Goal: Task Accomplishment & Management: Complete application form

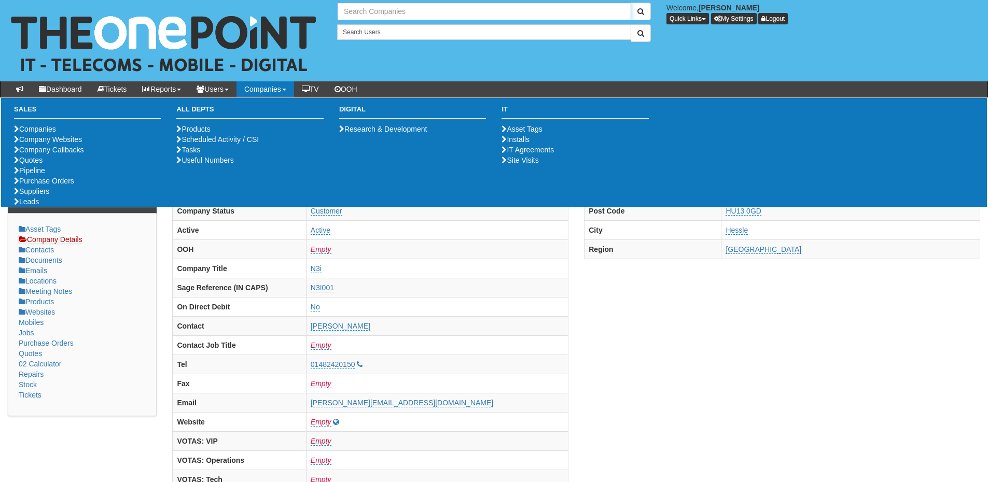
click at [360, 12] on input "text" at bounding box center [484, 12] width 294 height 18
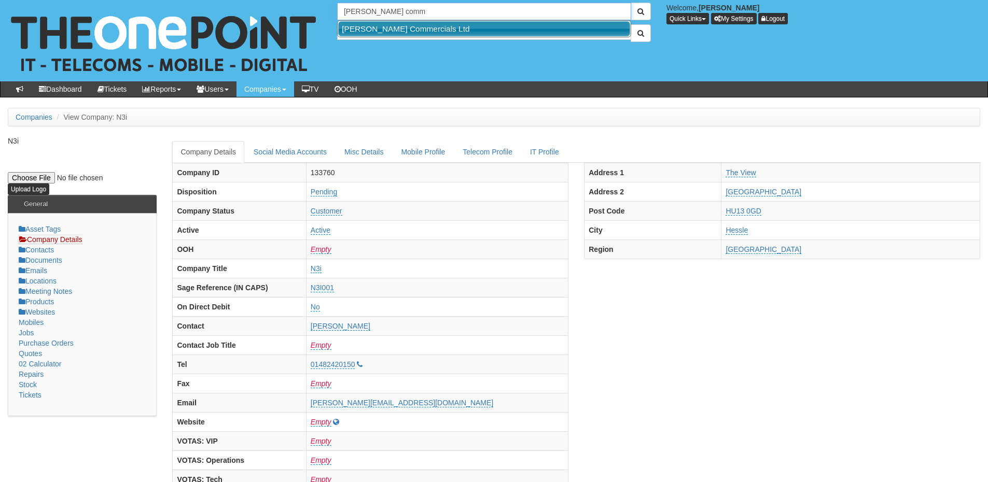
click at [369, 29] on link "[PERSON_NAME] Commercials Ltd" at bounding box center [484, 28] width 292 height 15
type input "[PERSON_NAME] Commercials Ltd"
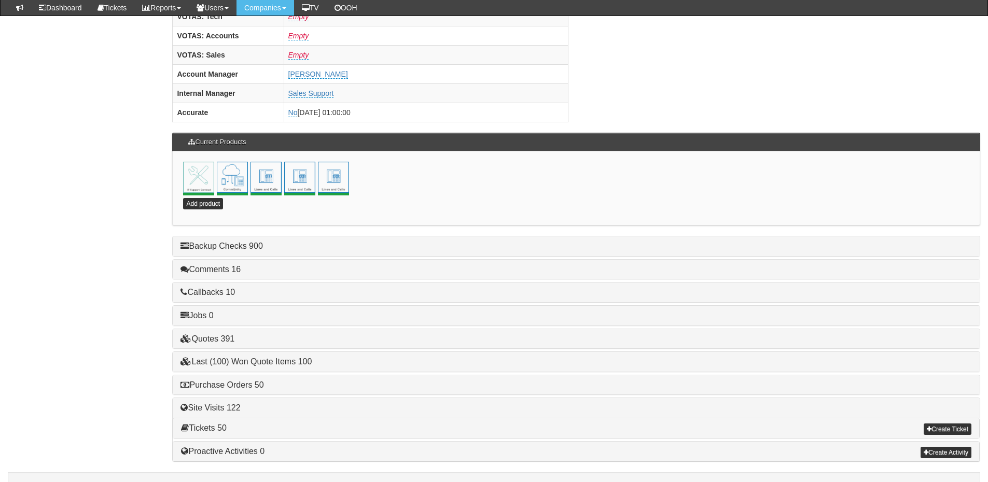
scroll to position [458, 0]
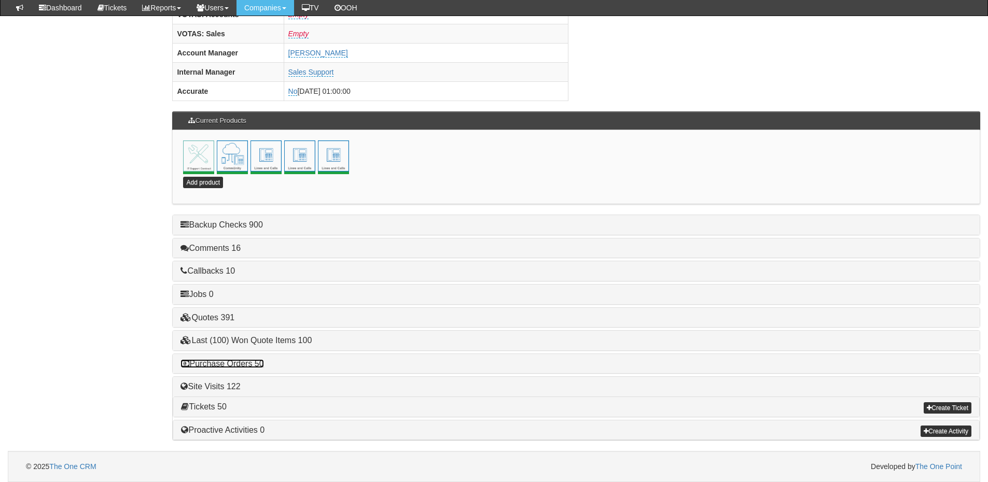
click at [252, 362] on link "Purchase Orders 50" at bounding box center [221, 363] width 83 height 9
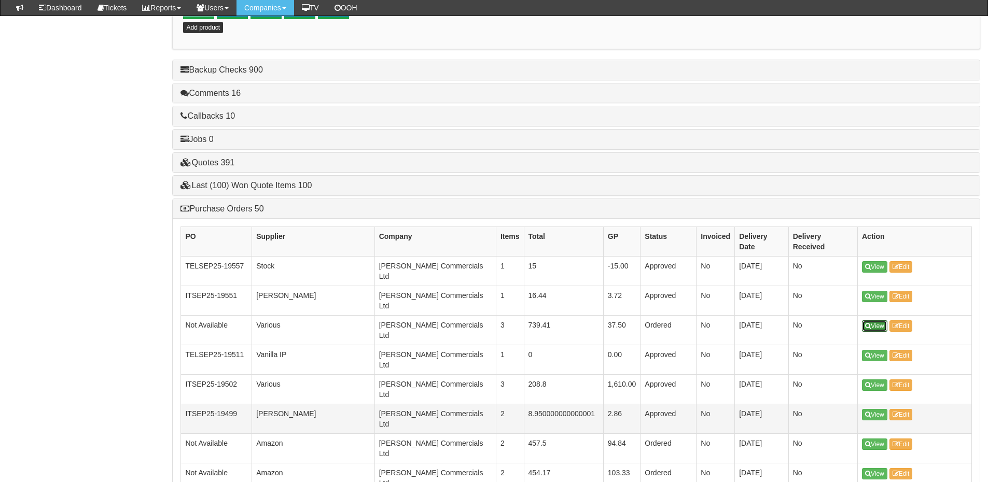
scroll to position [665, 0]
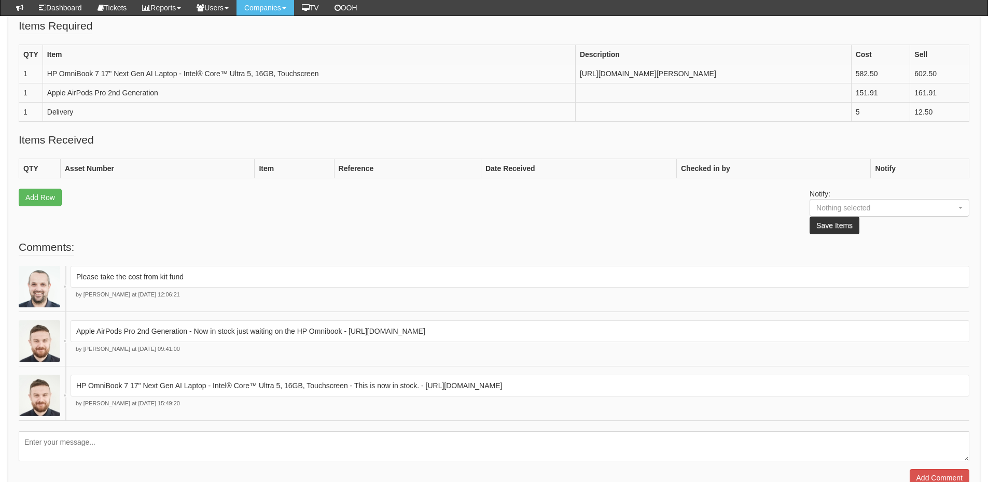
scroll to position [156, 0]
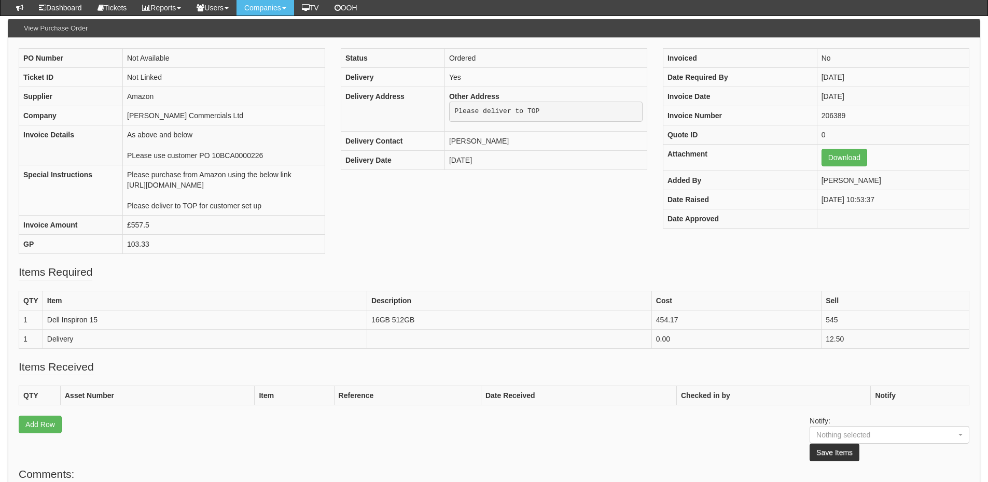
scroll to position [89, 0]
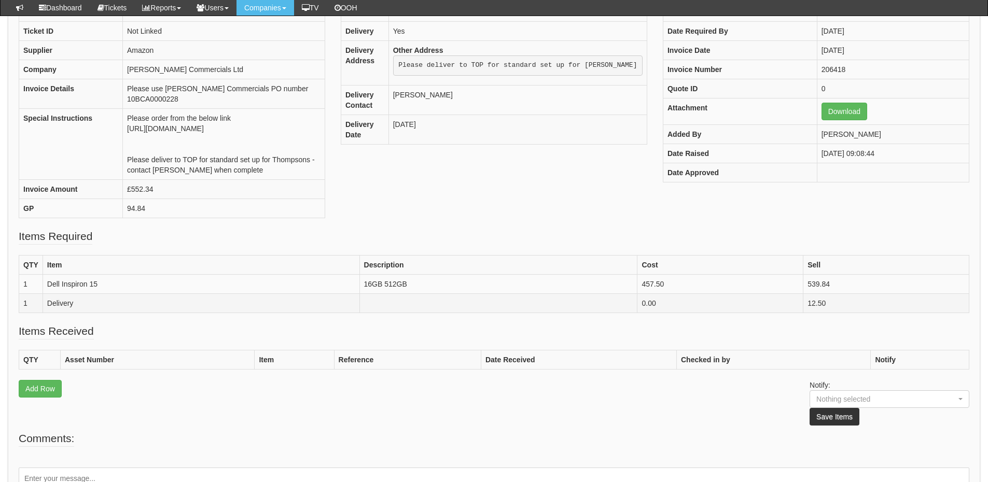
scroll to position [104, 0]
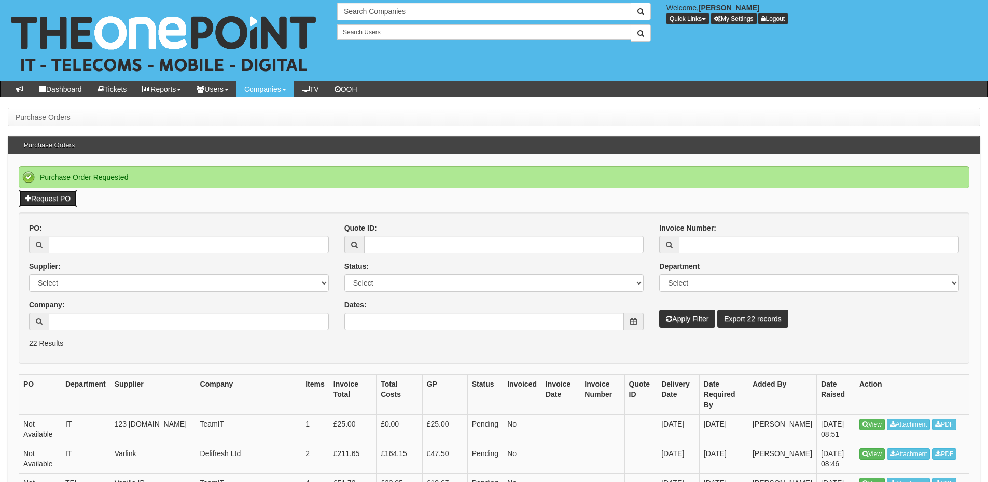
click at [67, 196] on link "Request PO" at bounding box center [48, 199] width 59 height 18
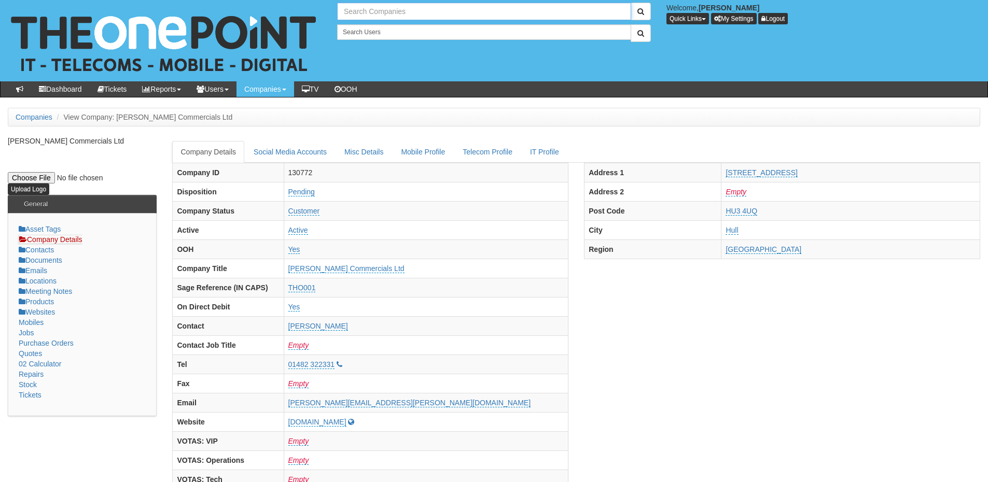
click at [373, 17] on input "text" at bounding box center [484, 12] width 294 height 18
click at [377, 31] on link "Sea Containers Hotel Limited" at bounding box center [484, 28] width 292 height 15
type input "Sea Containers Hotel Limited"
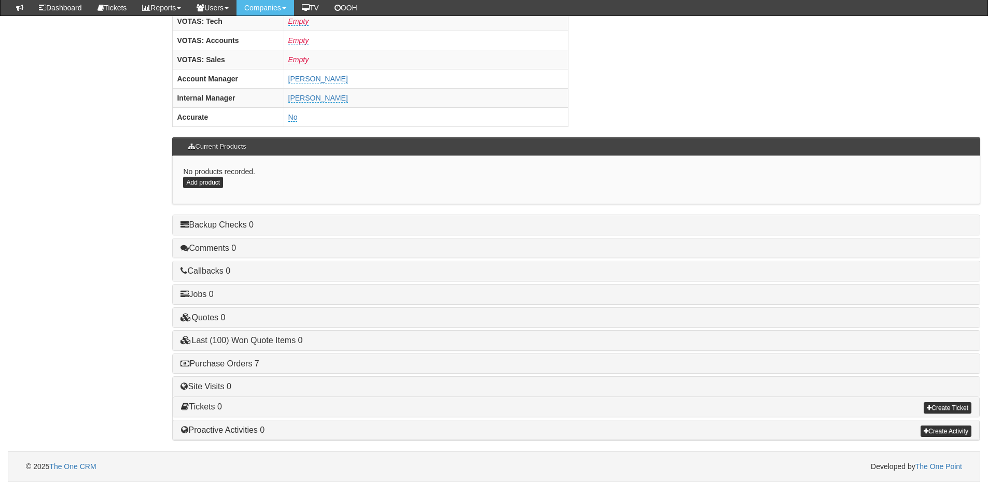
scroll to position [431, 0]
click at [245, 368] on h4 "Purchase Orders 7" at bounding box center [575, 364] width 791 height 9
click at [245, 368] on link "Purchase Orders 7" at bounding box center [219, 364] width 78 height 9
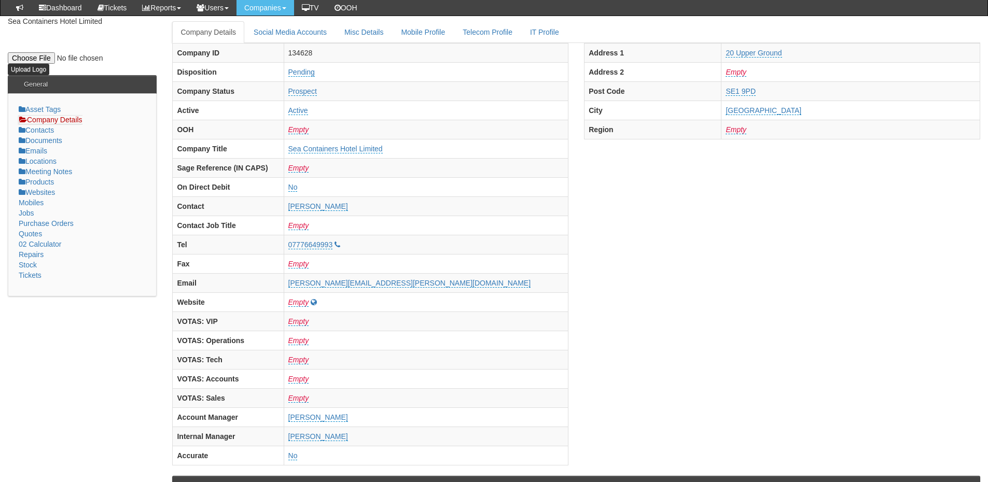
scroll to position [0, 0]
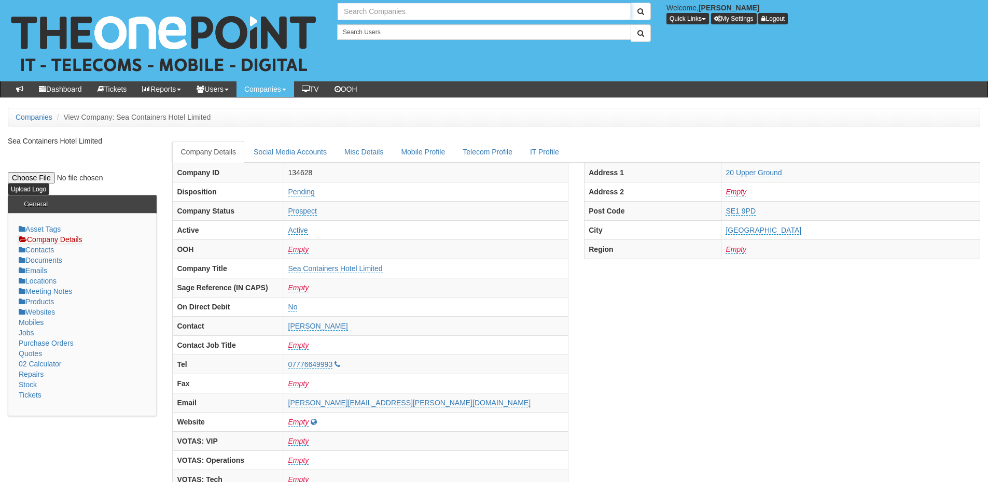
click at [355, 8] on input "text" at bounding box center [484, 12] width 294 height 18
type input "e"
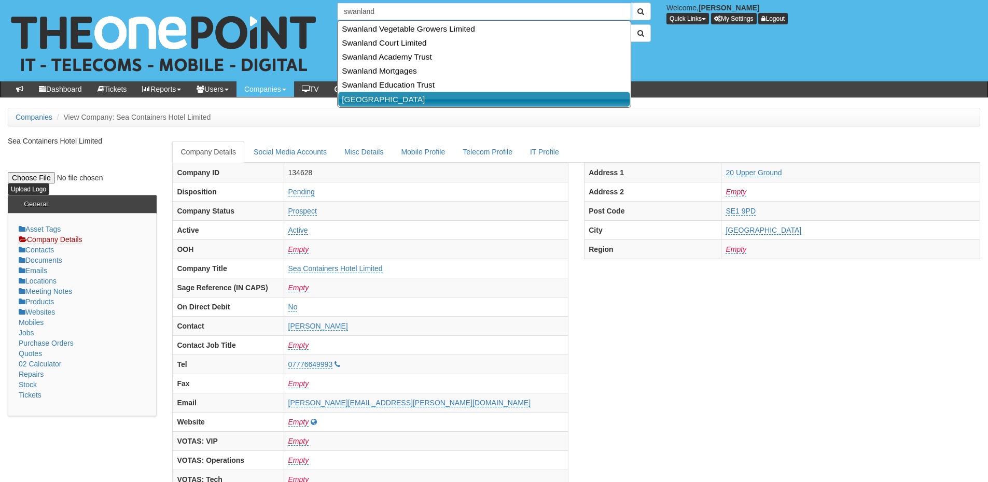
click at [386, 93] on link "Swanland Primary School" at bounding box center [484, 99] width 292 height 15
type input "Swanland Primary School"
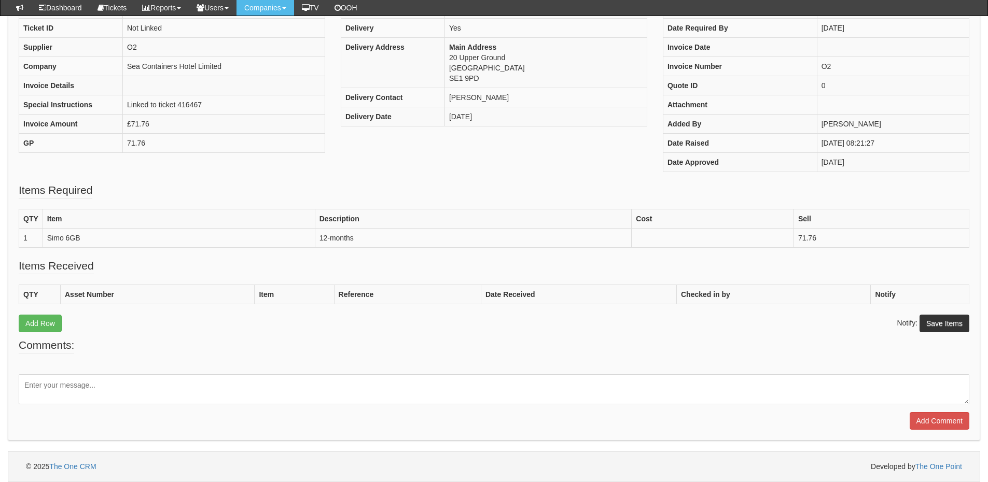
scroll to position [139, 0]
click at [143, 371] on fieldset "Comments: Add Comment" at bounding box center [494, 384] width 950 height 92
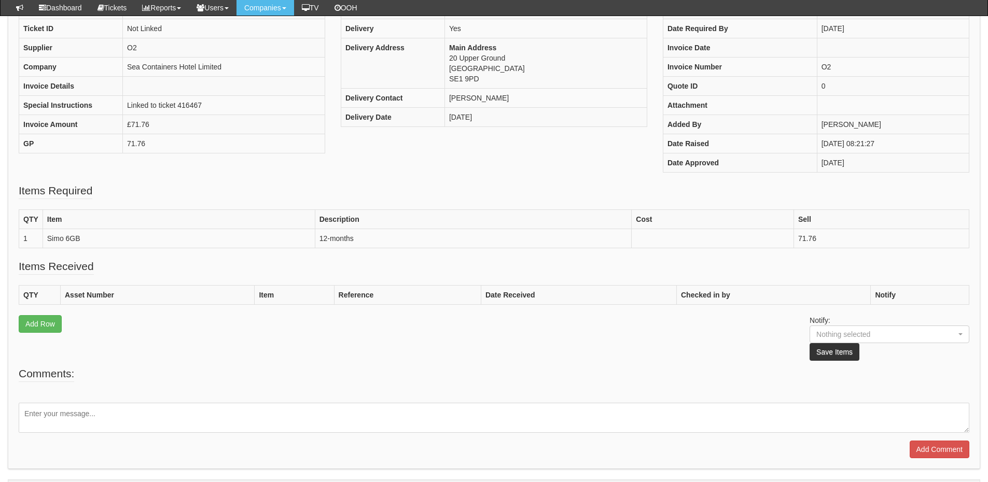
click at [129, 411] on textarea at bounding box center [494, 418] width 950 height 30
type textarea "Please reject this as the customer now wants 5x connections"
click at [932, 447] on input "Add Comment" at bounding box center [939, 450] width 60 height 18
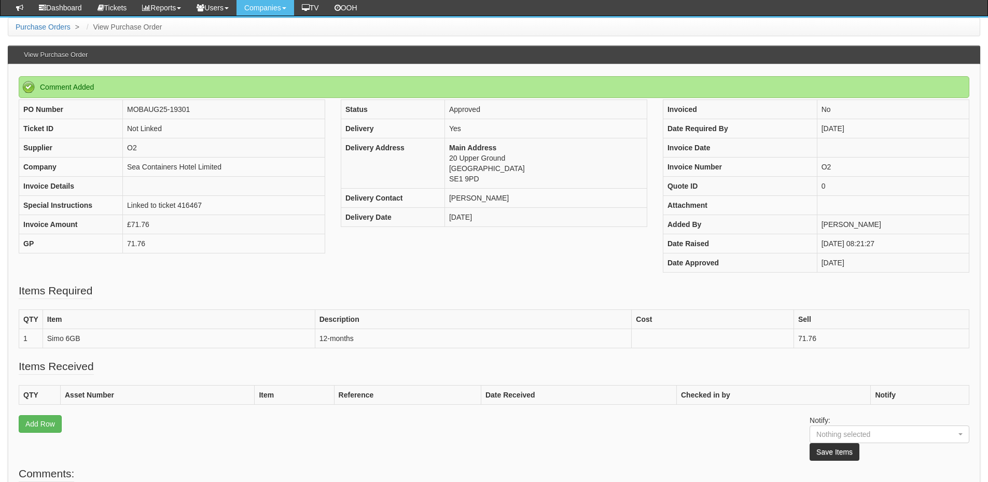
scroll to position [55, 0]
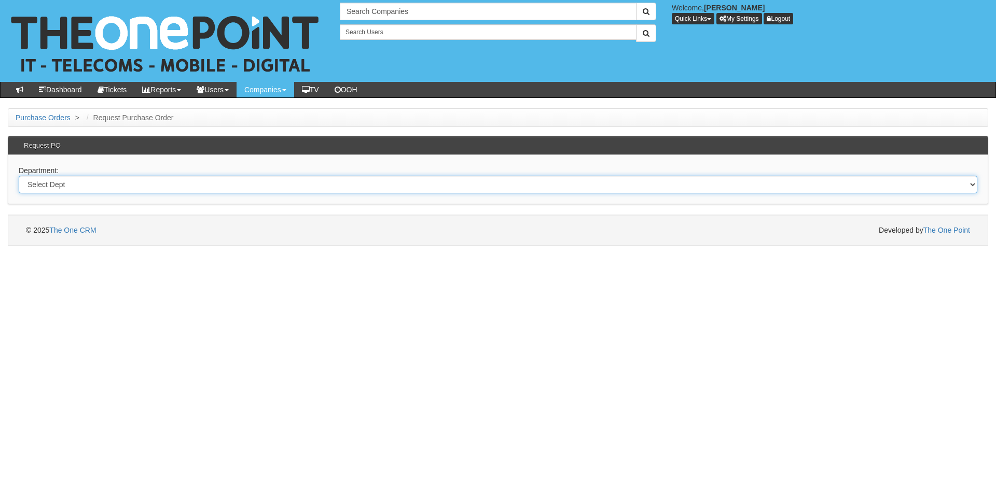
click at [340, 191] on select "Select Dept Digital Internal IT Mobiles Marketing Telecoms" at bounding box center [498, 185] width 958 height 18
select select "?pipeID=&dept=MOB"
click at [19, 176] on select "Select Dept Digital Internal IT Mobiles Marketing Telecoms" at bounding box center [498, 185] width 958 height 18
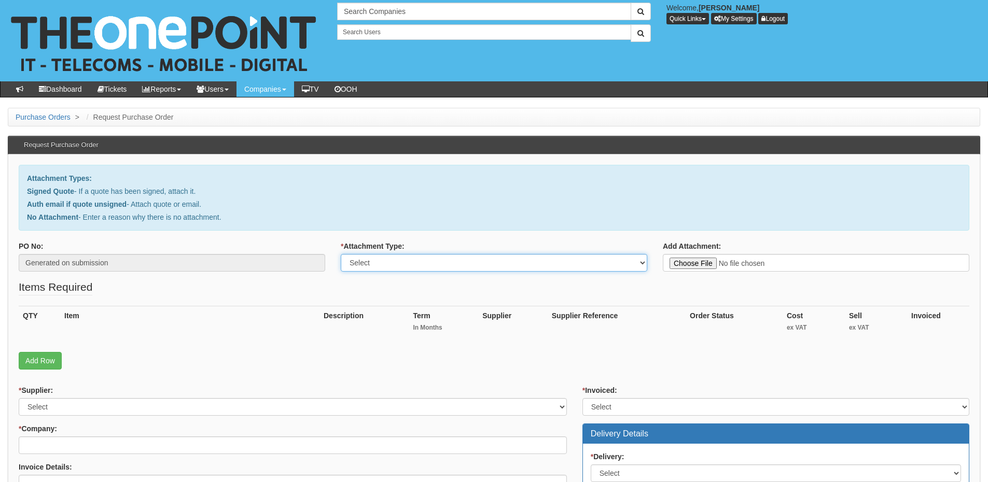
click at [425, 262] on select "Select Signed Quote Auth email with quote if unsigned No Attachment" at bounding box center [494, 263] width 306 height 18
select select "No Attachment"
click at [341, 254] on select "Select Signed Quote Auth email with quote if unsigned No Attachment" at bounding box center [494, 263] width 306 height 18
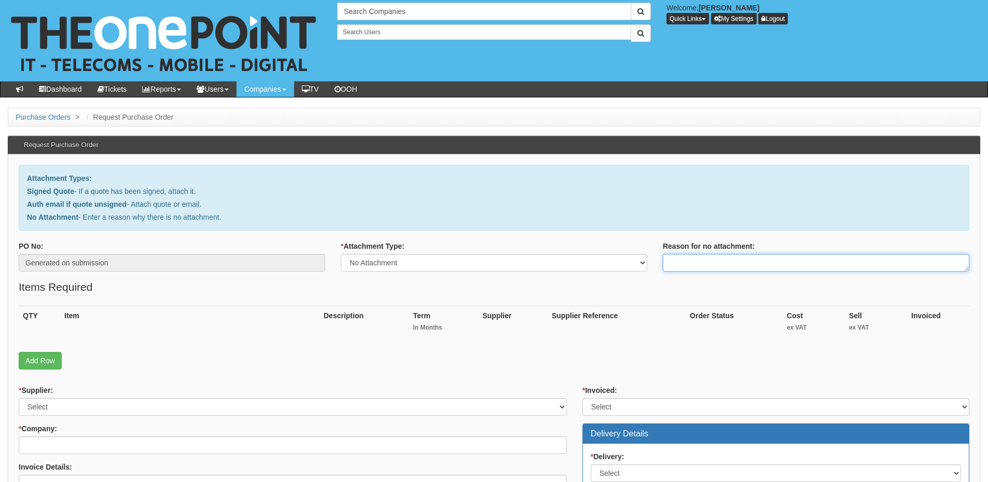
click at [691, 263] on textarea "Reason for no attachment:" at bounding box center [816, 263] width 306 height 18
click at [736, 262] on textarea "Linked to ticket" at bounding box center [816, 263] width 306 height 18
click at [759, 257] on textarea "Linked to ticket 416467" at bounding box center [816, 263] width 306 height 18
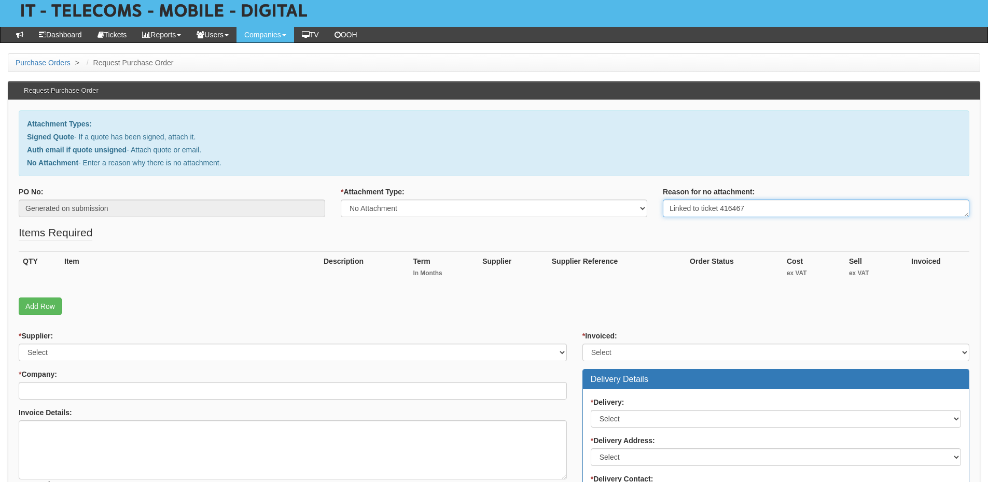
scroll to position [104, 0]
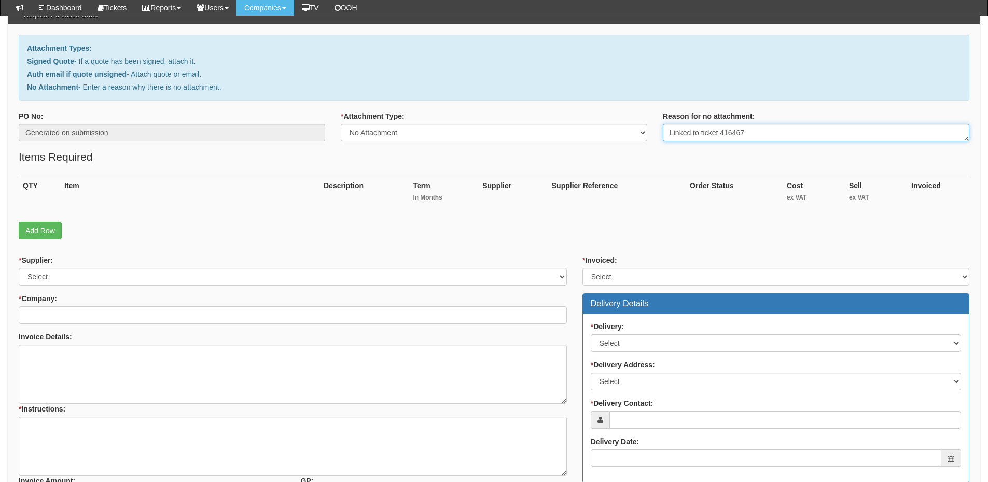
type textarea "Linked to ticket 416467"
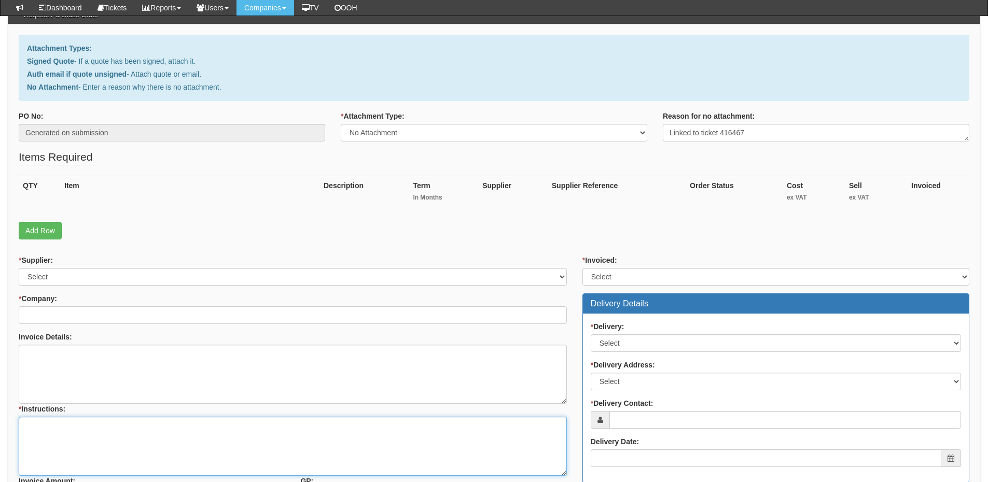
click at [111, 452] on textarea "* Instructions:" at bounding box center [293, 446] width 548 height 59
paste textarea "Linked to ticket 416467"
type textarea "Linked to ticket 416467"
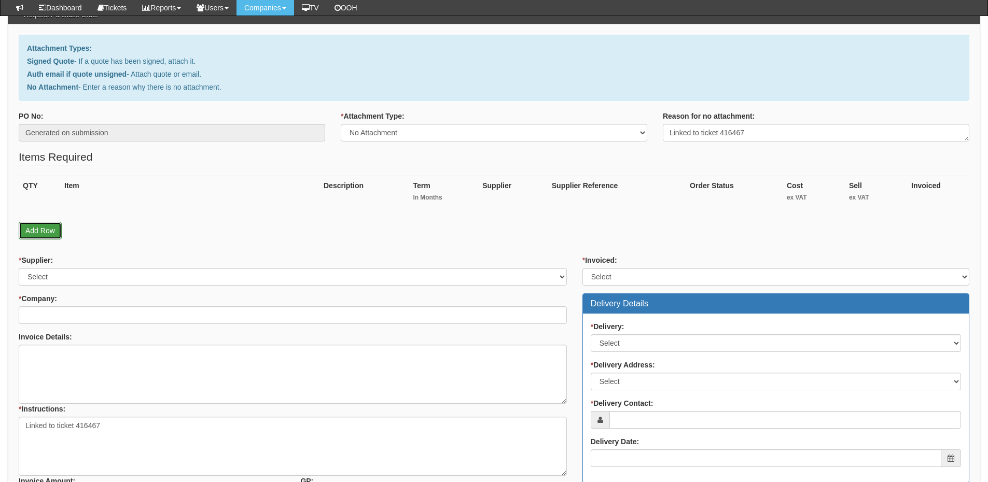
click at [39, 231] on link "Add Row" at bounding box center [40, 231] width 43 height 18
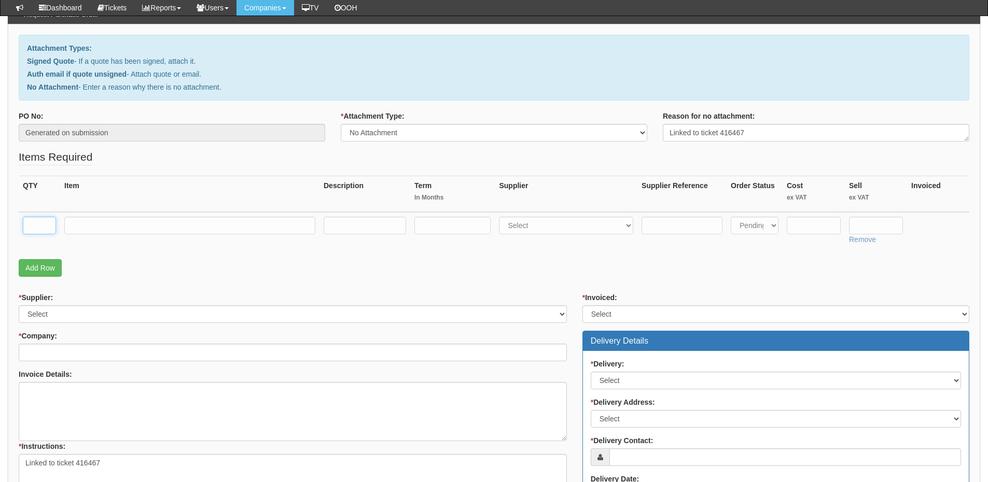
click at [38, 220] on input "text" at bounding box center [39, 226] width 33 height 18
type input "4"
type input "5"
click at [90, 225] on input "text" at bounding box center [189, 226] width 251 height 18
type input "Simo 6gB"
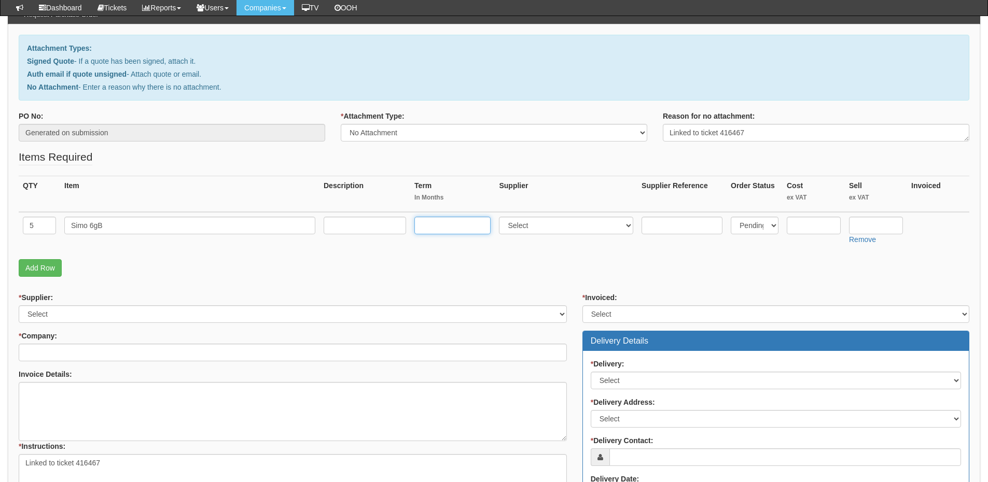
click at [428, 224] on input "text" at bounding box center [452, 226] width 76 height 18
type input "12"
click at [372, 227] on input "text" at bounding box center [365, 226] width 82 height 18
type input "£13 p/m"
click at [869, 227] on input "text" at bounding box center [876, 226] width 54 height 18
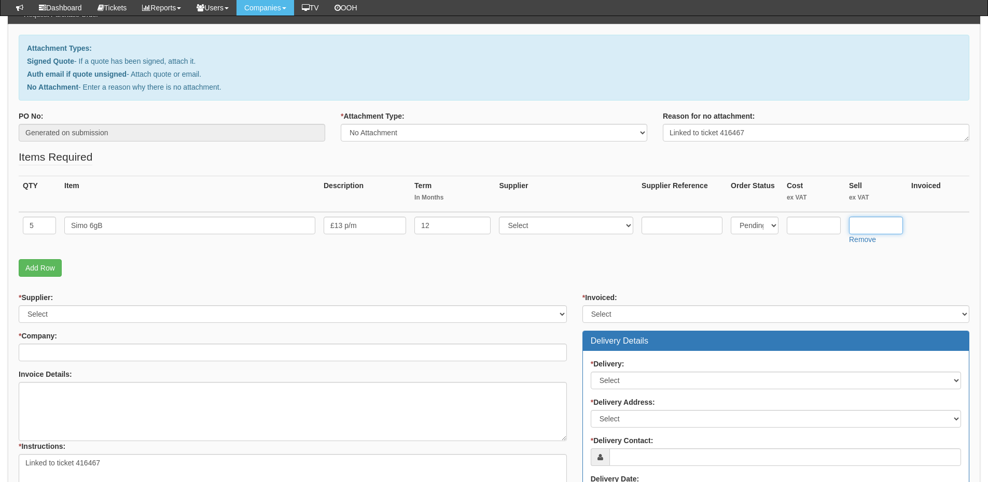
click at [869, 227] on input "text" at bounding box center [876, 226] width 54 height 18
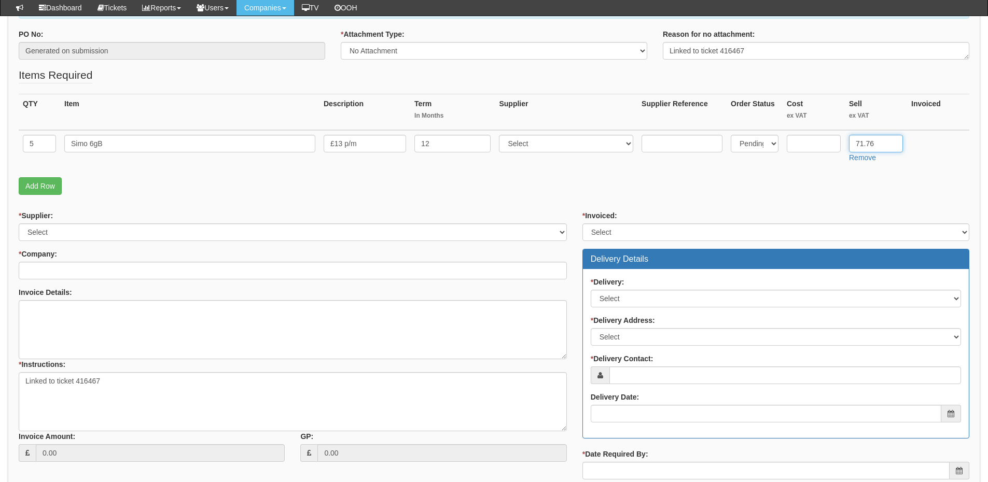
scroll to position [259, 0]
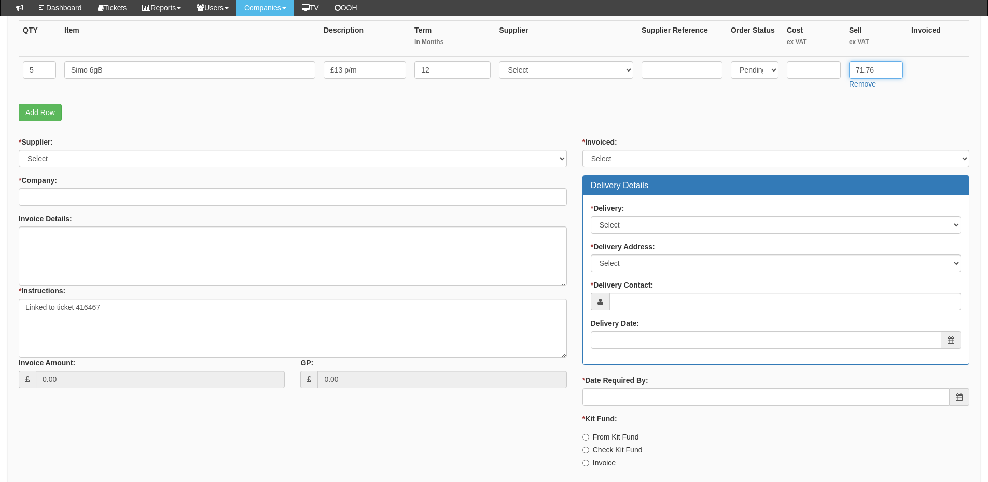
type input "71.76"
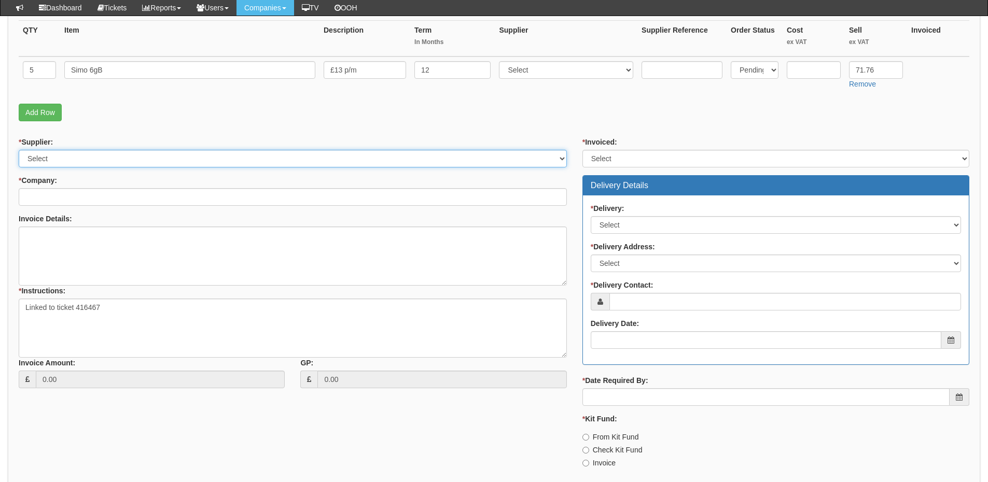
click at [123, 160] on select "Select 123 REG.co.uk 1Password 3 4Gon AA Jones Electric Ltd Abzorb Access Group…" at bounding box center [293, 159] width 548 height 18
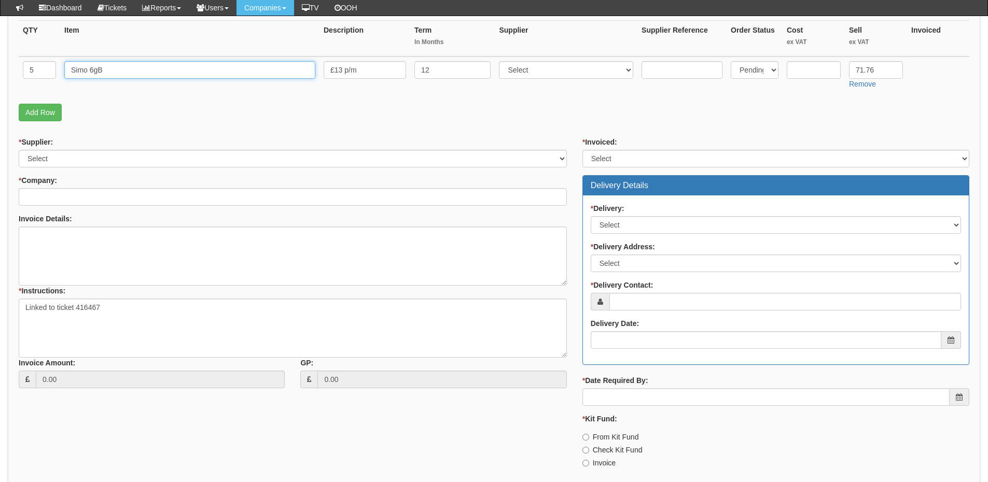
click at [94, 72] on input "Simo 6gB" at bounding box center [189, 70] width 251 height 18
type input "Simo 6GB"
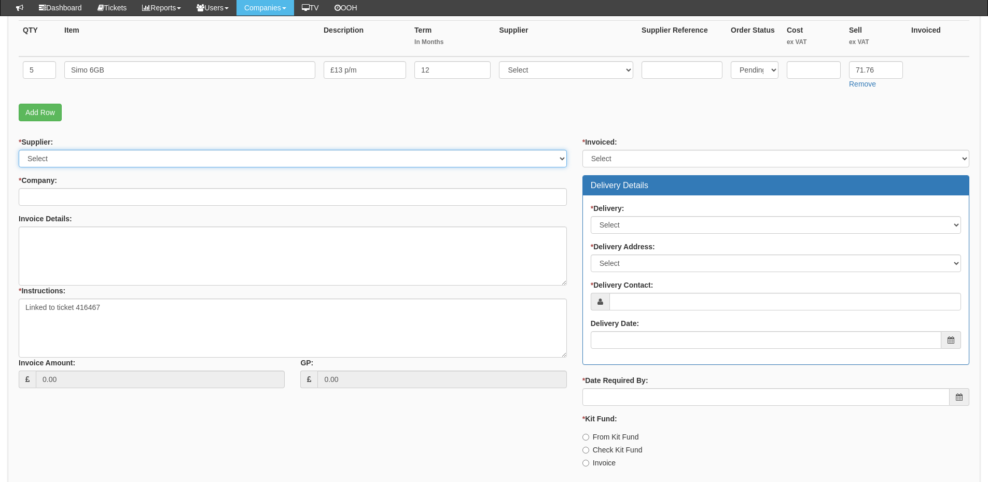
click at [85, 158] on select "Select 123 REG.co.uk 1Password 3 4Gon AA Jones Electric Ltd Abzorb Access Group…" at bounding box center [293, 159] width 548 height 18
select select "54"
click at [19, 150] on select "Select 123 REG.co.uk 1Password 3 4Gon AA Jones Electric Ltd Abzorb Access Group…" at bounding box center [293, 159] width 548 height 18
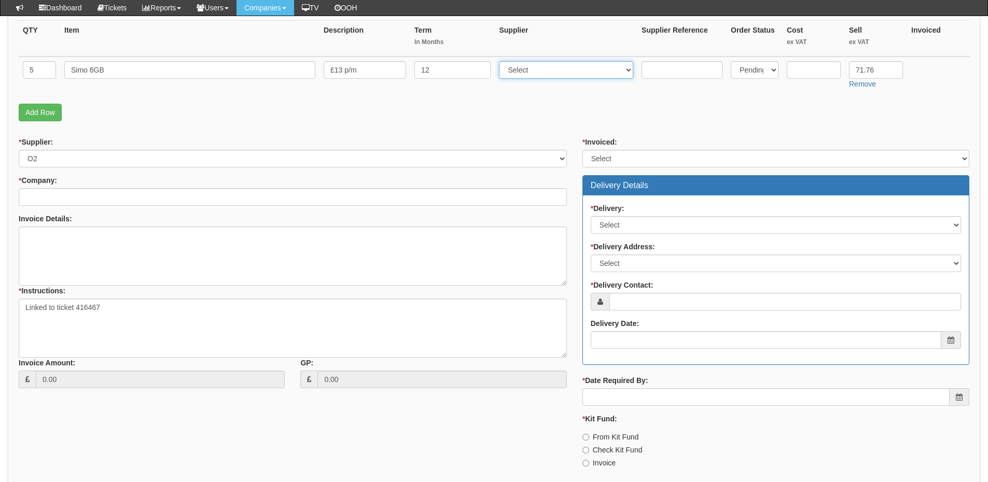
click at [532, 66] on select "Select 123 REG.co.uk 1Password 3 4Gon AA Jones Electric Ltd Abzorb Access Group…" at bounding box center [566, 70] width 134 height 18
select select "54"
click at [501, 61] on select "Select 123 REG.co.uk 1Password 3 4Gon AA Jones Electric Ltd Abzorb Access Group…" at bounding box center [566, 70] width 134 height 18
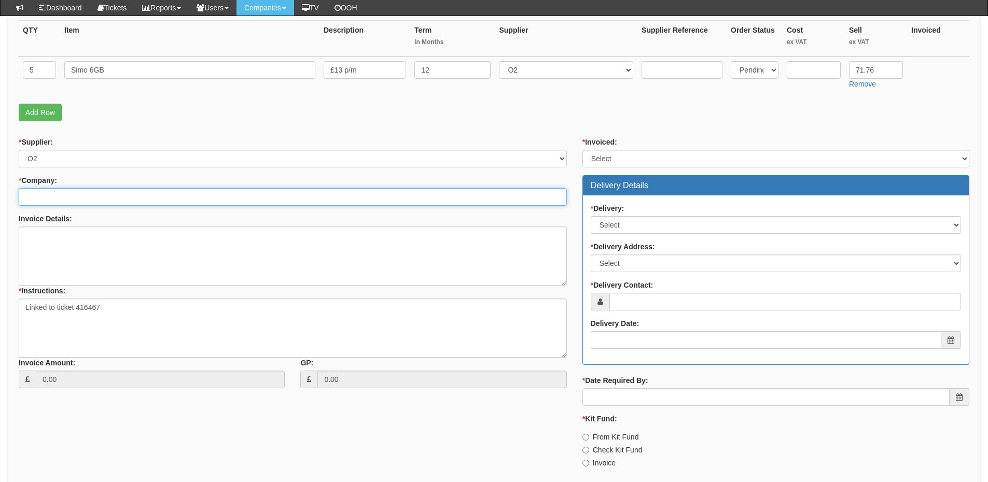
click at [158, 196] on input "* Company:" at bounding box center [293, 197] width 548 height 18
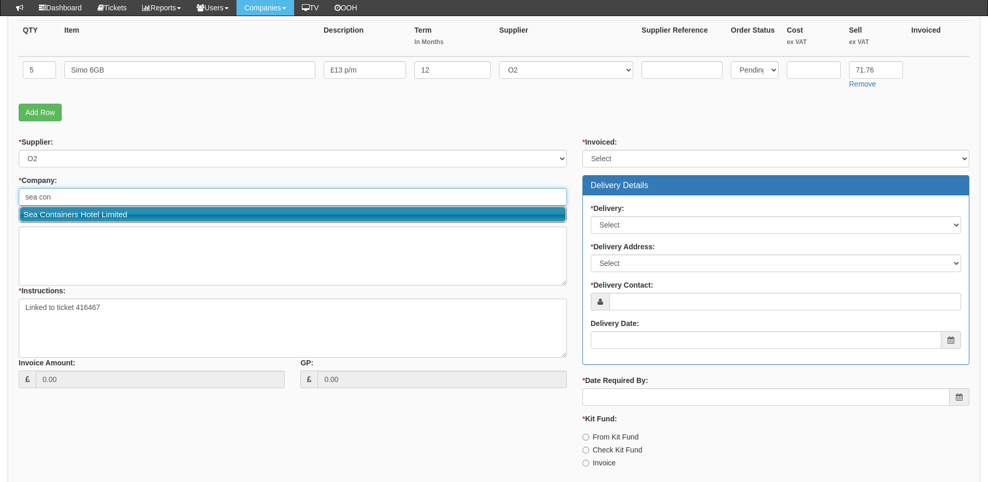
click at [141, 212] on link "Sea Containers Hotel Limited" at bounding box center [293, 214] width 546 height 15
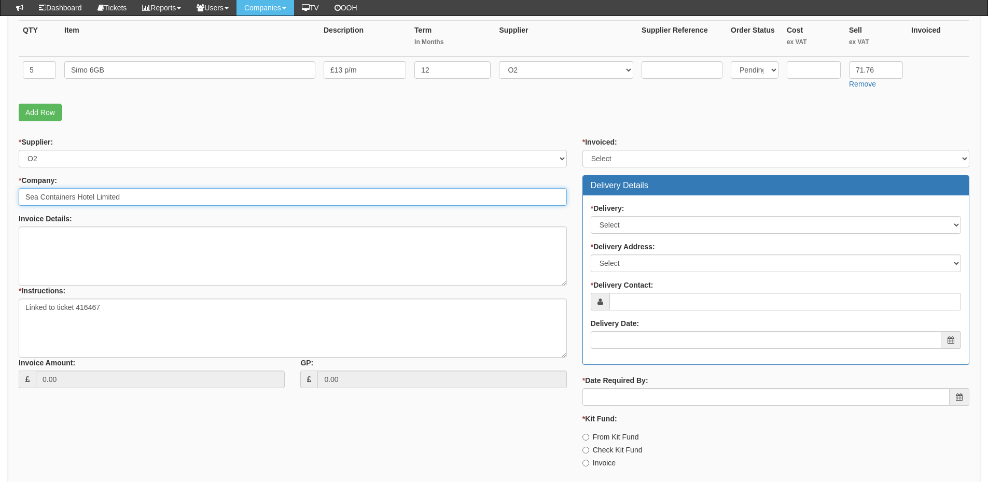
type input "Sea Containers Hotel Limited"
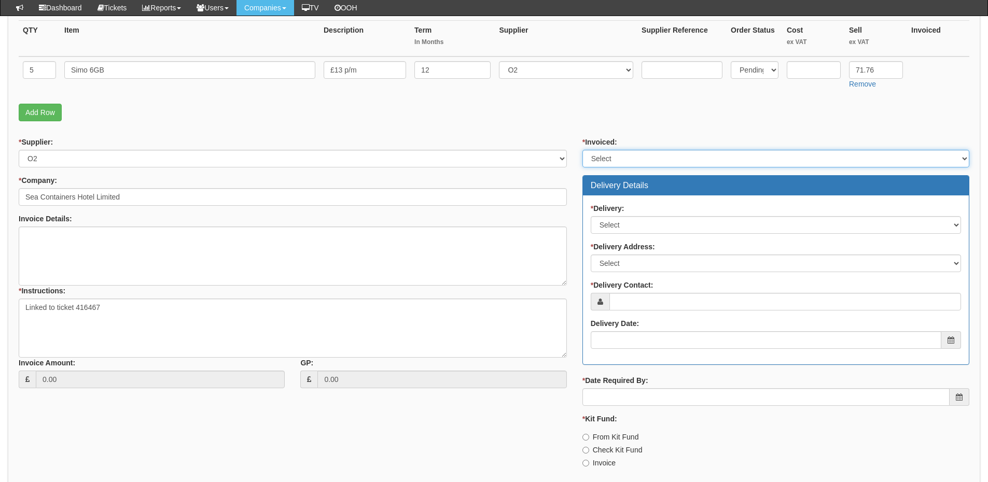
click at [655, 159] on select "Select Yes No N/A STB (part of order)" at bounding box center [775, 159] width 387 height 18
select select "2"
click at [582, 150] on select "Select Yes No N/A STB (part of order)" at bounding box center [775, 159] width 387 height 18
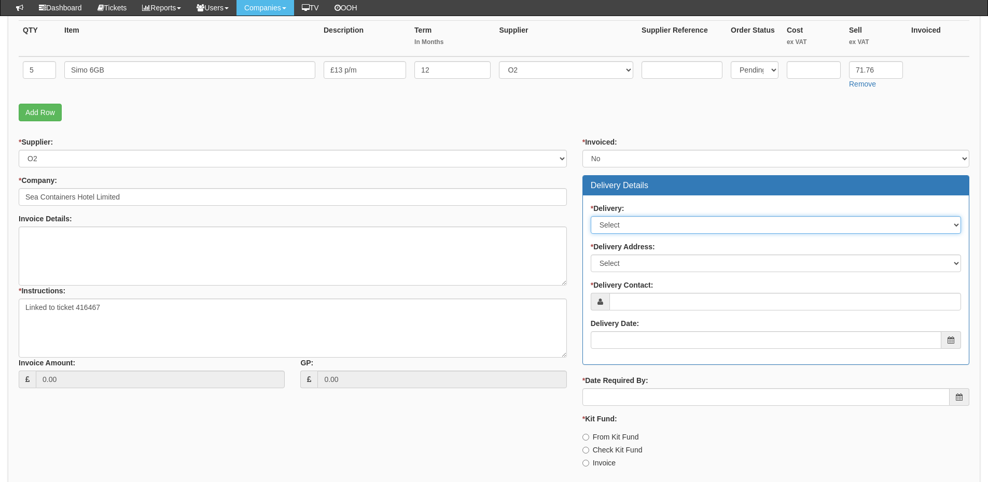
click at [633, 225] on select "Select No Not Applicable Yes" at bounding box center [776, 225] width 370 height 18
select select "3"
click at [591, 216] on select "Select No Not Applicable Yes" at bounding box center [776, 225] width 370 height 18
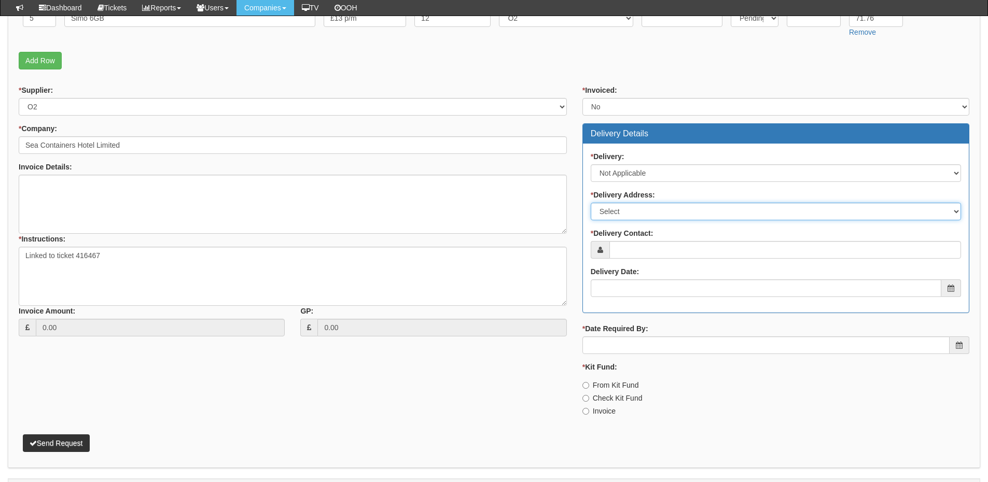
click at [622, 219] on select "Select Not Applicable Main Address - SE1 9PD Other" at bounding box center [776, 212] width 370 height 18
select select "N/A"
click at [591, 203] on select "Select Not Applicable Main Address - SE1 9PD Other" at bounding box center [776, 212] width 370 height 18
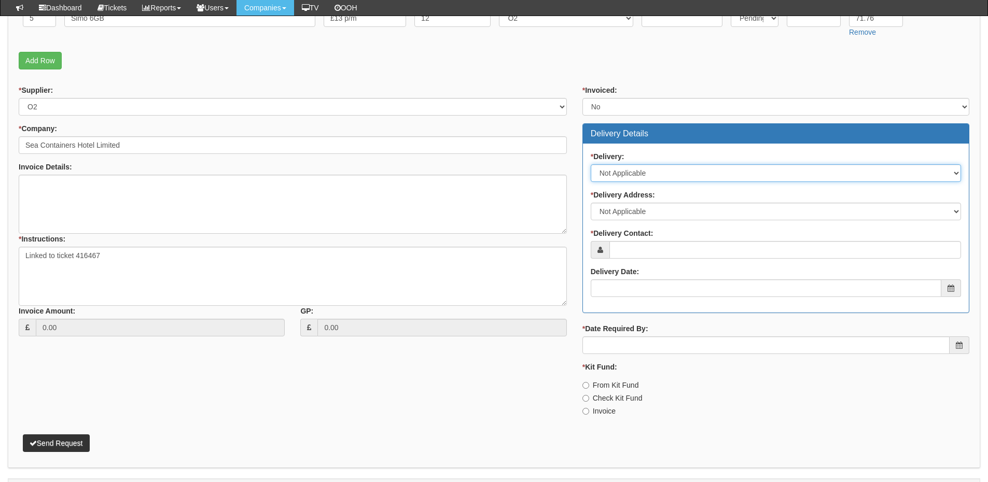
click at [635, 171] on select "Select No Not Applicable Yes" at bounding box center [776, 173] width 370 height 18
select select "1"
click at [591, 164] on select "Select No Not Applicable Yes" at bounding box center [776, 173] width 370 height 18
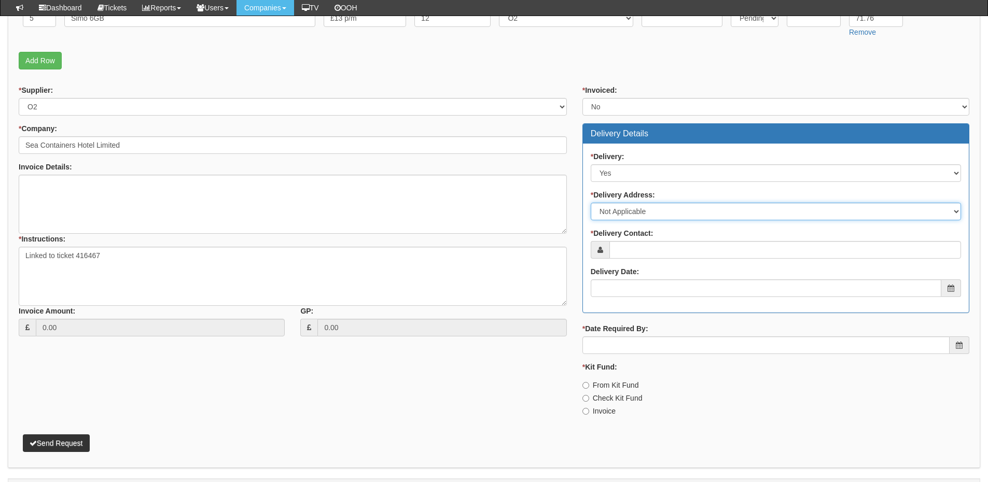
click at [634, 212] on select "Select Not Applicable Main Address - SE1 9PD Other" at bounding box center [776, 212] width 370 height 18
select select "company_main_address"
click at [591, 203] on select "Select Not Applicable Main Address - SE1 9PD Other" at bounding box center [776, 212] width 370 height 18
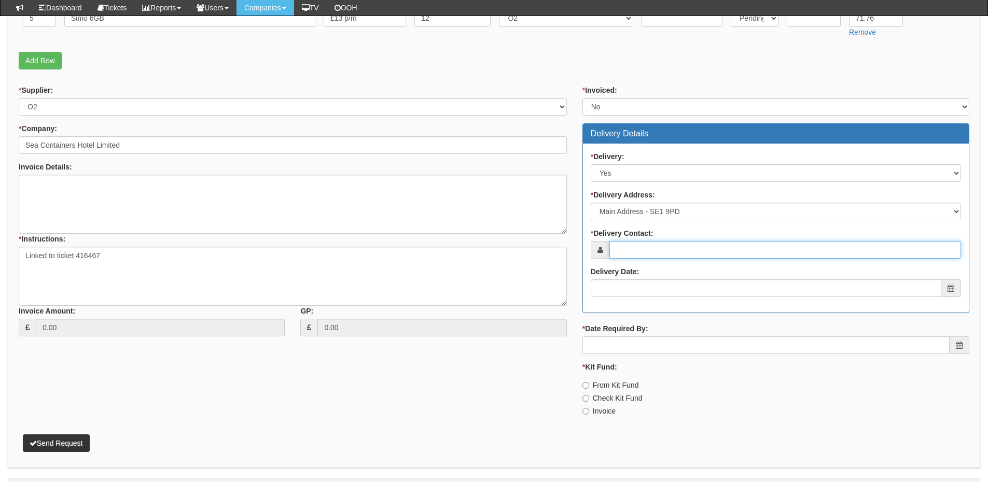
click at [634, 249] on input "* Delivery Contact:" at bounding box center [785, 250] width 352 height 18
click at [646, 252] on input "* Delivery Contact:" at bounding box center [785, 250] width 352 height 18
paste input "Etienne Acossi"
type input "Etienne Acossi"
click at [647, 276] on div "Delivery Date:" at bounding box center [776, 282] width 370 height 31
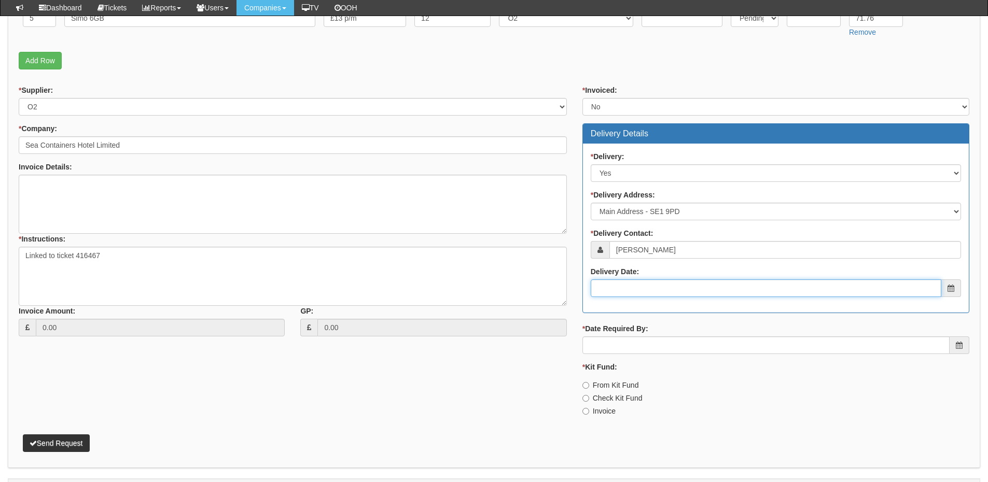
click at [647, 281] on input "Delivery Date:" at bounding box center [766, 288] width 351 height 18
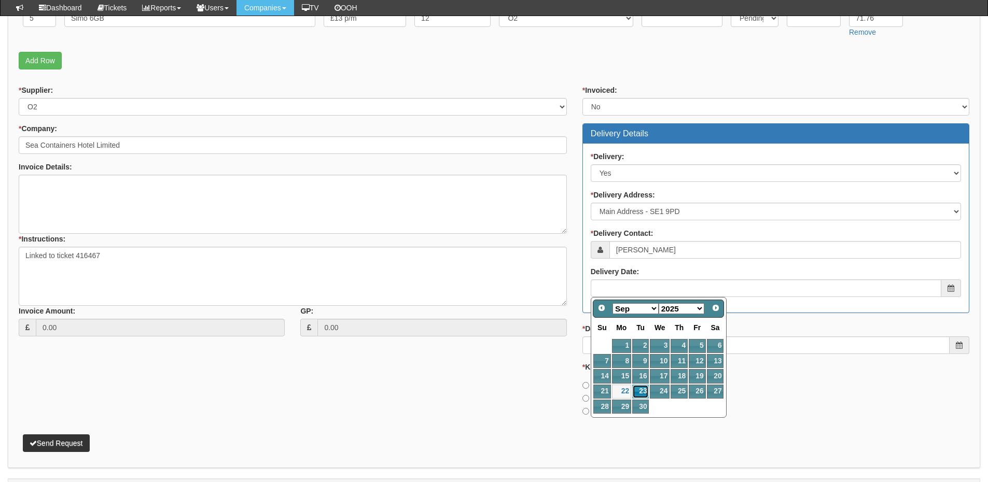
click at [641, 390] on link "23" at bounding box center [640, 392] width 17 height 14
type input "2025-09-23"
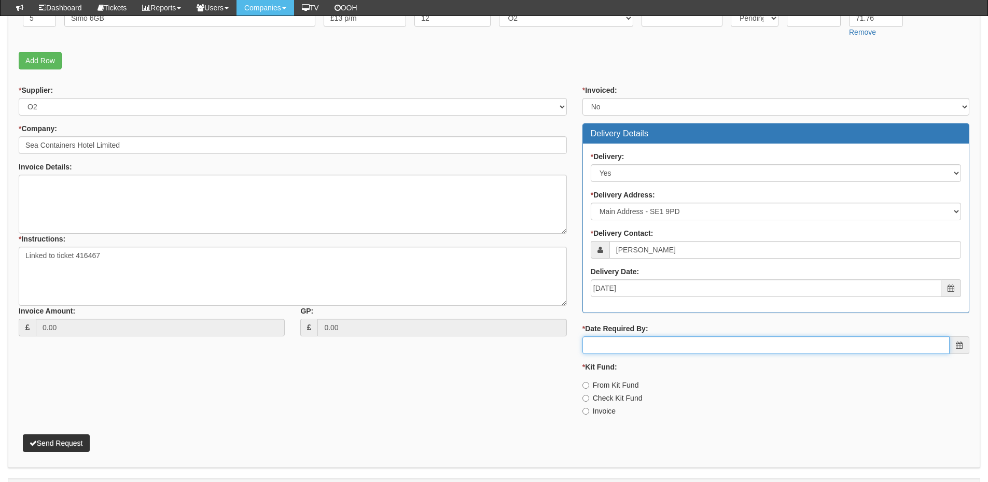
click at [653, 348] on input "* Date Required By:" at bounding box center [765, 346] width 367 height 18
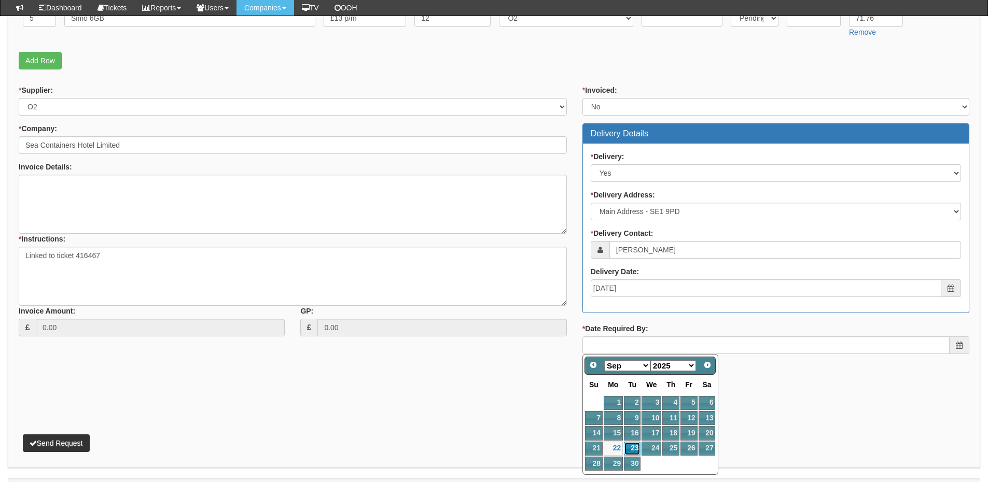
click at [634, 451] on link "23" at bounding box center [632, 449] width 17 height 14
type input "2025-09-23"
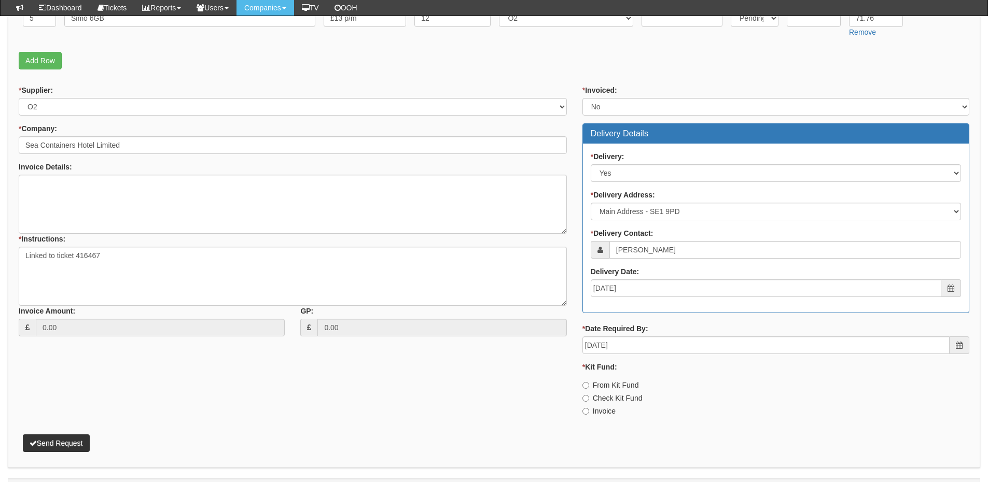
click at [611, 413] on label "Invoice" at bounding box center [598, 411] width 33 height 10
click at [589, 413] on input "Invoice" at bounding box center [585, 411] width 7 height 7
radio input "true"
click at [65, 445] on button "Send Request" at bounding box center [56, 444] width 67 height 18
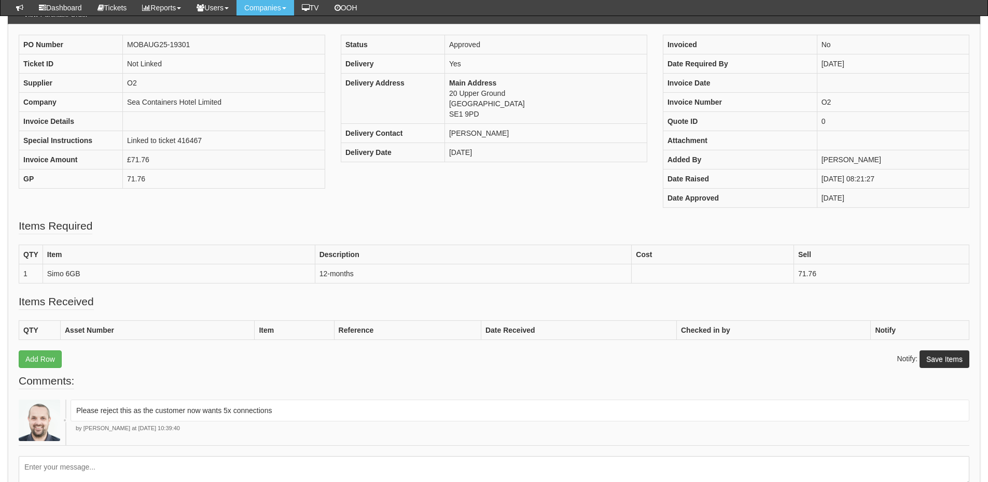
scroll to position [103, 0]
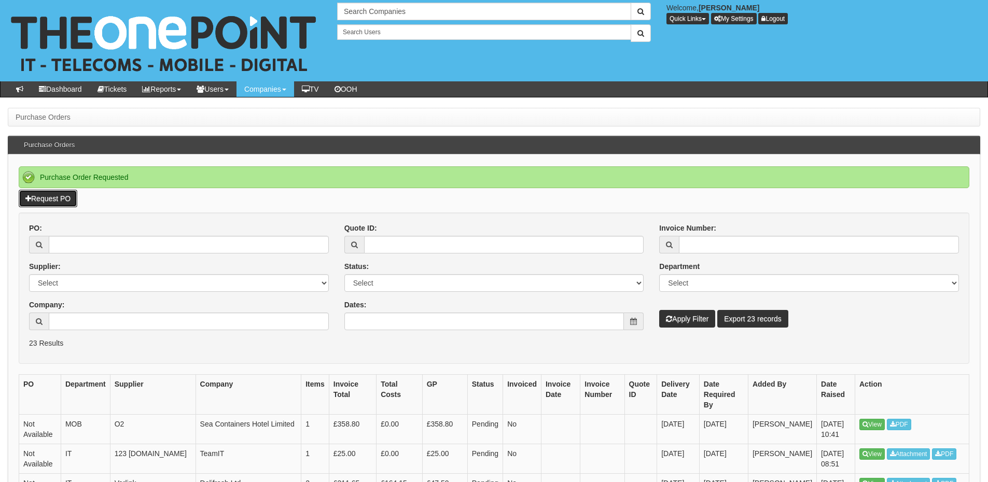
click at [57, 200] on link "Request PO" at bounding box center [48, 199] width 59 height 18
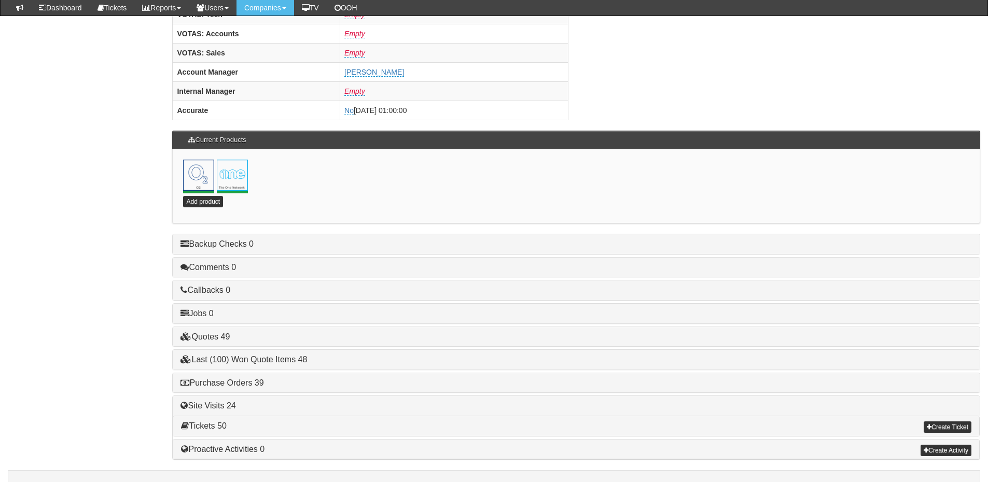
scroll to position [458, 0]
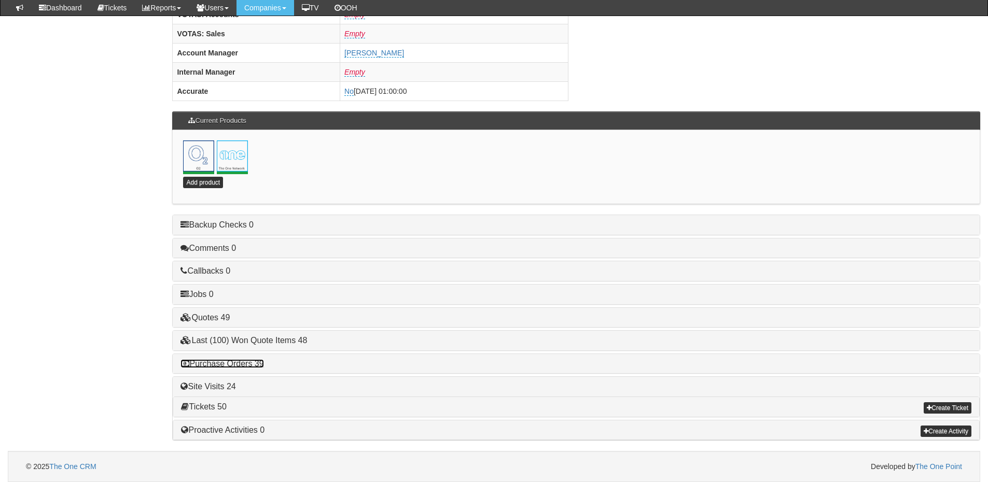
click at [232, 365] on link "Purchase Orders 39" at bounding box center [221, 363] width 83 height 9
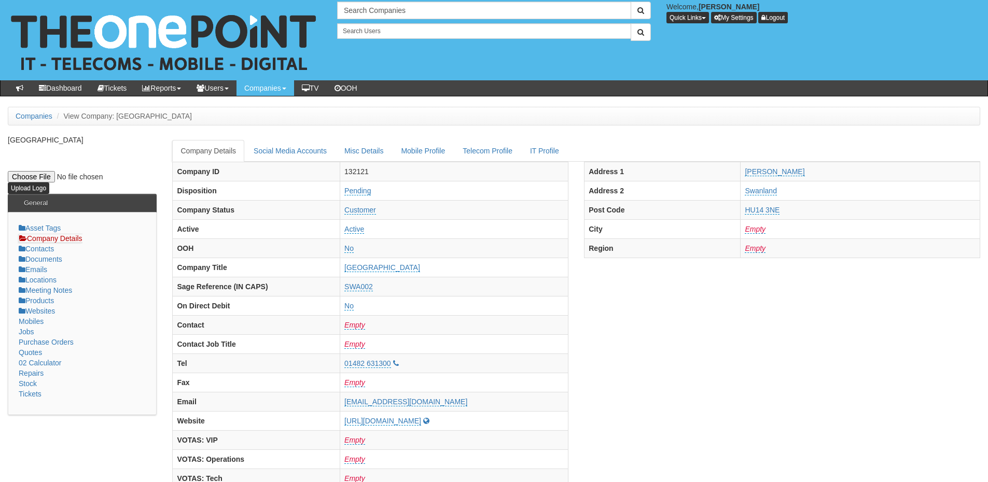
scroll to position [0, 0]
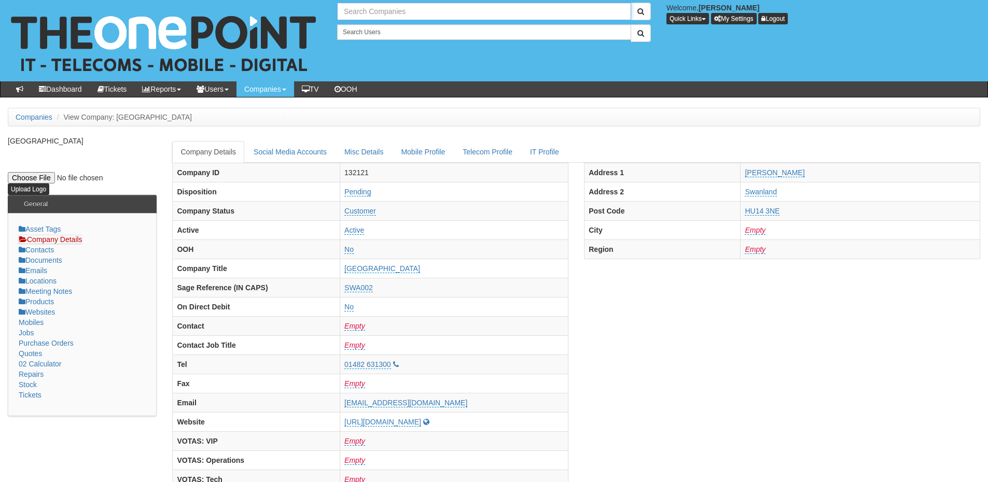
click at [353, 17] on input "text" at bounding box center [484, 12] width 294 height 18
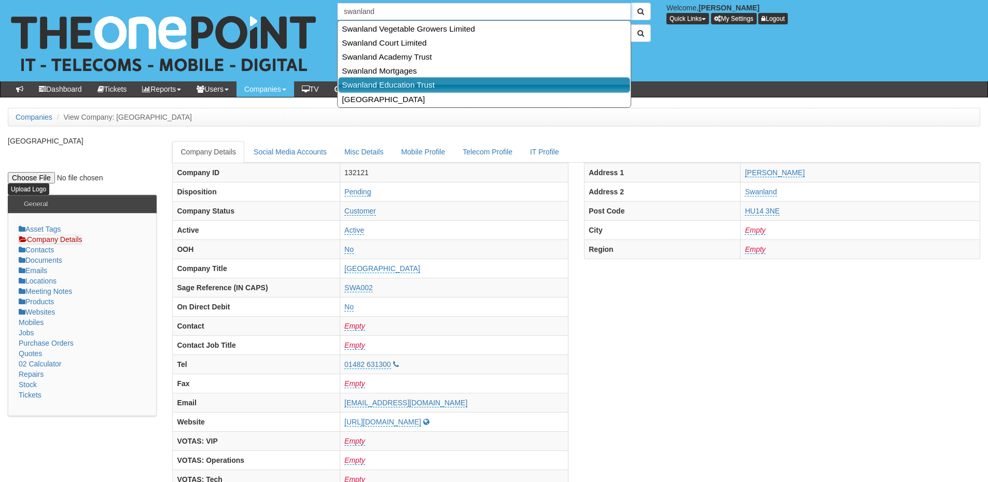
click at [383, 83] on link "Swanland Education Trust" at bounding box center [484, 84] width 292 height 15
type input "Swanland Education Trust"
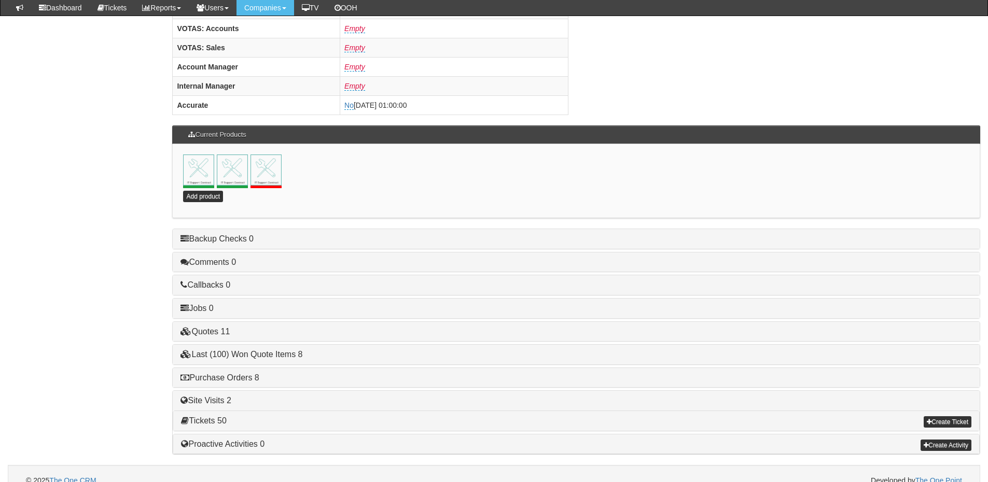
scroll to position [458, 0]
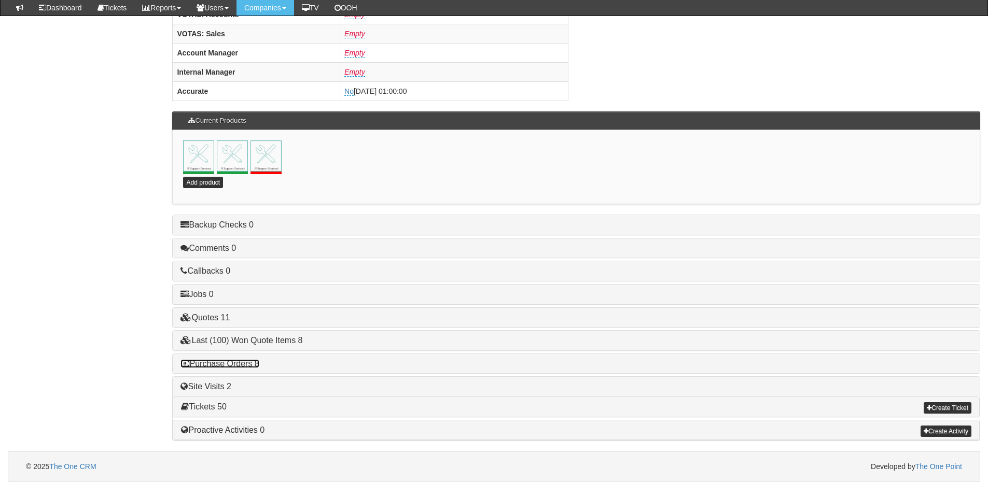
click at [244, 366] on link "Purchase Orders 8" at bounding box center [219, 363] width 78 height 9
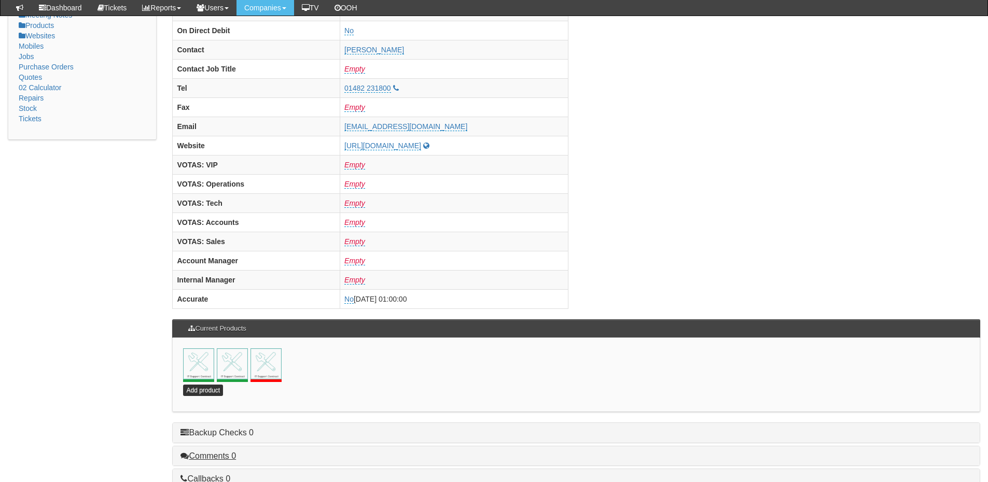
scroll to position [94, 0]
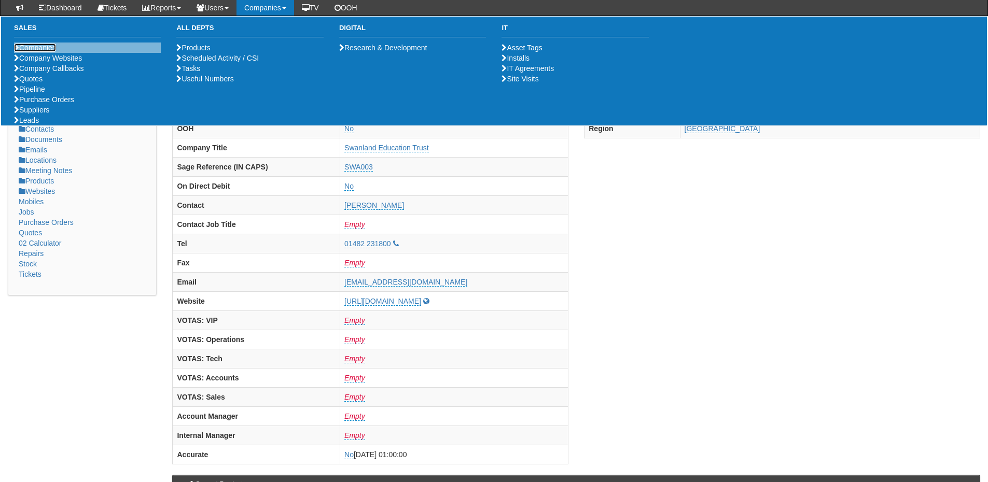
click at [43, 46] on link "Companies" at bounding box center [35, 48] width 42 height 8
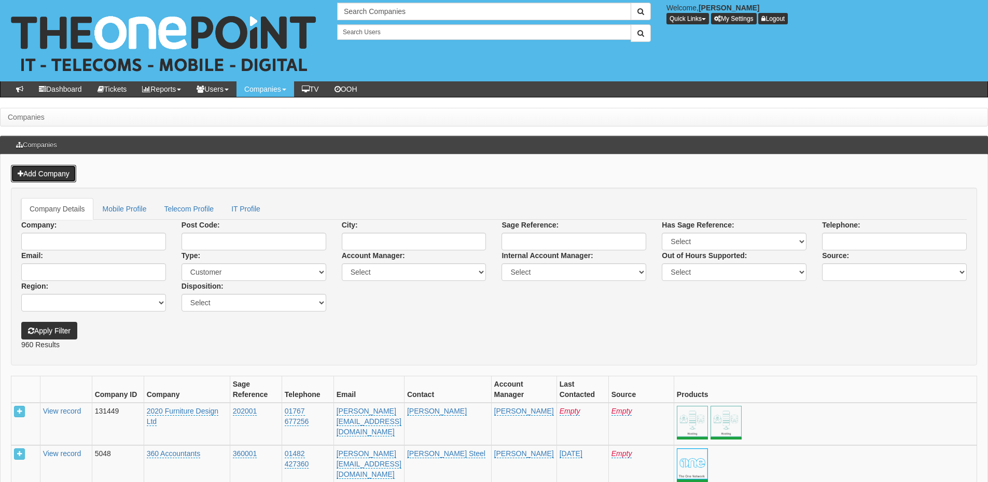
click at [66, 176] on link "Add Company" at bounding box center [43, 174] width 65 height 18
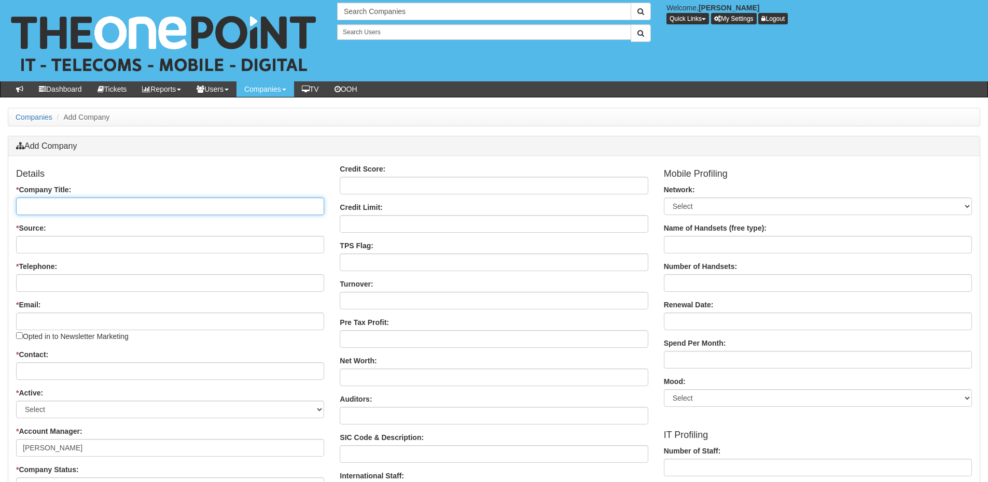
click at [110, 206] on input "* Company Title:" at bounding box center [170, 207] width 308 height 18
click at [76, 201] on input "* Company Title:" at bounding box center [170, 207] width 308 height 18
paste input "Malmo Holdings Limited"
type input "Malmo Holdings Limited"
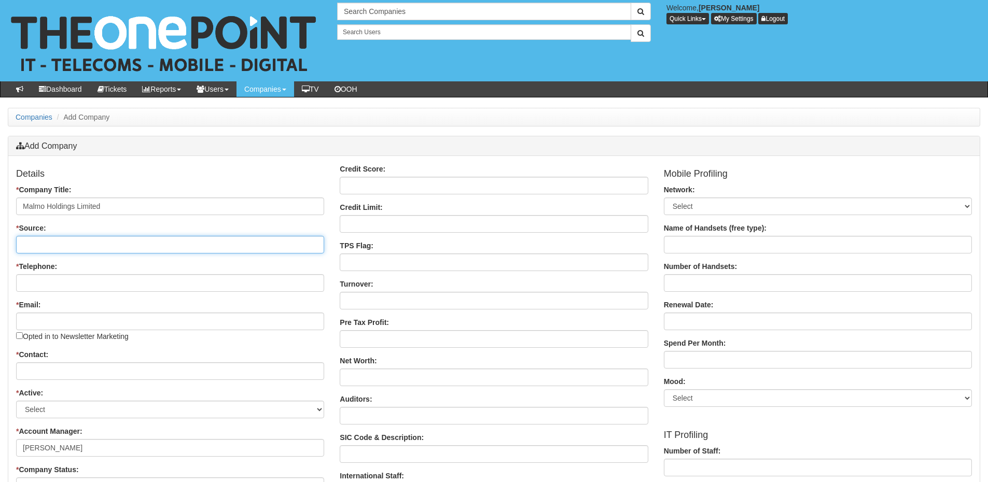
click at [58, 248] on input "* Source:" at bounding box center [170, 245] width 308 height 18
type input "Existing Customer"
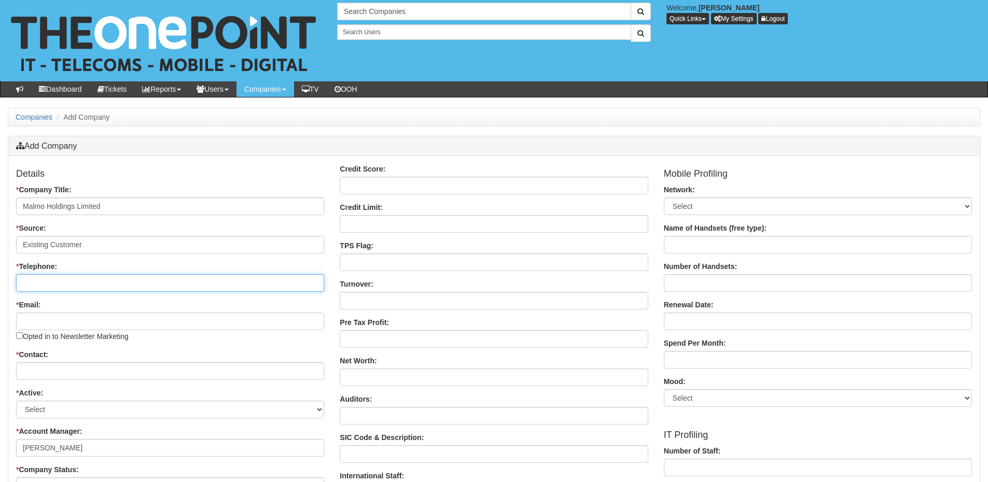
click at [42, 287] on input "* Telephone:" at bounding box center [170, 283] width 308 height 18
click at [86, 284] on input "* Telephone:" at bounding box center [170, 283] width 308 height 18
type input "000000000000000000"
click at [58, 331] on div "Opted in to Newsletter Marketing" at bounding box center [170, 327] width 308 height 29
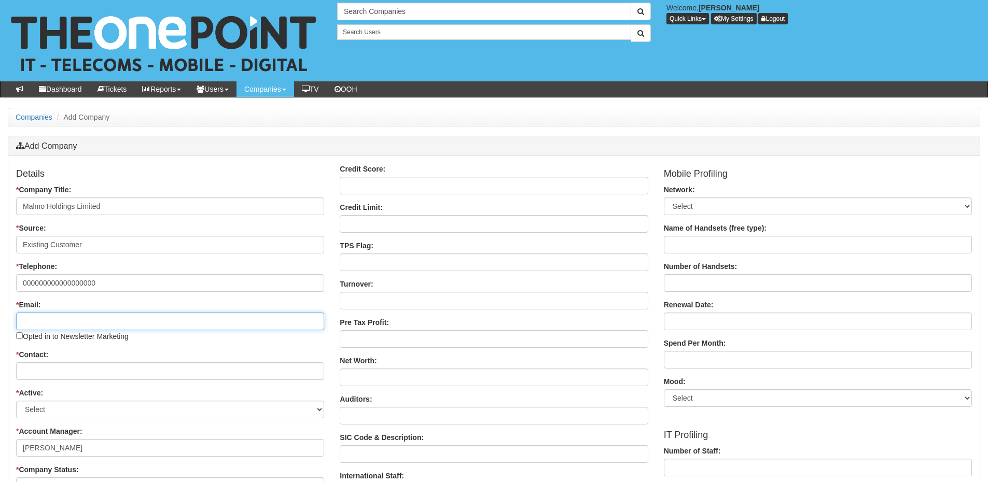
click at [59, 328] on input "* Email:" at bounding box center [170, 322] width 308 height 18
click at [187, 315] on input "* Email:" at bounding box center [170, 322] width 308 height 18
paste input "arronferster@gmail.com"
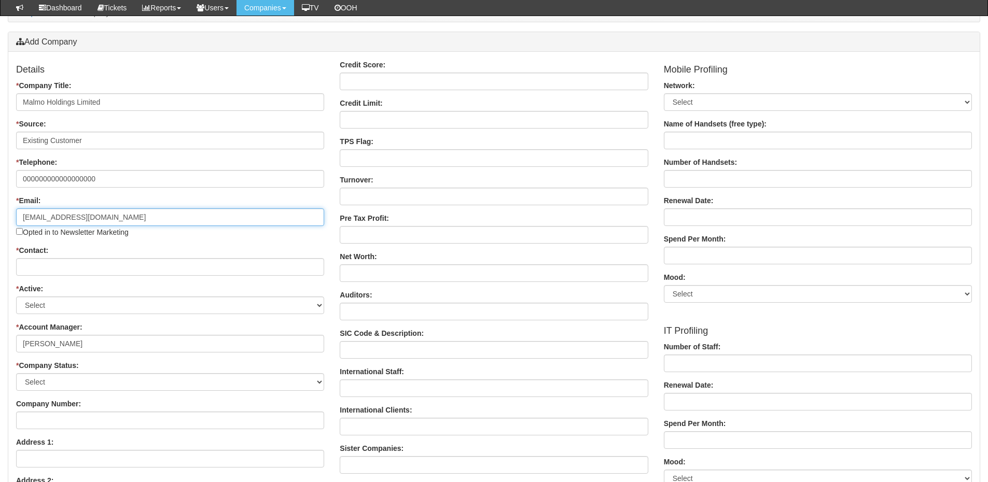
scroll to position [207, 0]
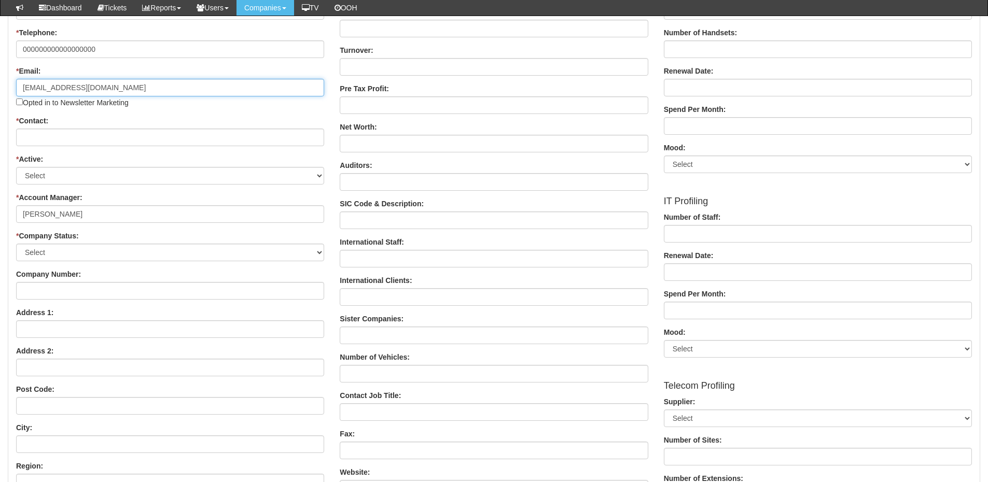
type input "arronferster@gmail.com"
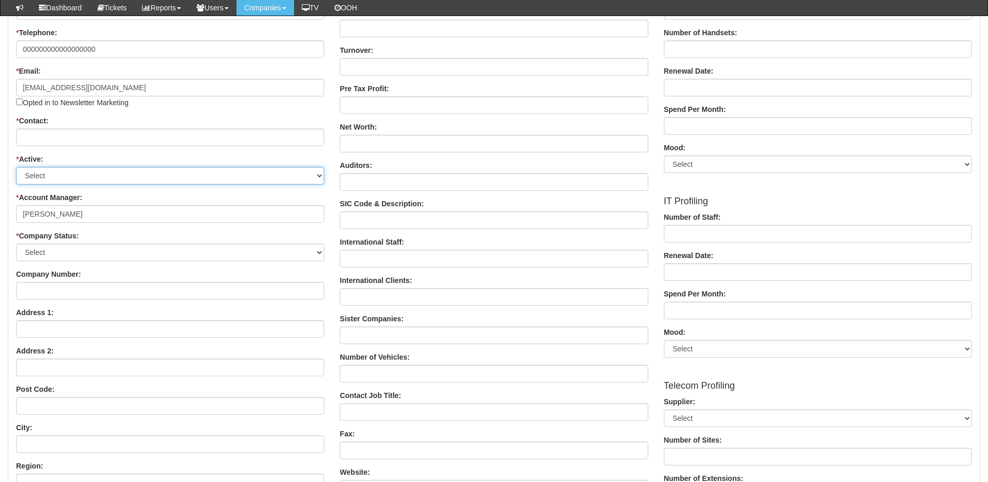
click at [75, 178] on select "Select Active Stop" at bounding box center [170, 176] width 308 height 18
click at [16, 167] on select "Select Active Stop" at bounding box center [170, 176] width 308 height 18
click at [63, 175] on select "Select Active Stop" at bounding box center [170, 176] width 308 height 18
select select "Active"
click at [16, 167] on select "Select Active Stop" at bounding box center [170, 176] width 308 height 18
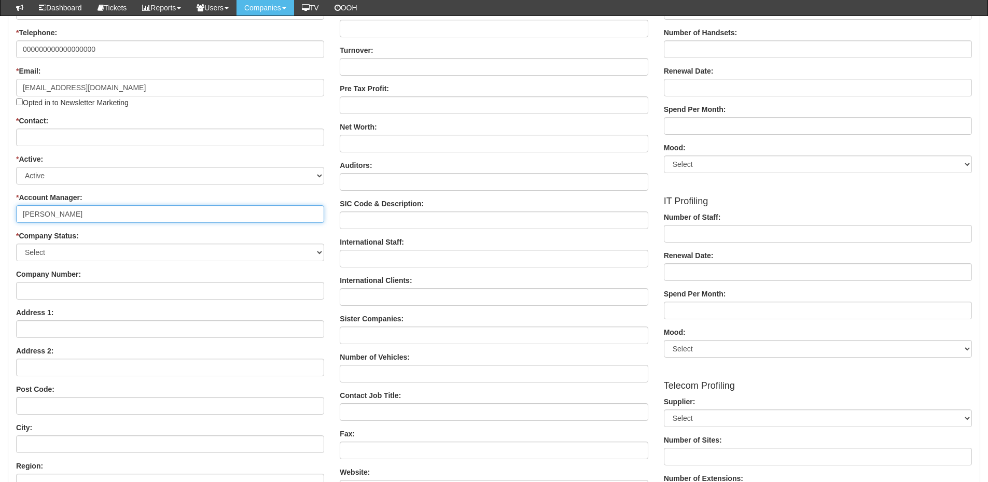
drag, startPoint x: 81, startPoint y: 214, endPoint x: -1, endPoint y: 216, distance: 82.0
click at [0, 216] on html "× Send Email × Add Appointment × Create Ticket × Create Proactive Activity × Ad…" at bounding box center [494, 348] width 988 height 1111
type input "Laura Toyne"
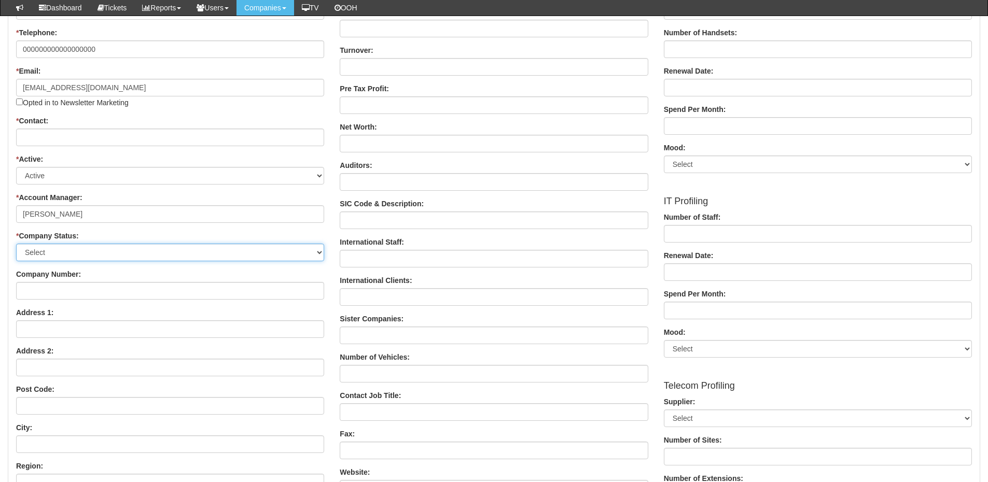
click at [38, 256] on select "Select Customer Do Not Ring Prospect Prospect Profile Supplier X-Customer" at bounding box center [170, 253] width 308 height 18
select select "Customer"
click at [16, 244] on select "Select Customer Do Not Ring Prospect Prospect Profile Supplier X-Customer" at bounding box center [170, 253] width 308 height 18
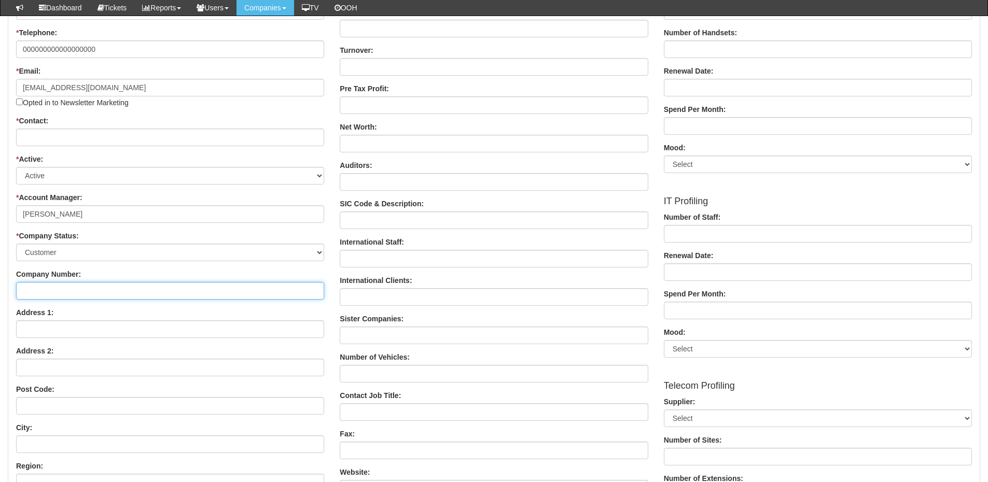
click at [50, 288] on input "Company Number:" at bounding box center [170, 291] width 308 height 18
click at [110, 296] on input "Company Number:" at bounding box center [170, 291] width 308 height 18
paste input "15670493"
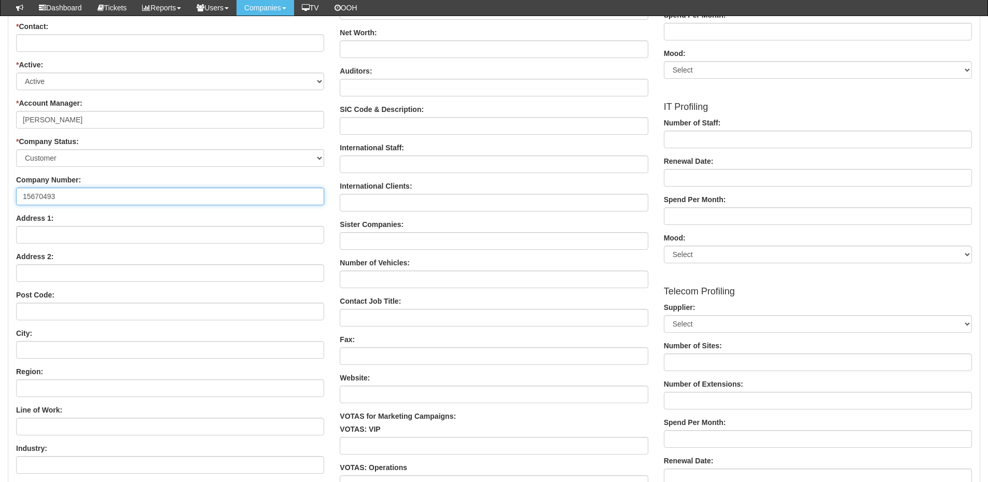
scroll to position [311, 0]
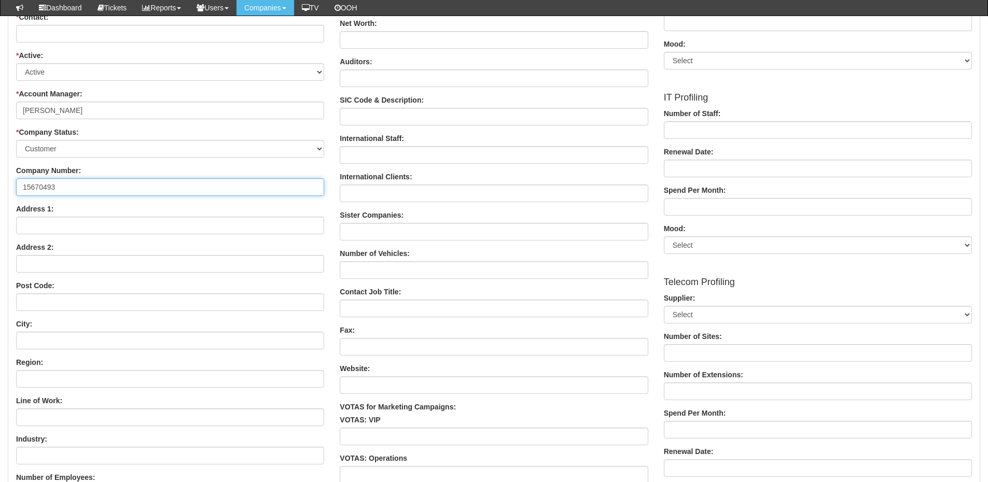
type input "15670493"
click at [103, 223] on input "Address 1:" at bounding box center [170, 226] width 308 height 18
paste input "1 South Downs Drive"
type input "1 South Downs Drive"
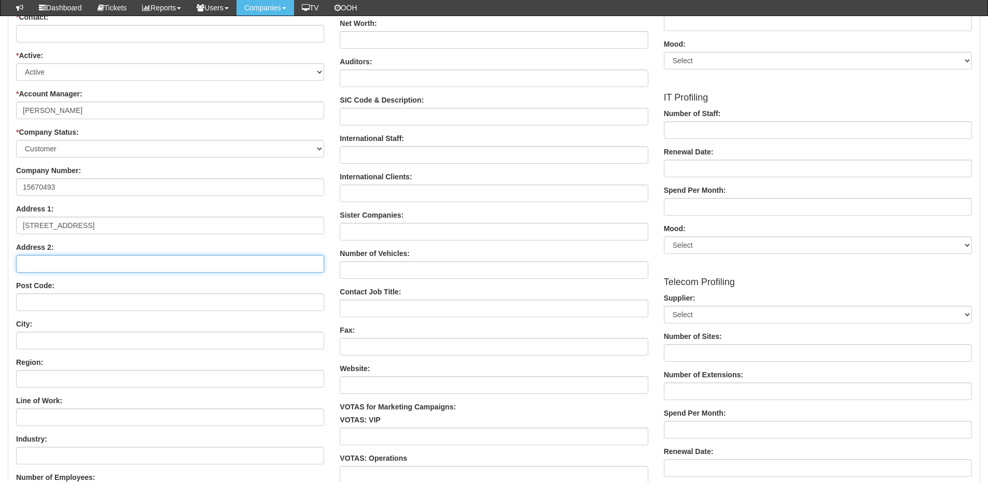
click at [227, 270] on input "Address 2:" at bounding box center [170, 264] width 308 height 18
paste input "Hale"
type input "Hale"
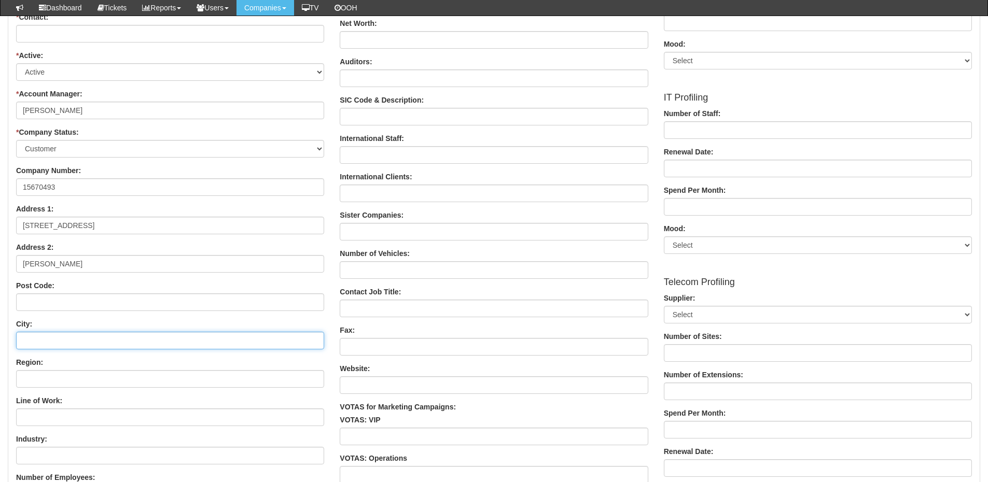
click at [78, 343] on input "City:" at bounding box center [170, 341] width 308 height 18
paste input "Altrincham"
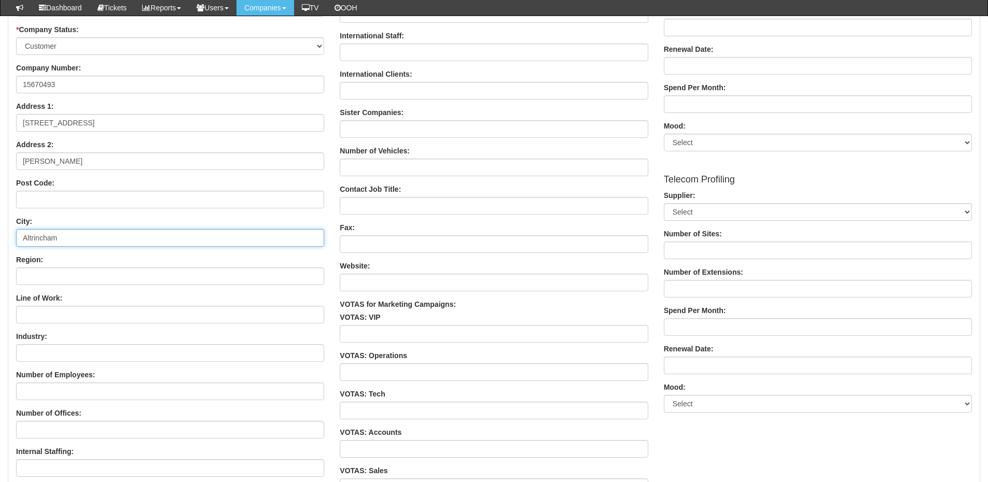
scroll to position [415, 0]
type input "Altrincham"
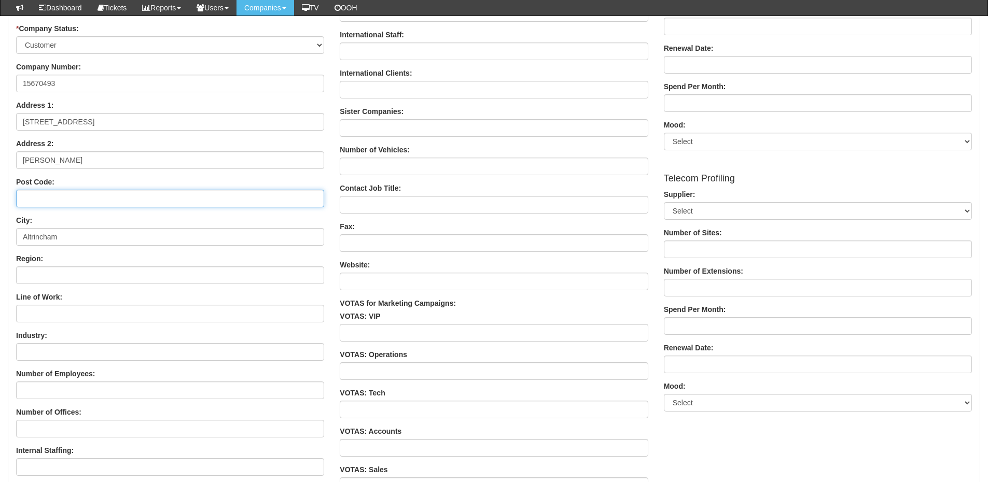
click at [69, 196] on input "Post Code:" at bounding box center [170, 199] width 308 height 18
paste input "WA14 3HR"
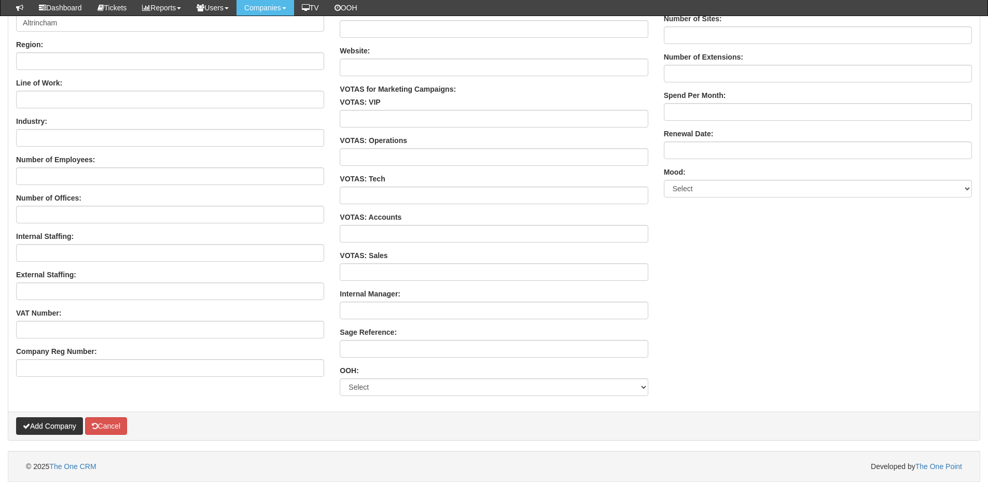
type input "WA14 3HR"
click at [50, 423] on button "Add Company" at bounding box center [49, 426] width 67 height 18
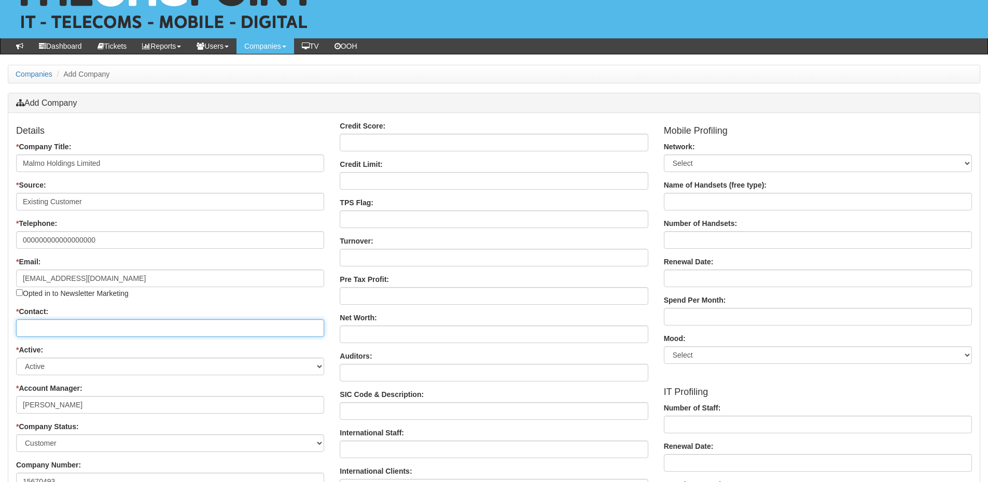
scroll to position [25, 0]
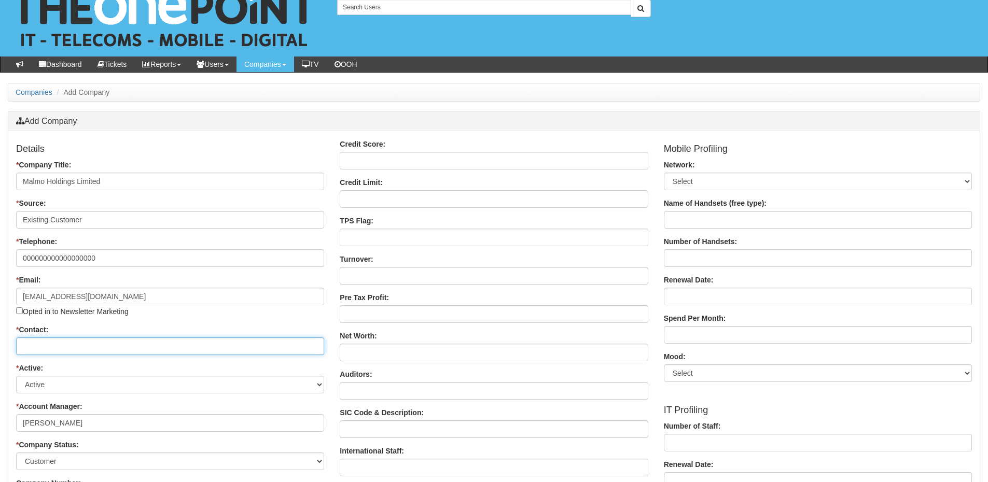
click at [52, 338] on input "* Contact:" at bounding box center [170, 347] width 308 height 18
paste input "Arron Ferster"
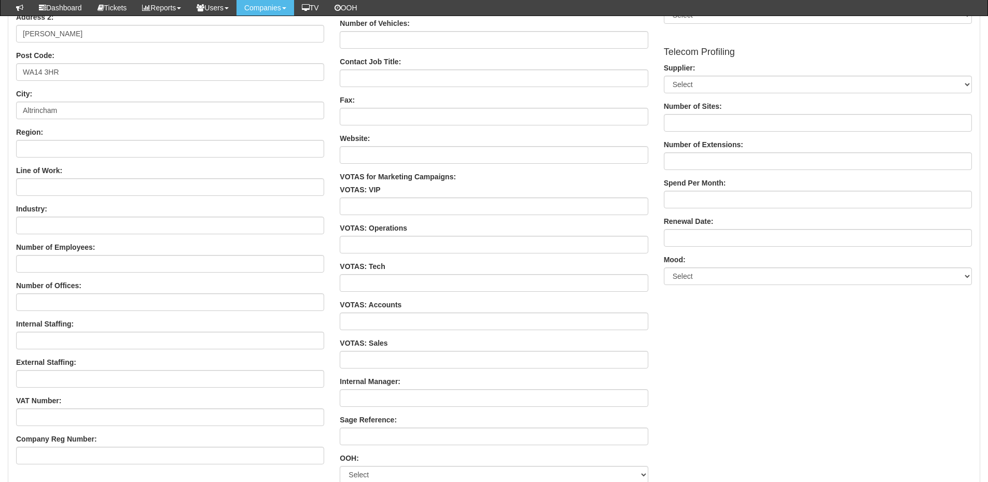
scroll to position [629, 0]
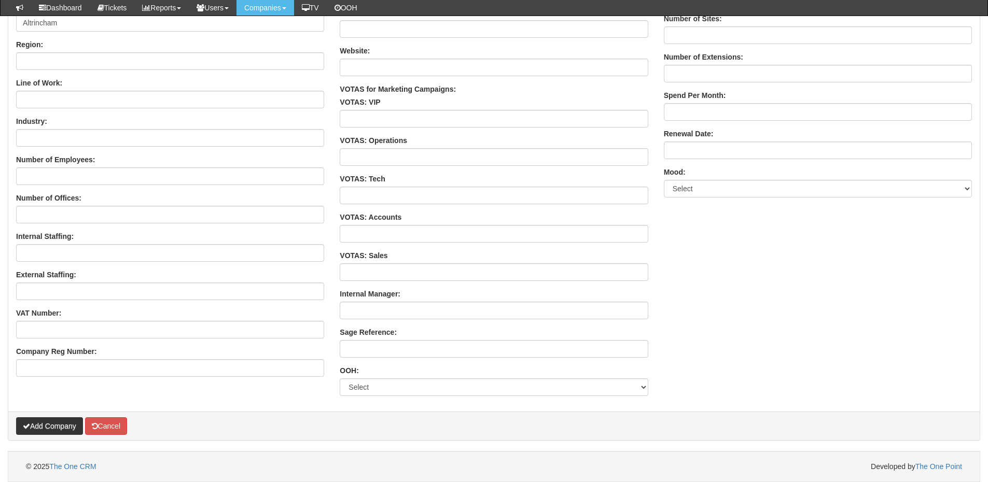
type input "Arron Ferster"
click at [62, 428] on button "Add Company" at bounding box center [49, 426] width 67 height 18
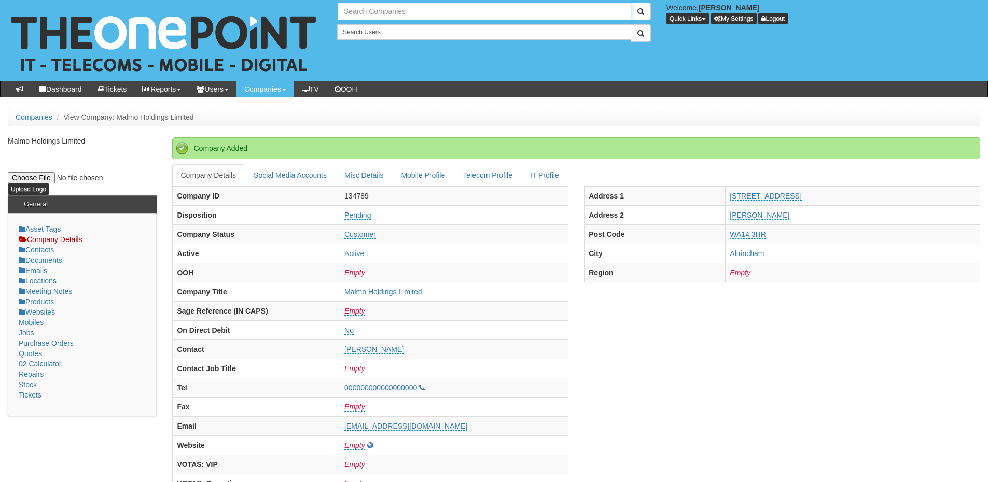
click at [361, 9] on input "text" at bounding box center [484, 12] width 294 height 18
click at [356, 25] on link "NEU-GLAS LIMITED" at bounding box center [484, 28] width 292 height 15
type input "NEU-GLAS LIMITED"
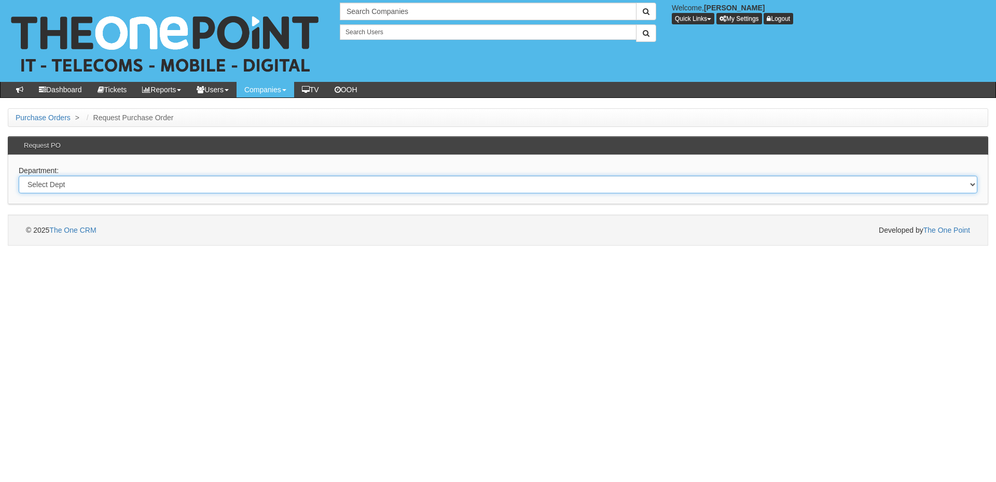
click at [108, 189] on select "Select Dept Digital Internal IT Mobiles Marketing Telecoms" at bounding box center [498, 185] width 958 height 18
select select "?pipeID=&dept=TEL"
click at [19, 176] on select "Select Dept Digital Internal IT Mobiles Marketing Telecoms" at bounding box center [498, 185] width 958 height 18
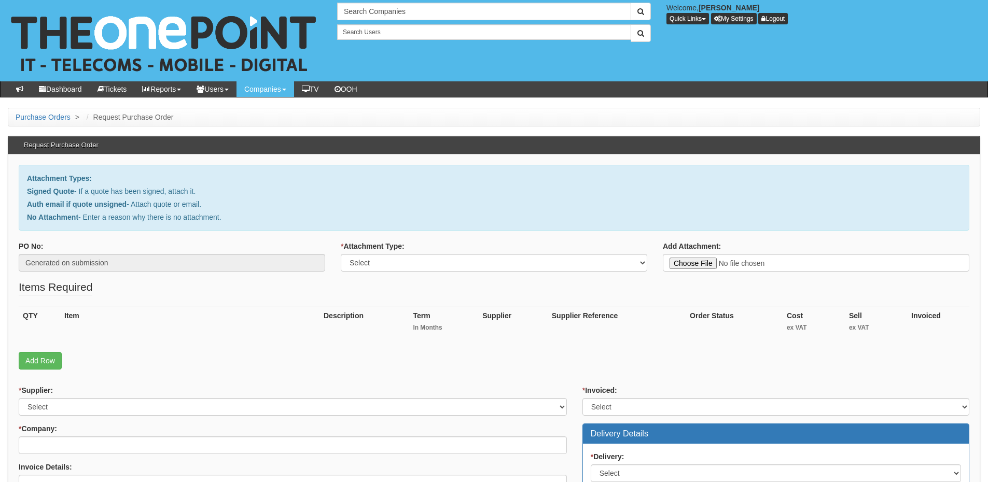
type input "C:\fakepath\Malmo Holdings - Deeside FTTP Internet .pdf"
click at [447, 261] on select "Select Signed Quote Auth email with quote if unsigned No Attachment" at bounding box center [494, 263] width 306 height 18
select select "Signed Quote"
click at [341, 254] on select "Select Signed Quote Auth email with quote if unsigned No Attachment" at bounding box center [494, 263] width 306 height 18
click at [55, 353] on link "Add Row" at bounding box center [40, 361] width 43 height 18
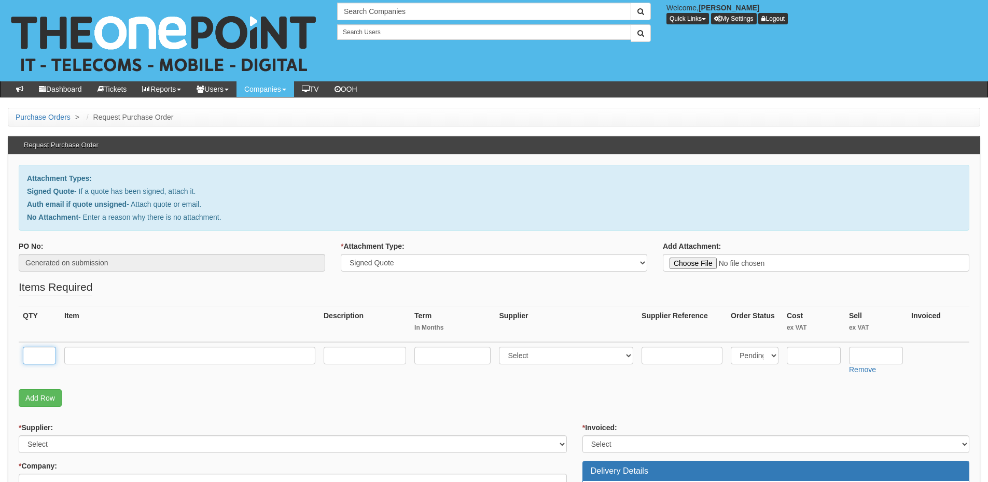
click at [40, 357] on input "text" at bounding box center [39, 356] width 33 height 18
type input "1"
click at [96, 361] on input "text" at bounding box center [189, 356] width 251 height 18
paste input "FTTP 1GB/200MB Internet Connection"
type input "FTTP 1GB/200MB Internet Connection"
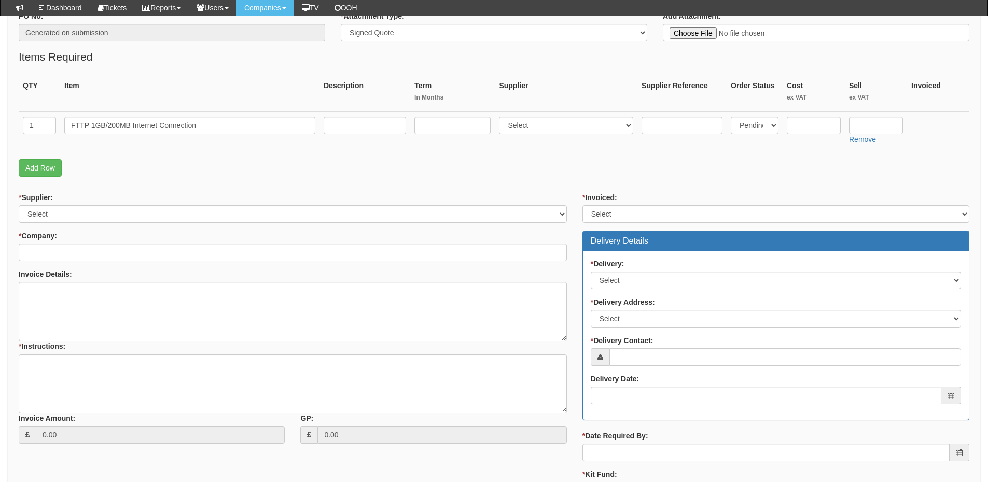
scroll to position [207, 0]
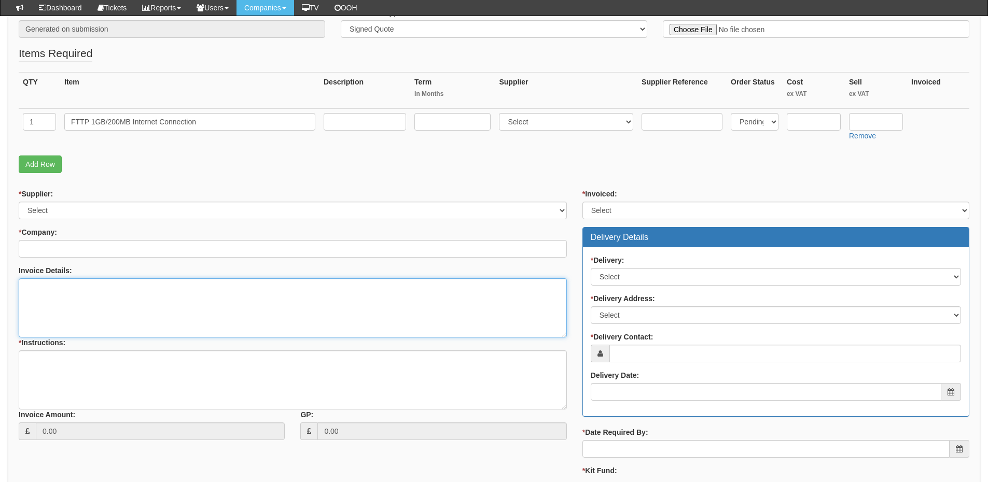
click at [70, 296] on textarea "Invoice Details:" at bounding box center [293, 307] width 548 height 59
paste textarea "Existing Line Takeover installed at [STREET_ADDRESS]"
type textarea "Existing Line Takeover installed at [STREET_ADDRESS]"
click at [454, 118] on input "text" at bounding box center [452, 122] width 76 height 18
type input "12"
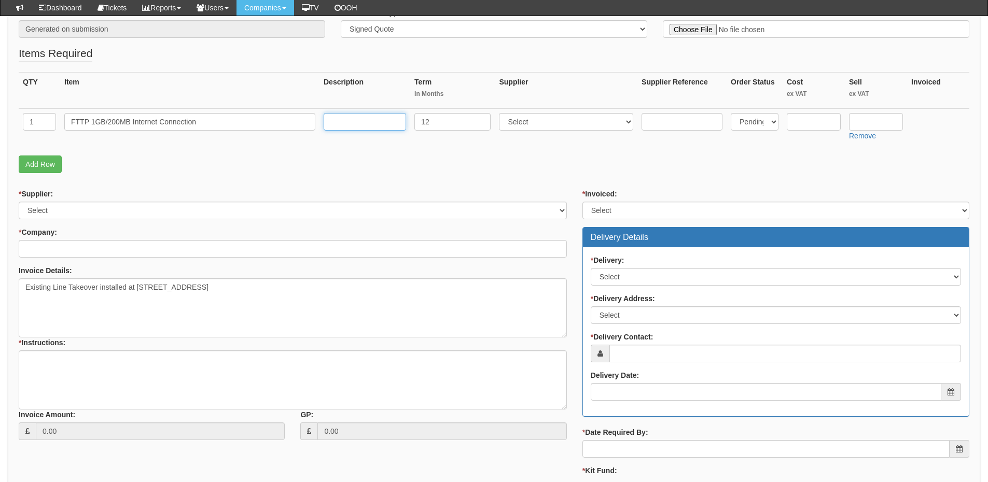
click at [353, 125] on input "text" at bounding box center [365, 122] width 82 height 18
click at [555, 121] on select "Select 123 [DOMAIN_NAME] 1Password 3 4Gon [PERSON_NAME] Electric Ltd Abzorb Acc…" at bounding box center [566, 122] width 134 height 18
click at [571, 122] on select "Select 123 [DOMAIN_NAME] 1Password 3 4Gon [PERSON_NAME] Electric Ltd Abzorb Acc…" at bounding box center [566, 122] width 134 height 18
select select "151"
click at [501, 113] on select "Select 123 [DOMAIN_NAME] 1Password 3 4Gon [PERSON_NAME] Electric Ltd Abzorb Acc…" at bounding box center [566, 122] width 134 height 18
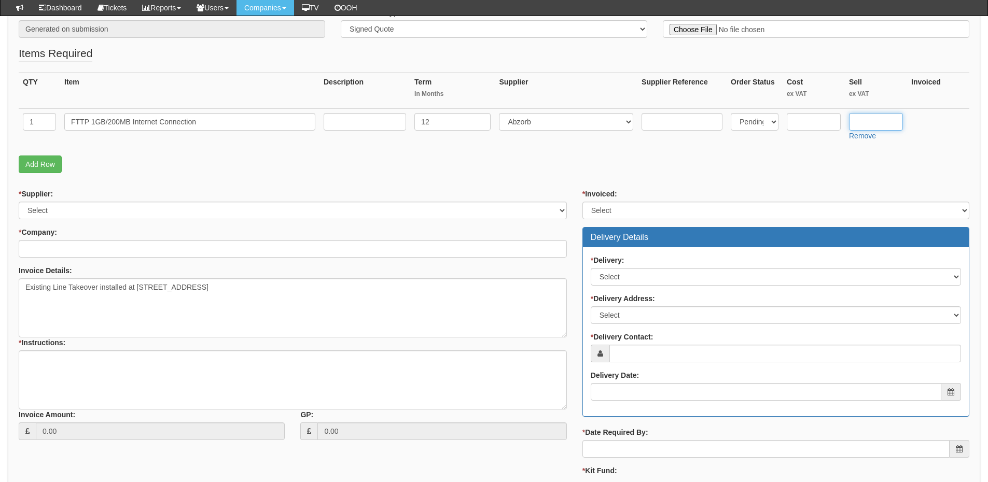
click at [861, 122] on input "text" at bounding box center [876, 122] width 54 height 18
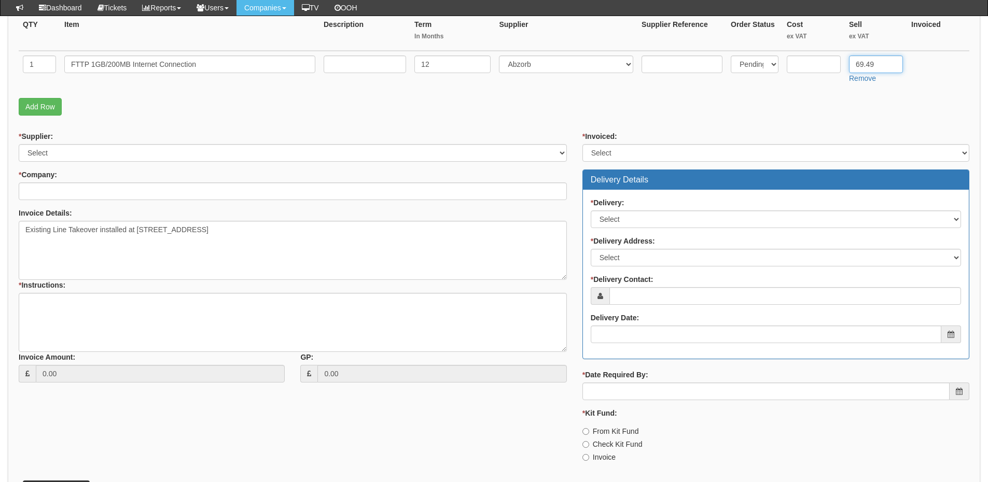
scroll to position [311, 0]
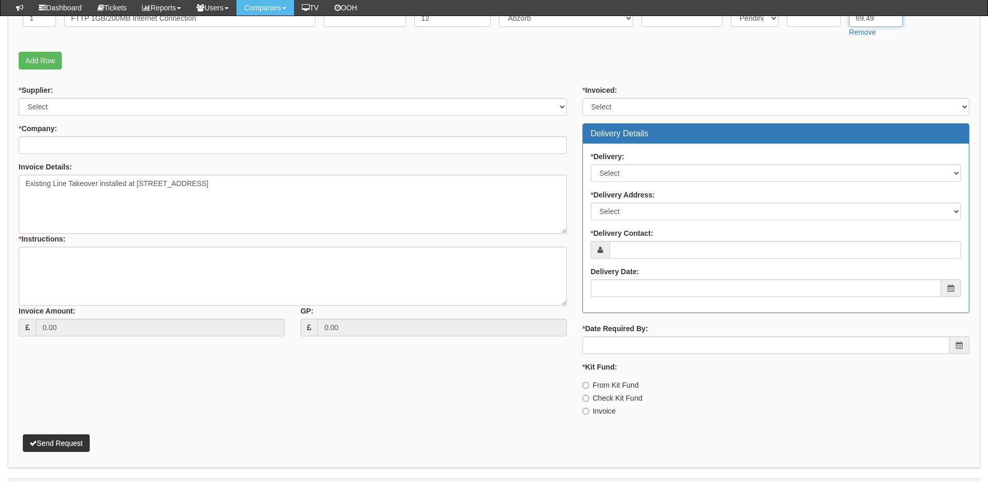
type input "69.49"
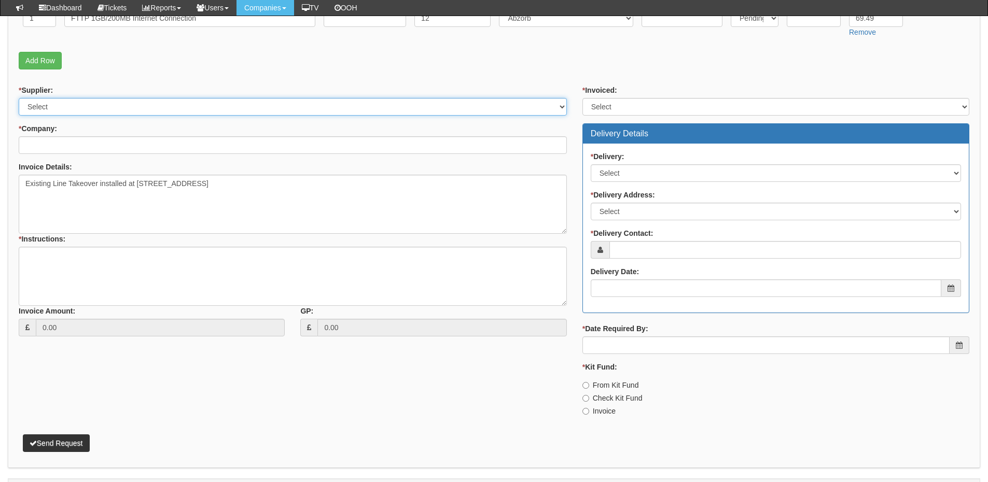
click at [107, 109] on select "Select 123 [DOMAIN_NAME] 1Password 3 4Gon [PERSON_NAME] Electric Ltd Abzorb Acc…" at bounding box center [293, 107] width 548 height 18
select select "151"
click at [19, 98] on select "Select 123 [DOMAIN_NAME] 1Password 3 4Gon [PERSON_NAME] Electric Ltd Abzorb Acc…" at bounding box center [293, 107] width 548 height 18
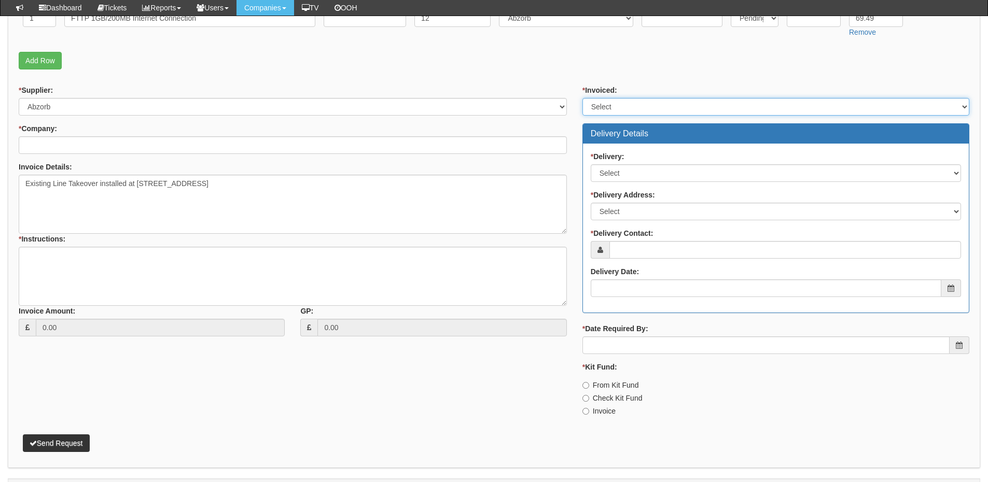
click at [636, 103] on select "Select Yes No N/A STB (part of order)" at bounding box center [775, 107] width 387 height 18
select select "2"
click at [582, 98] on select "Select Yes No N/A STB (part of order)" at bounding box center [775, 107] width 387 height 18
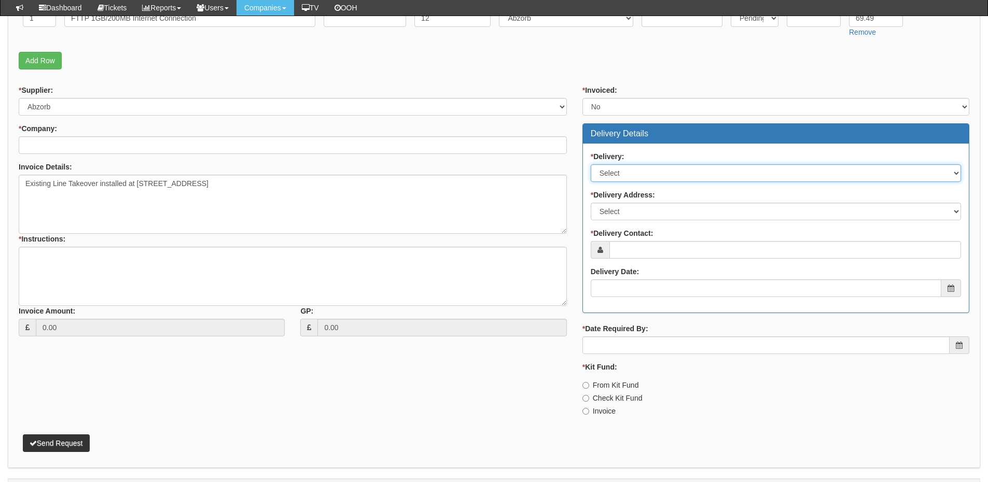
click at [629, 174] on select "Select No Not Applicable Yes" at bounding box center [776, 173] width 370 height 18
select select "3"
click at [591, 164] on select "Select No Not Applicable Yes" at bounding box center [776, 173] width 370 height 18
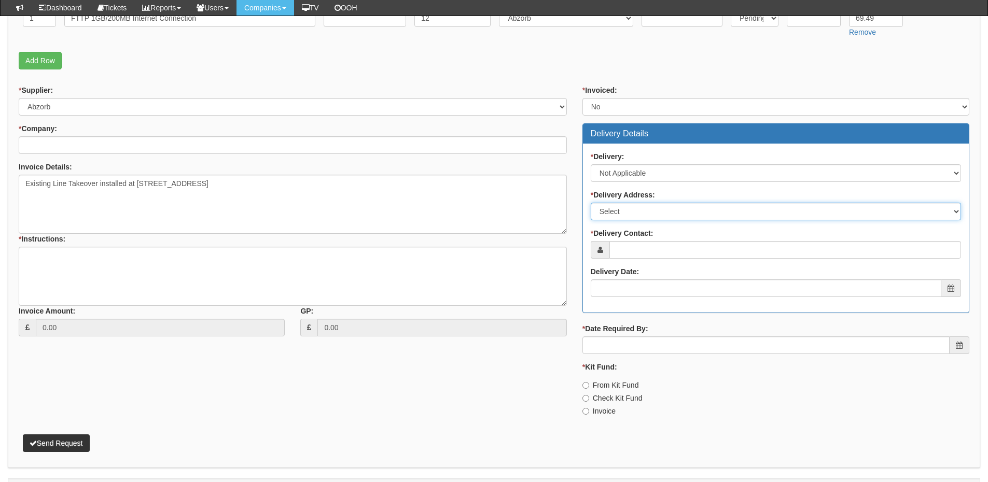
click at [629, 211] on select "Select Not Applicable Other" at bounding box center [776, 212] width 370 height 18
select select "N/A"
click at [591, 203] on select "Select Not Applicable Other" at bounding box center [776, 212] width 370 height 18
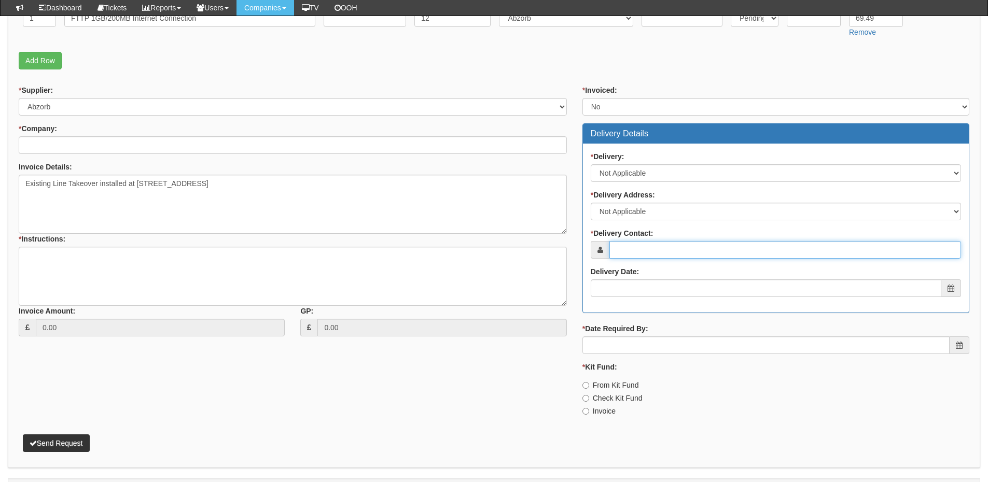
drag, startPoint x: 630, startPoint y: 242, endPoint x: 626, endPoint y: 248, distance: 6.8
click at [628, 246] on input "* Delivery Contact:" at bounding box center [785, 250] width 352 height 18
click at [666, 245] on input "* Delivery Contact:" at bounding box center [785, 250] width 352 height 18
paste input "[PERSON_NAME]"
type input "[PERSON_NAME]"
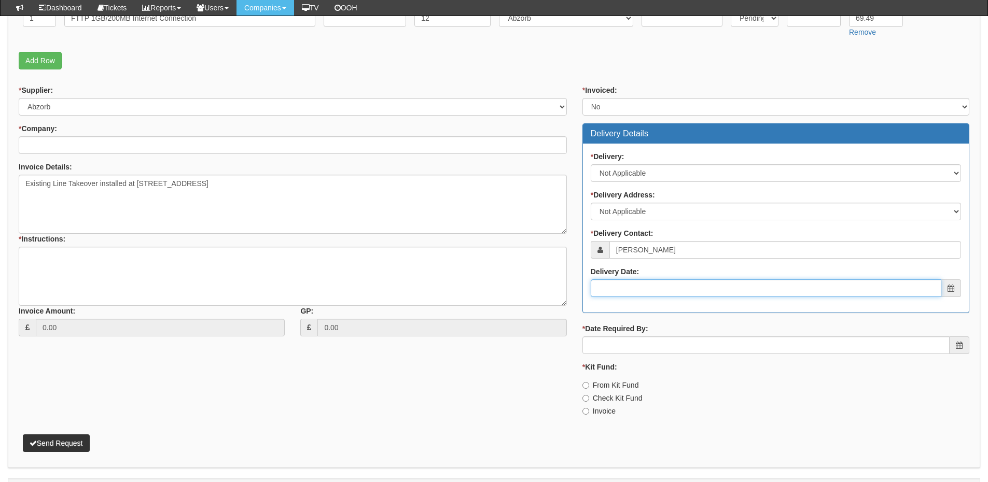
click at [645, 289] on input "Delivery Date:" at bounding box center [766, 288] width 351 height 18
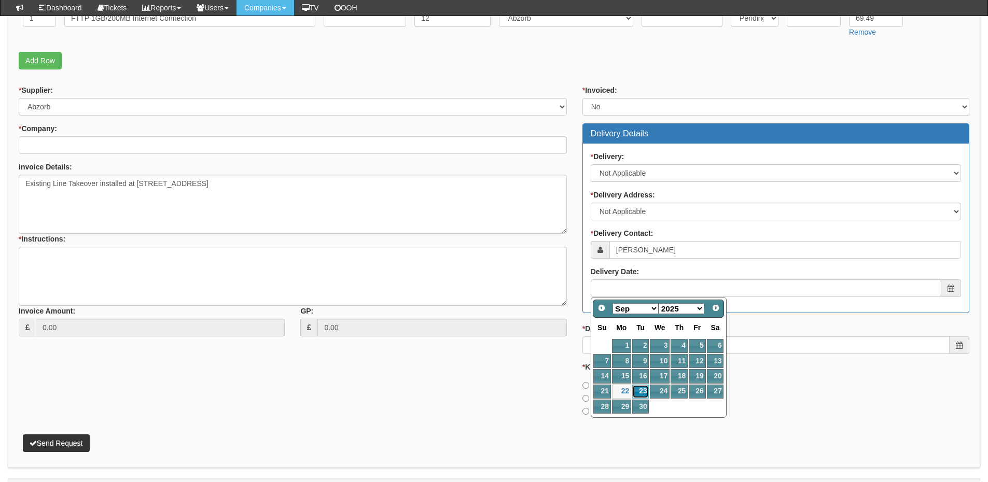
click at [640, 389] on link "23" at bounding box center [640, 392] width 17 height 14
type input "[DATE]"
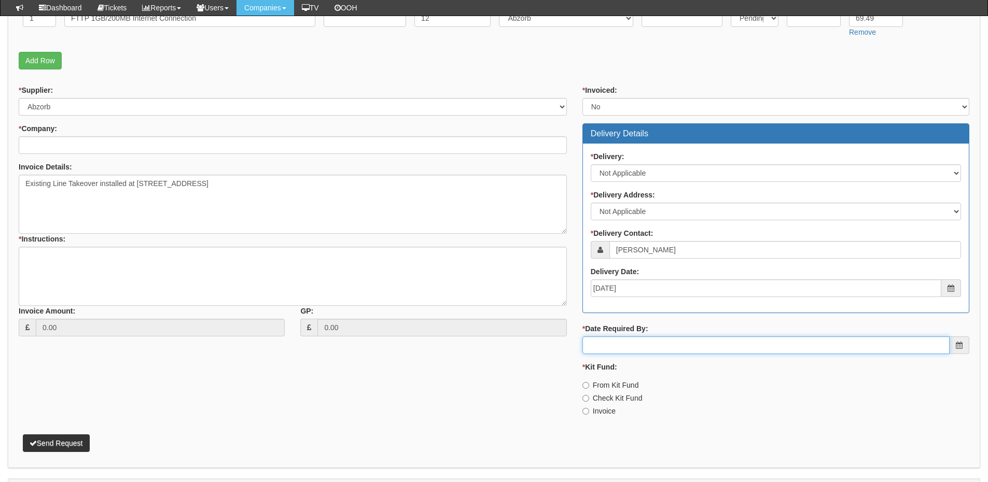
click at [643, 345] on input "* Date Required By:" at bounding box center [765, 346] width 367 height 18
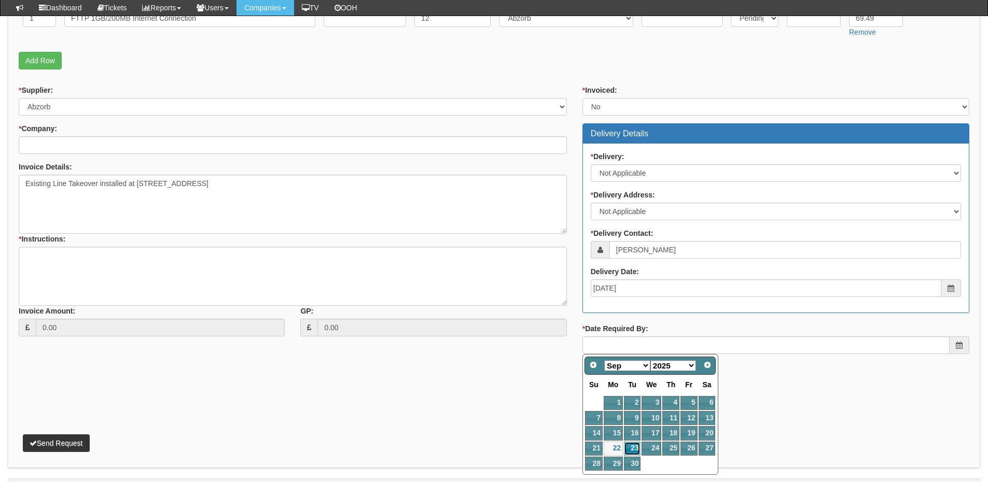
click at [634, 443] on link "23" at bounding box center [632, 449] width 17 height 14
type input "[DATE]"
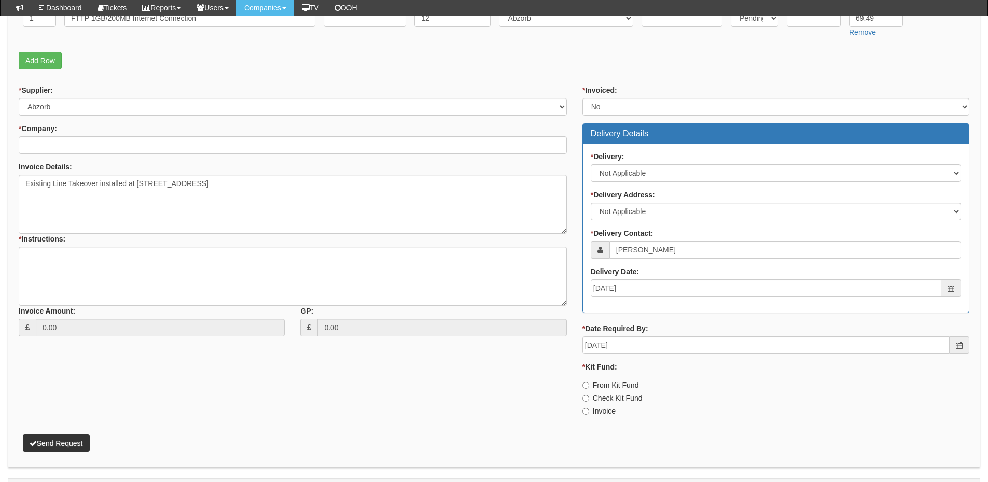
click at [603, 409] on label "Invoice" at bounding box center [598, 411] width 33 height 10
click at [589, 409] on input "Invoice" at bounding box center [585, 411] width 7 height 7
radio input "true"
click at [404, 187] on textarea "Existing Line Takeover installed at [STREET_ADDRESS]" at bounding box center [293, 204] width 548 height 59
paste textarea "The original PO was [URL][DOMAIN_NAME]"
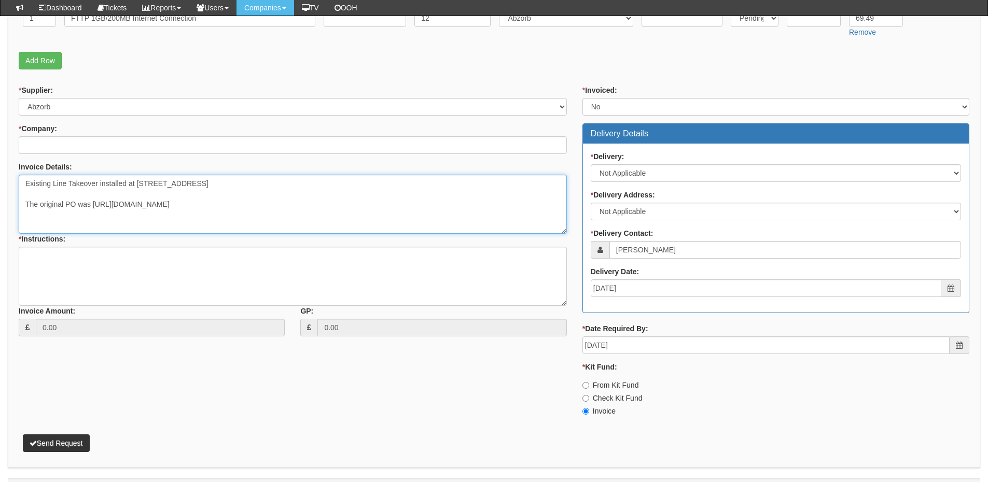
click at [351, 213] on textarea "Existing Line Takeover installed at [STREET_ADDRESS] The original PO was [URL][…" at bounding box center [293, 204] width 548 height 59
type textarea "Existing Line Takeover installed at [STREET_ADDRESS] The original PO was [URL][…"
click at [299, 254] on textarea "* Instructions:" at bounding box center [293, 276] width 548 height 59
type textarea "As above"
click at [69, 441] on button "Send Request" at bounding box center [56, 444] width 67 height 18
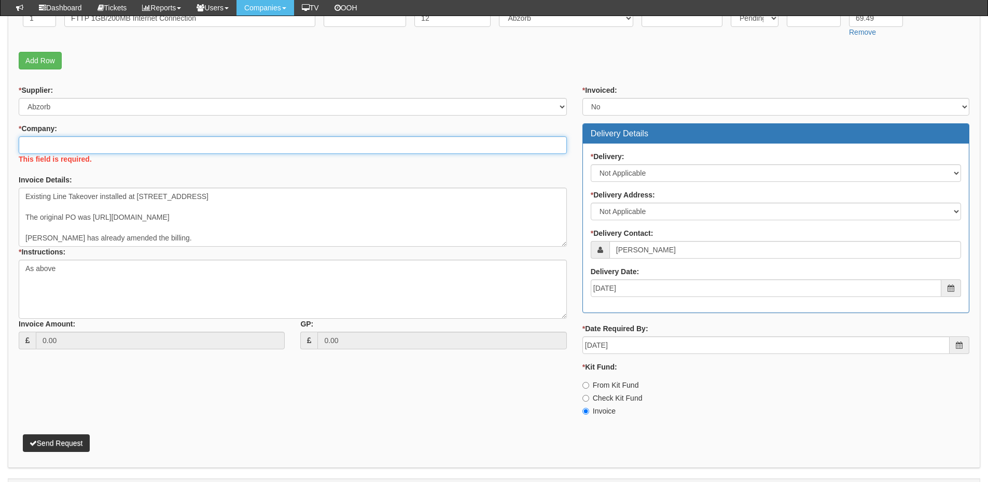
click at [111, 150] on input "* Company:" at bounding box center [293, 145] width 548 height 18
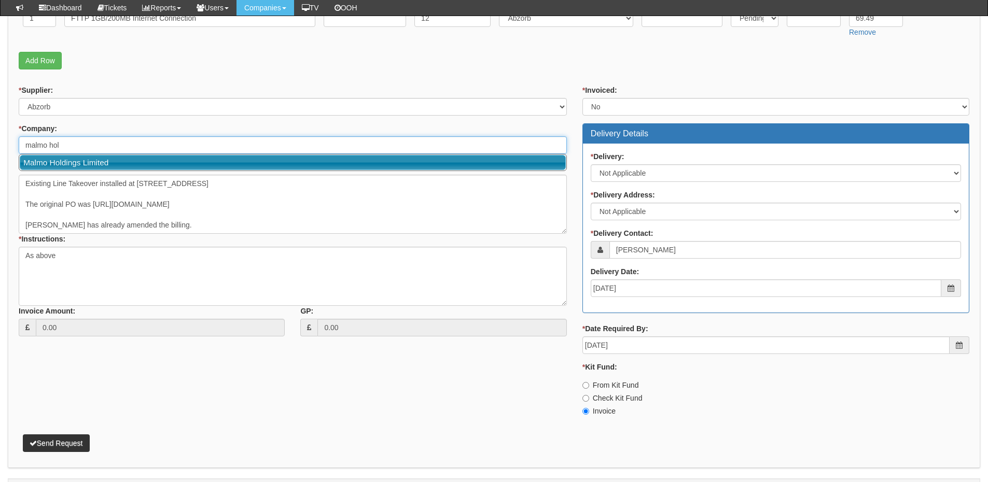
click at [107, 159] on link "Malmo Holdings Limited" at bounding box center [293, 162] width 546 height 15
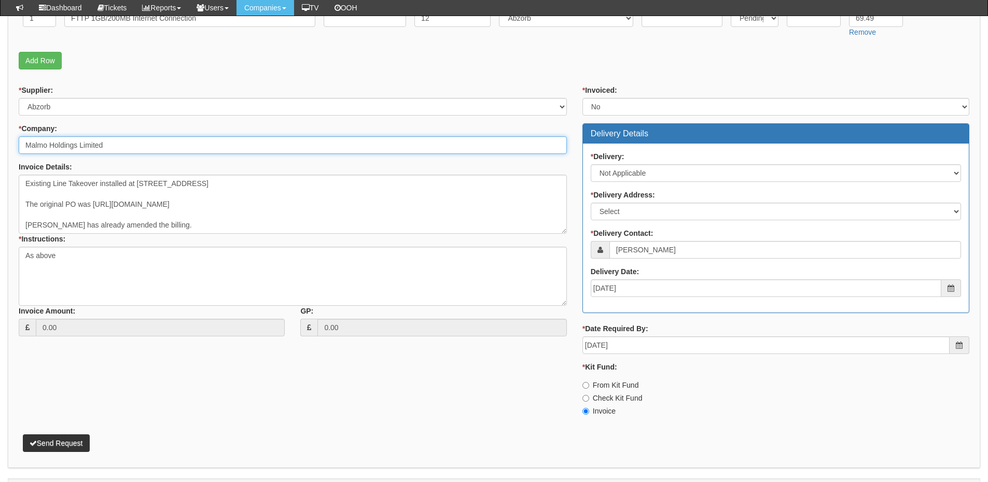
type input "Malmo Holdings Limited"
click at [88, 438] on button "Send Request" at bounding box center [56, 444] width 67 height 18
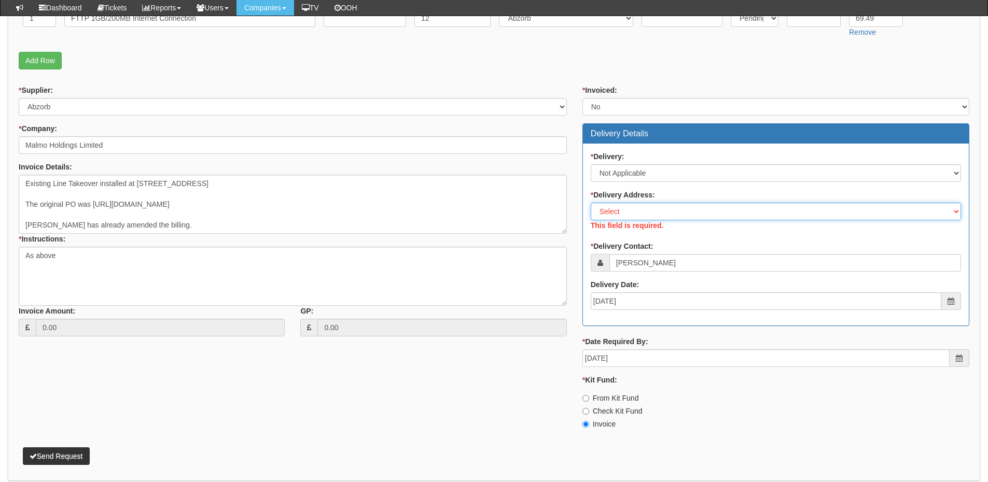
drag, startPoint x: 610, startPoint y: 212, endPoint x: 612, endPoint y: 217, distance: 5.6
click at [610, 212] on select "Select Not Applicable Main Address - WA14 3HR Other" at bounding box center [776, 212] width 370 height 18
select select "N/A"
click at [591, 203] on select "Select Not Applicable Main Address - WA14 3HR Other" at bounding box center [776, 212] width 370 height 18
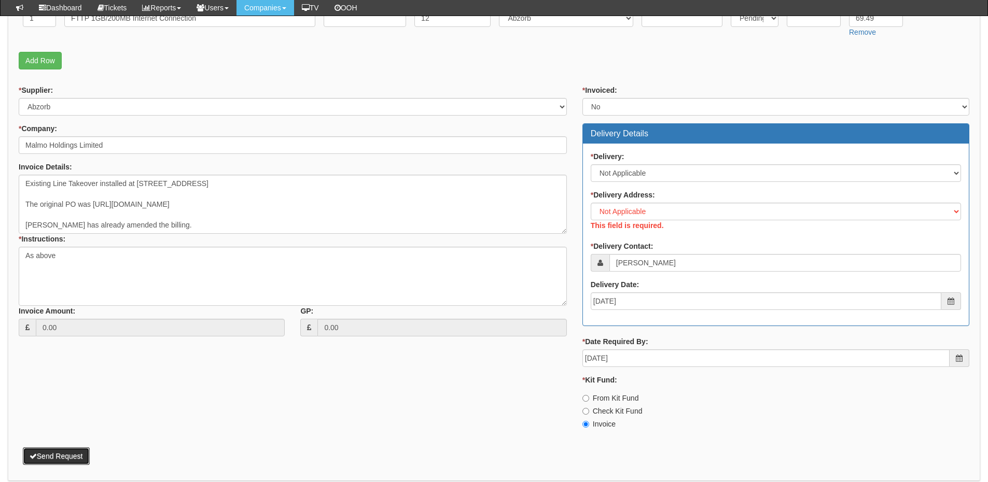
click at [72, 456] on div "Attachment Types: Signed Quote - If a quote has been signed, attach it. Auth em…" at bounding box center [494, 149] width 972 height 665
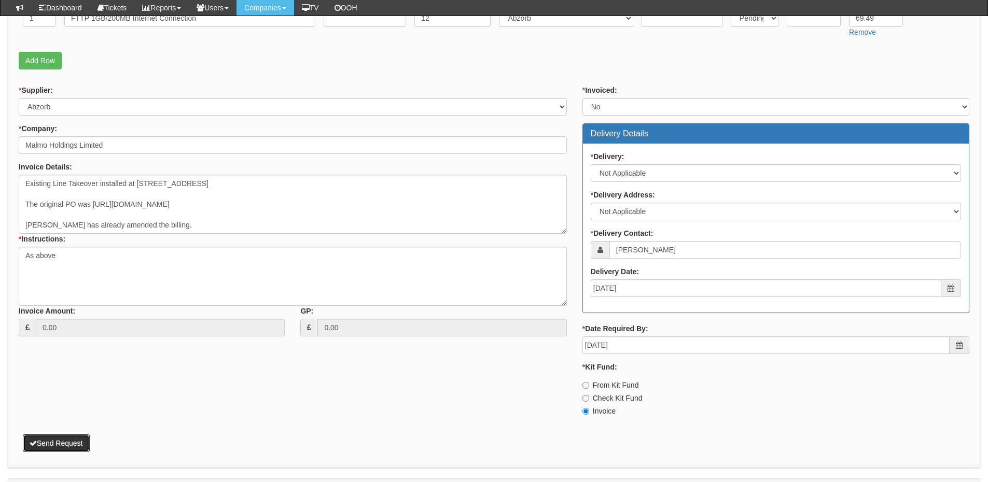
click at [60, 437] on button "Send Request" at bounding box center [56, 444] width 67 height 18
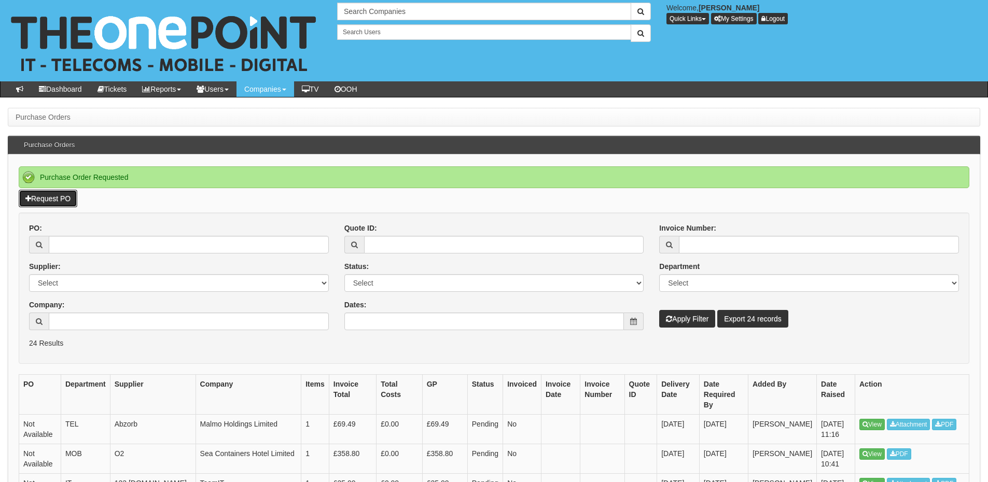
click at [54, 202] on link "Request PO" at bounding box center [48, 199] width 59 height 18
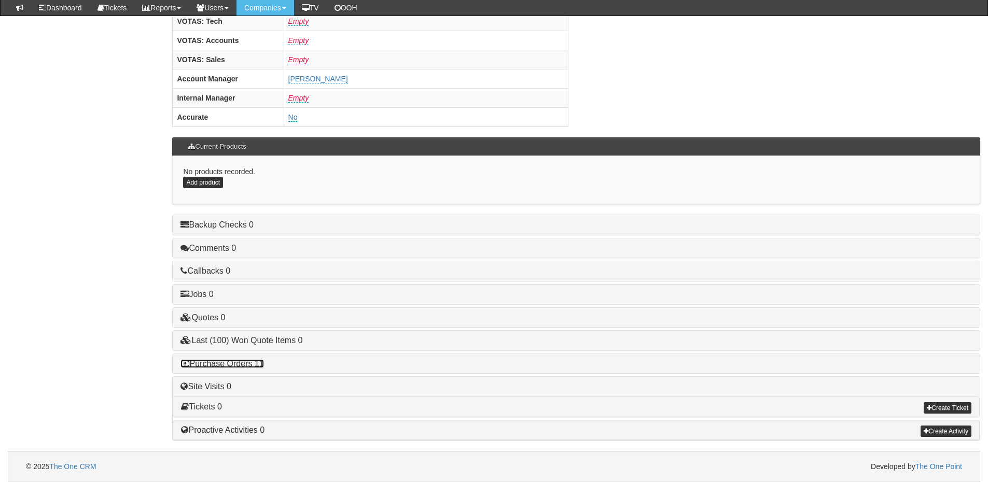
click at [235, 363] on link "Purchase Orders 11" at bounding box center [221, 363] width 83 height 9
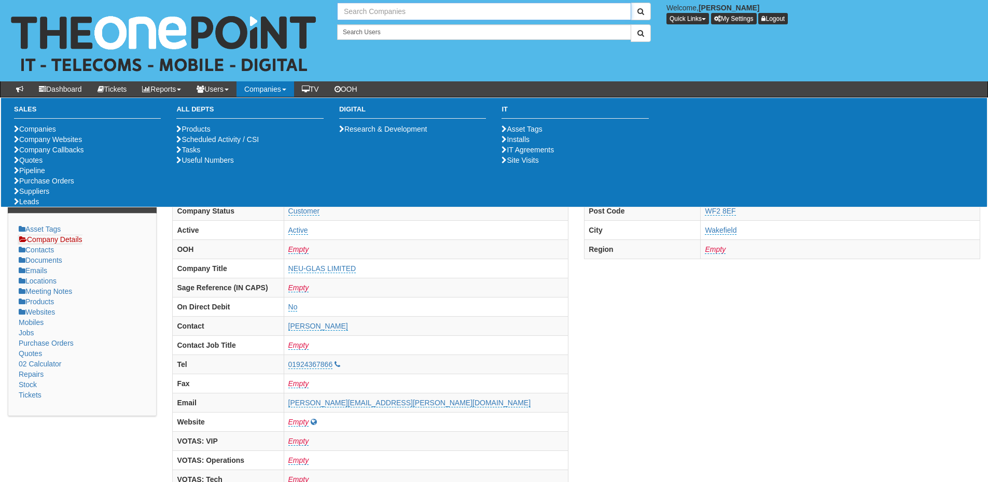
click at [393, 8] on input "text" at bounding box center [484, 12] width 294 height 18
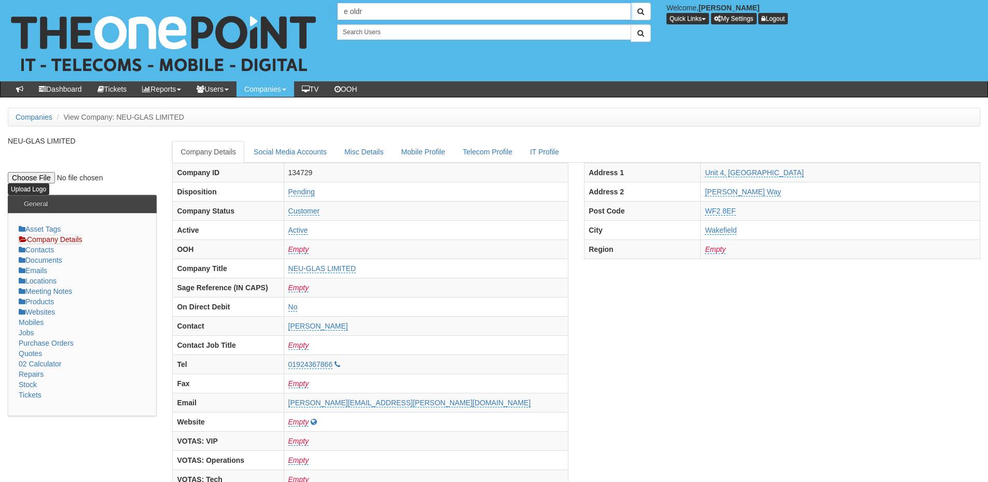
drag, startPoint x: 369, startPoint y: 8, endPoint x: 314, endPoint y: 16, distance: 56.1
click at [314, 16] on div "No search results. e oldr Welcome, James Kaye Quick Links Add Appointment Appoi…" at bounding box center [493, 40] width 1003 height 81
click at [358, 29] on link "TeamIT" at bounding box center [484, 28] width 292 height 15
type input "TeamIT"
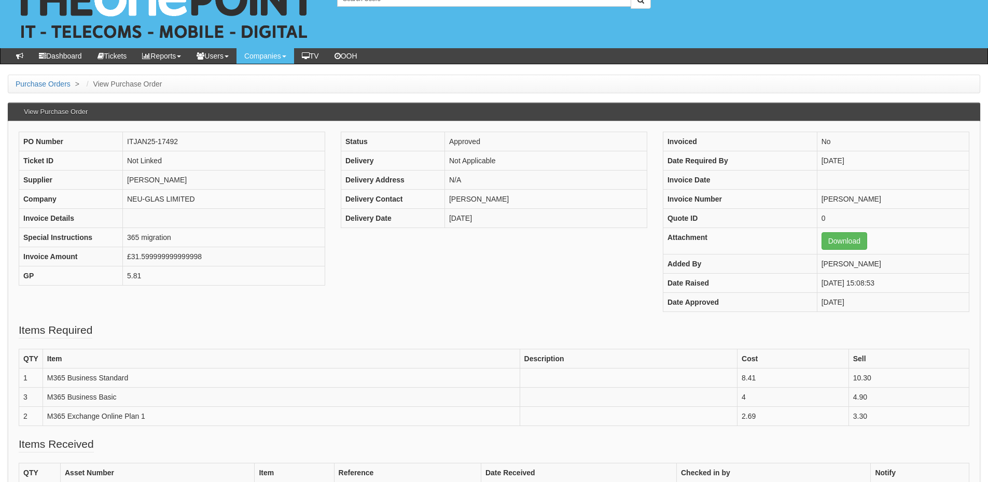
scroll to position [52, 0]
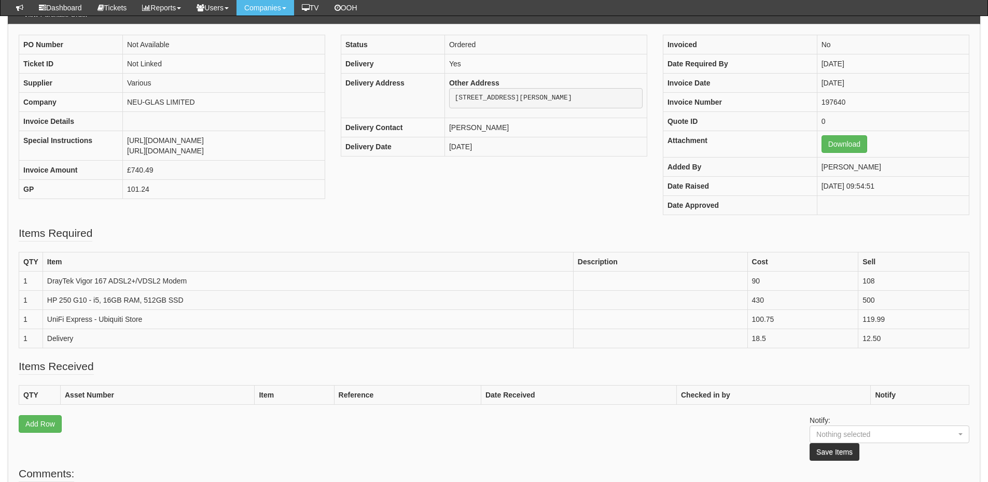
scroll to position [103, 0]
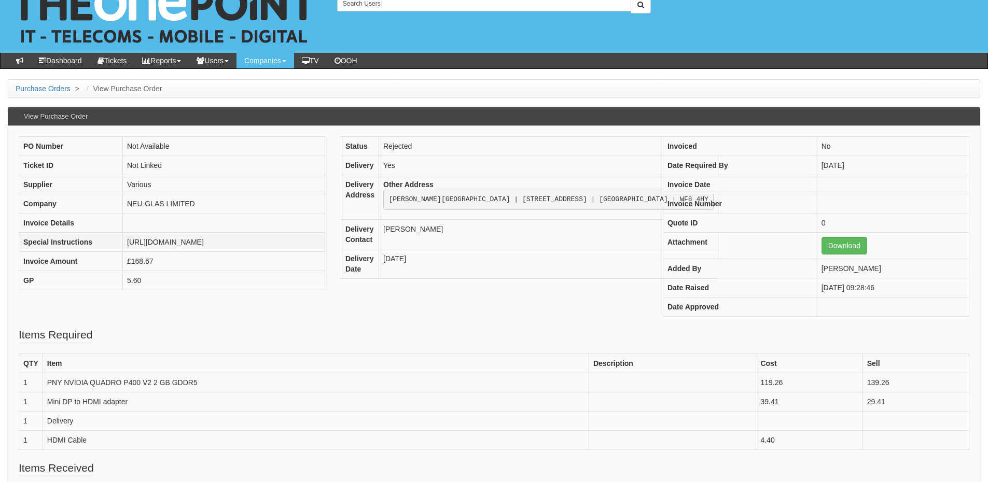
scroll to position [52, 0]
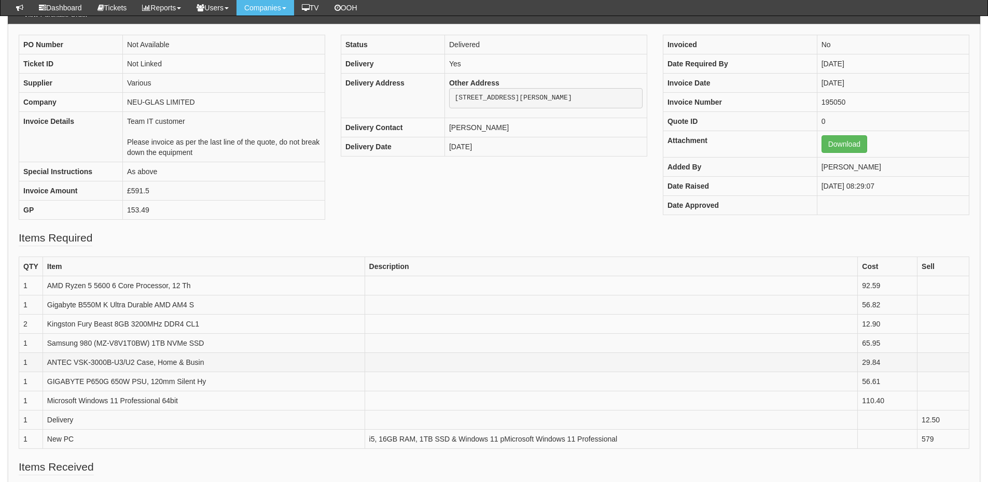
scroll to position [103, 0]
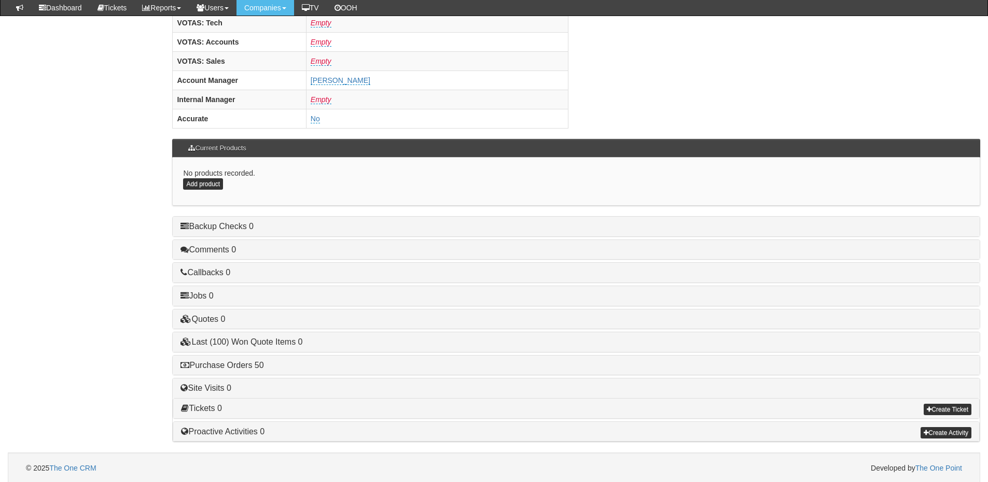
scroll to position [432, 0]
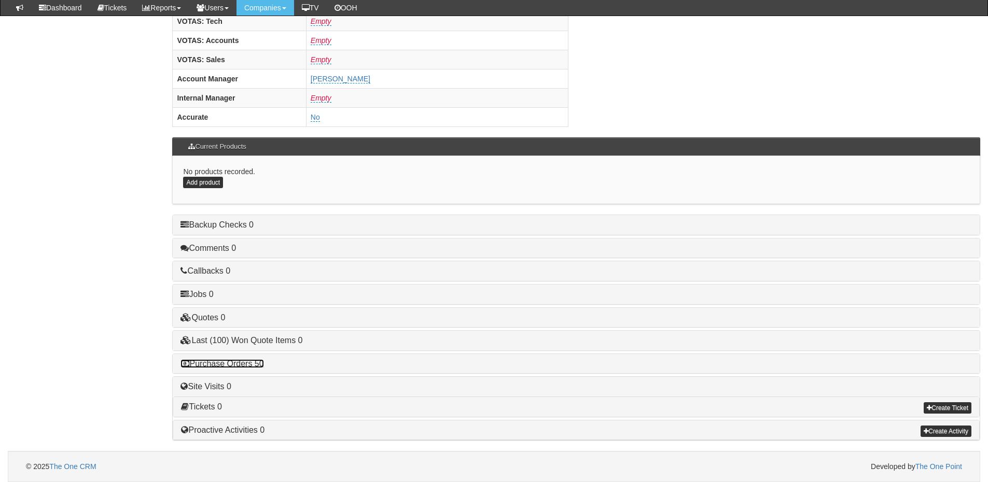
click at [245, 364] on link "Purchase Orders 50" at bounding box center [221, 363] width 83 height 9
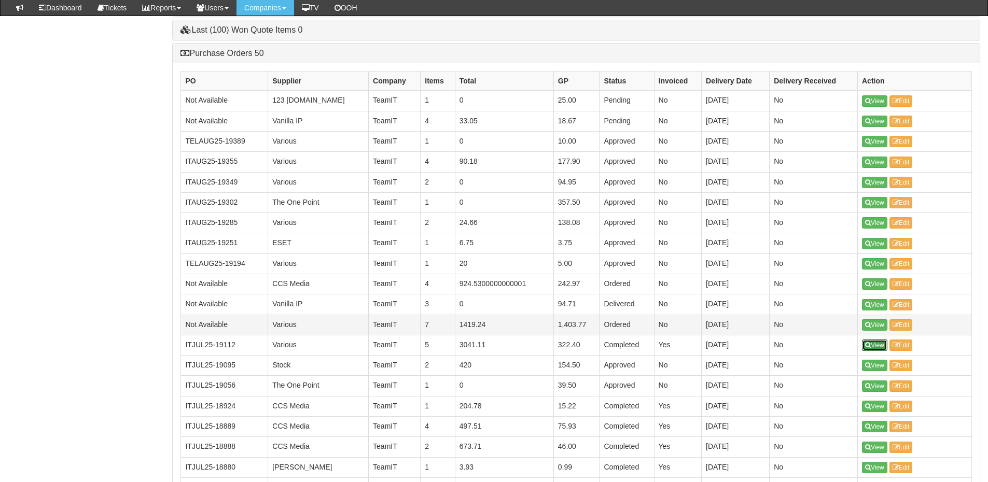
scroll to position [794, 0]
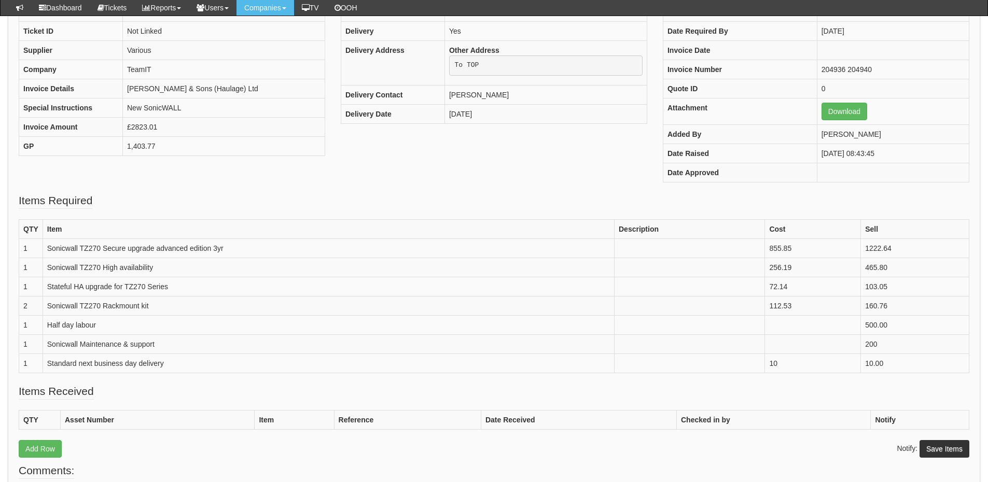
scroll to position [155, 0]
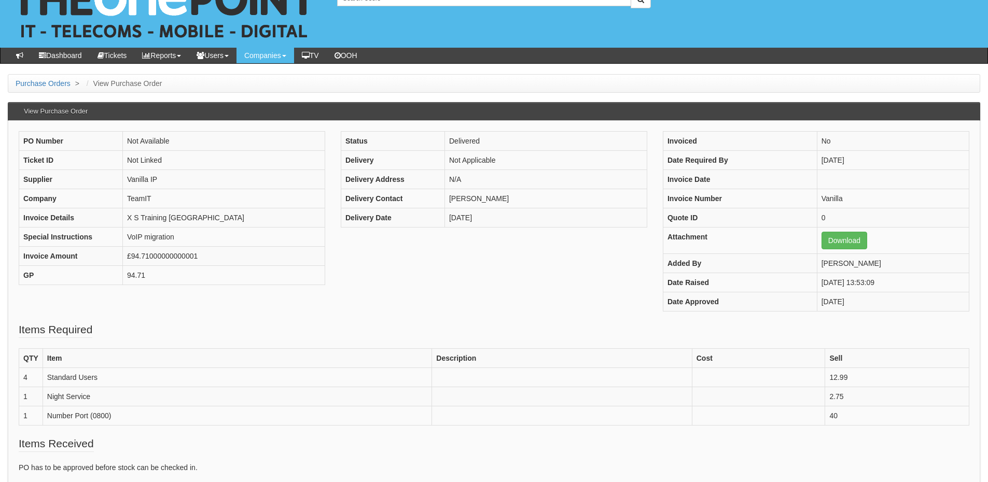
scroll to position [52, 0]
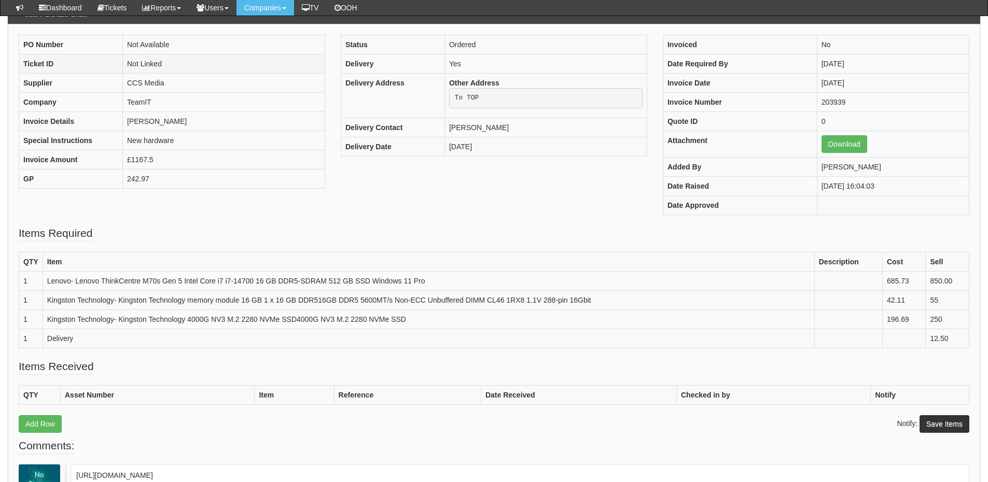
scroll to position [103, 0]
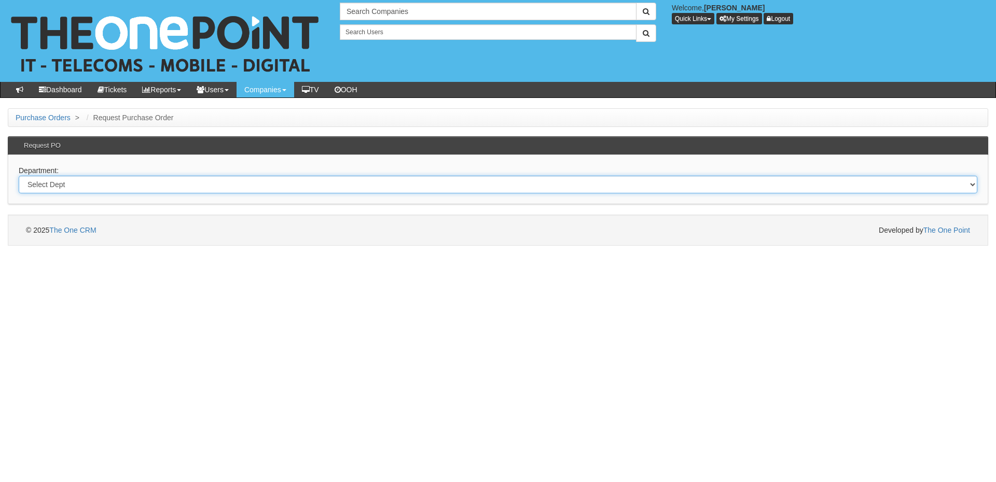
click at [267, 185] on select "Select Dept Digital Internal IT Mobiles Marketing Telecoms" at bounding box center [498, 185] width 958 height 18
select select "?pipeID=&dept=IT"
click at [19, 176] on select "Select Dept Digital Internal IT Mobiles Marketing Telecoms" at bounding box center [498, 185] width 958 height 18
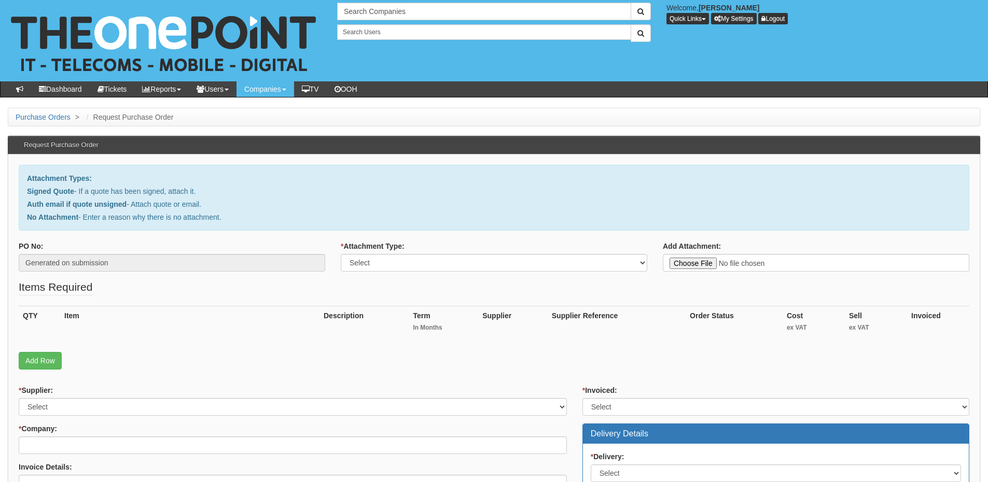
type input "C:\fakepath\E Oldroyds & Sons LTD - Defender switchover (1).pdf"
click at [482, 267] on select "Select Signed Quote Auth email with quote if unsigned No Attachment" at bounding box center [494, 263] width 306 height 18
select select "Signed Quote"
click at [341, 254] on select "Select Signed Quote Auth email with quote if unsigned No Attachment" at bounding box center [494, 263] width 306 height 18
click at [47, 363] on link "Add Row" at bounding box center [40, 361] width 43 height 18
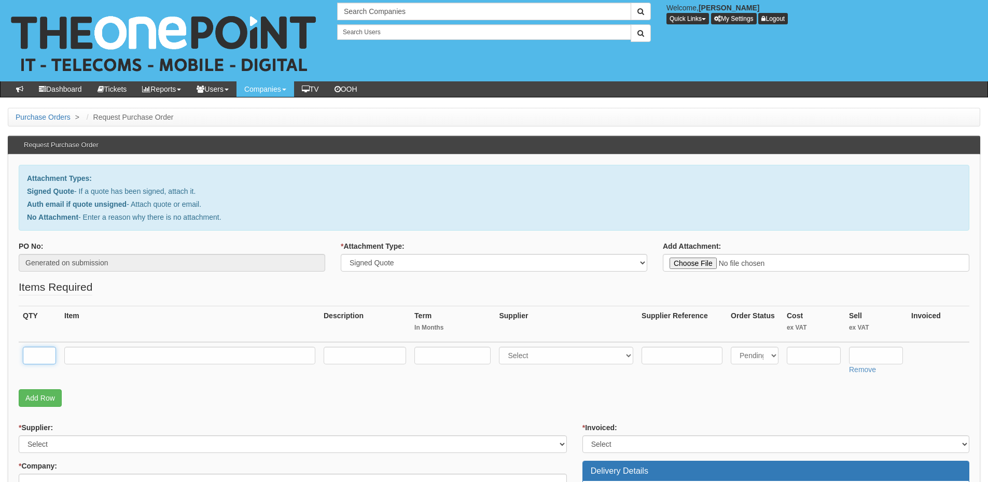
click at [38, 348] on input "text" at bounding box center [39, 356] width 33 height 18
type input "10"
click at [94, 356] on input "text" at bounding box center [189, 356] width 251 height 18
paste input "Defender Plan 1"
type input "Defender Plan 1"
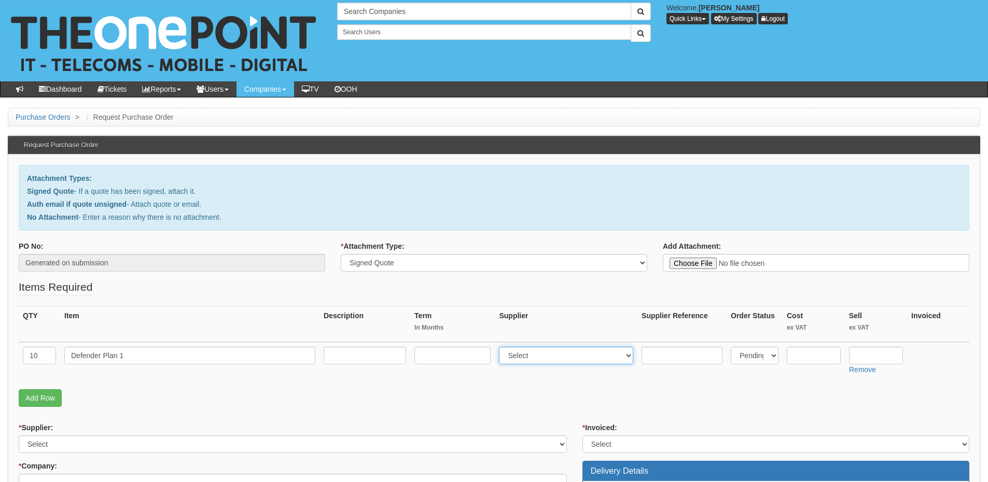
click at [547, 354] on select "Select 123 REG.co.uk 1Password 3 4Gon AA Jones Electric Ltd Abzorb Access Group…" at bounding box center [566, 356] width 134 height 18
select select "291"
click at [501, 347] on select "Select 123 REG.co.uk 1Password 3 4Gon AA Jones Electric Ltd Abzorb Access Group…" at bounding box center [566, 356] width 134 height 18
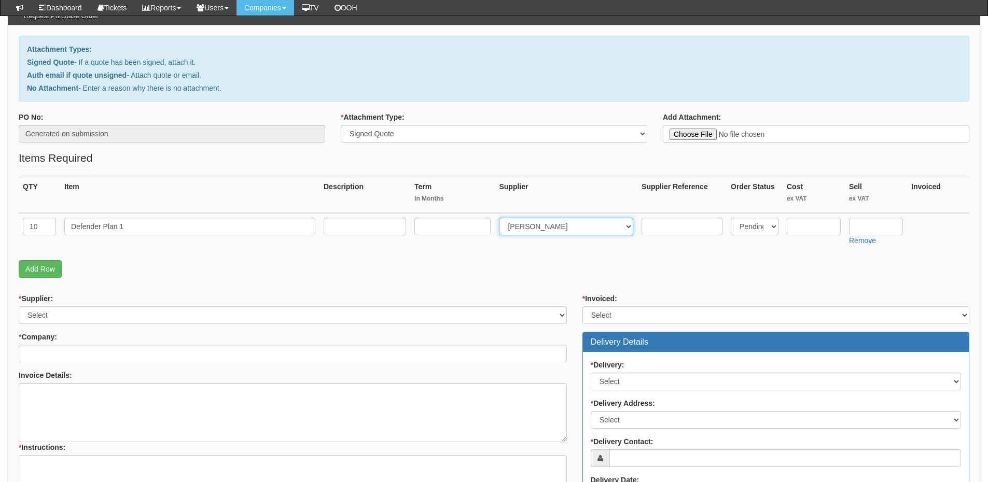
scroll to position [104, 0]
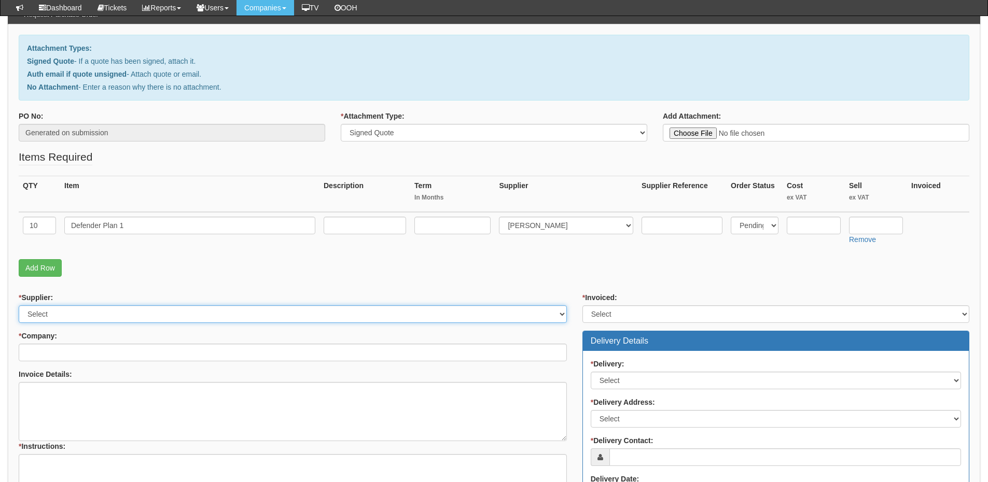
click at [211, 309] on select "Select 123 REG.co.uk 1Password 3 4Gon AA Jones Electric Ltd Abzorb Access Group…" at bounding box center [293, 314] width 548 height 18
select select "291"
click at [19, 305] on select "Select 123 REG.co.uk 1Password 3 4Gon AA Jones Electric Ltd Abzorb Access Group…" at bounding box center [293, 314] width 548 height 18
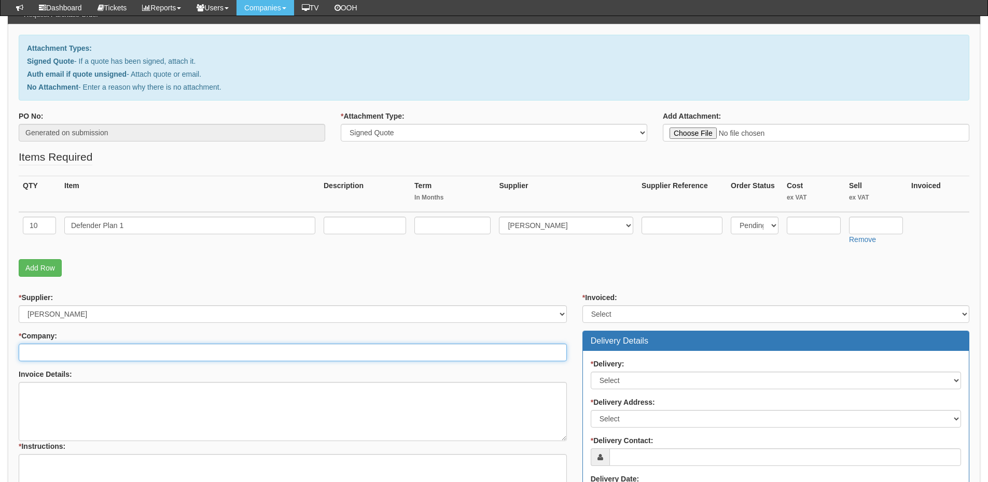
click at [194, 346] on input "* Company:" at bounding box center [293, 353] width 548 height 18
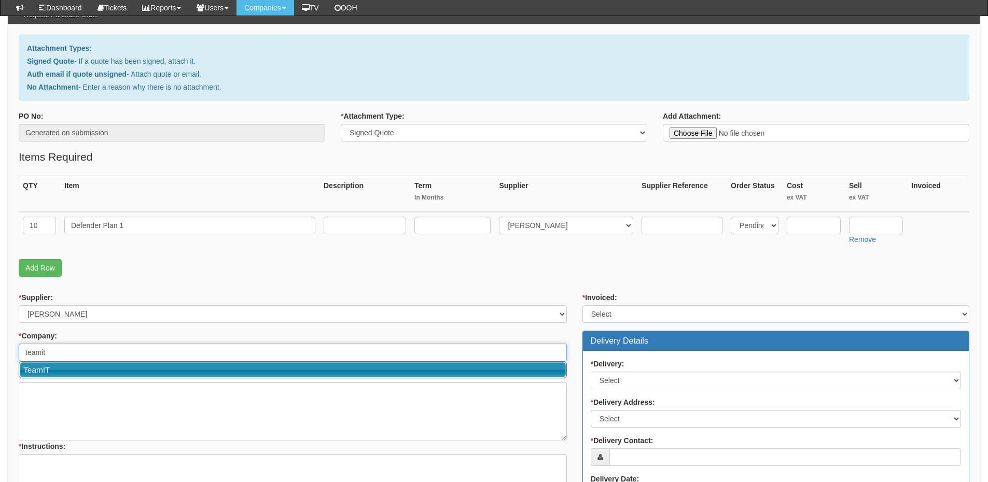
click at [99, 373] on link "TeamIT" at bounding box center [293, 369] width 546 height 15
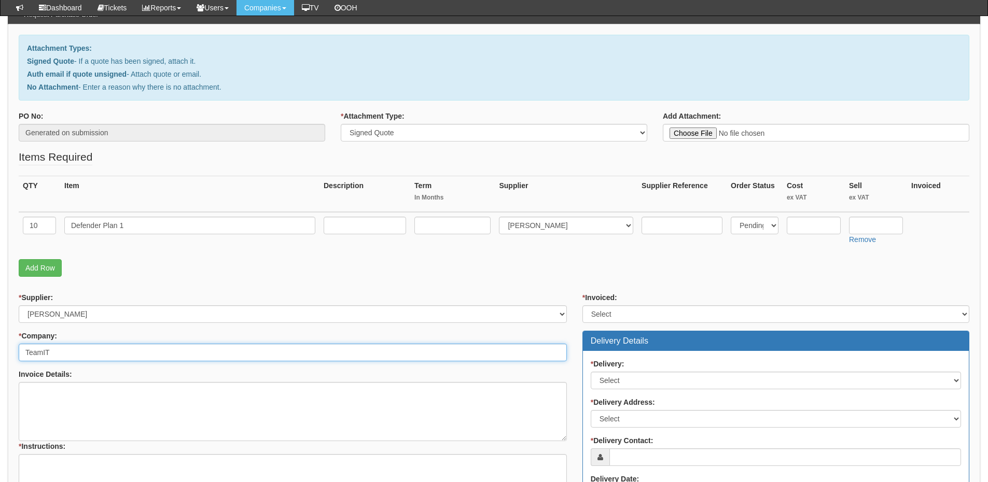
type input "TeamIT"
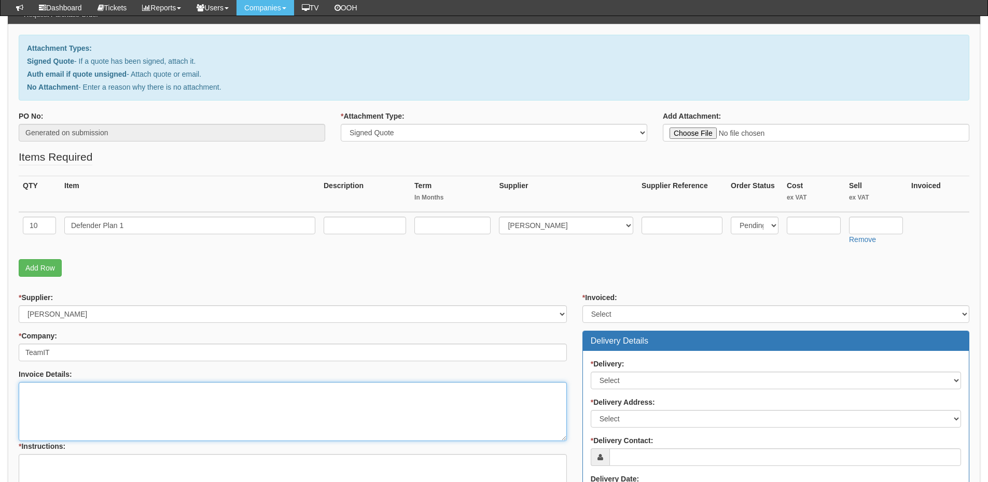
click at [150, 408] on textarea "Invoice Details:" at bounding box center [293, 411] width 548 height 59
paste textarea "E Oldroyds & Sons LTD"
type textarea "E Oldroyds & Sons LTD"
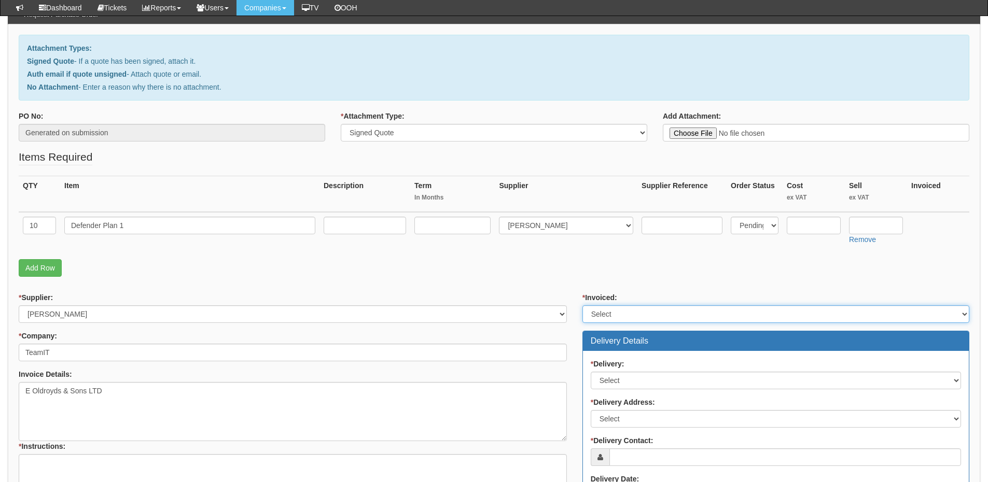
click at [612, 307] on select "Select Yes No N/A STB (part of order)" at bounding box center [775, 314] width 387 height 18
select select "2"
click at [582, 305] on select "Select Yes No N/A STB (part of order)" at bounding box center [775, 314] width 387 height 18
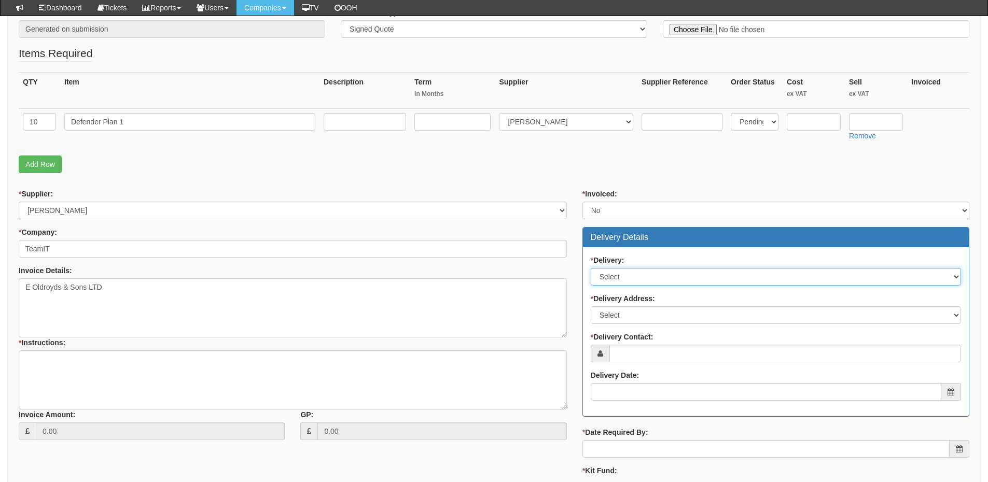
click at [625, 274] on select "Select No Not Applicable Yes" at bounding box center [776, 277] width 370 height 18
select select "3"
click at [591, 268] on select "Select No Not Applicable Yes" at bounding box center [776, 277] width 370 height 18
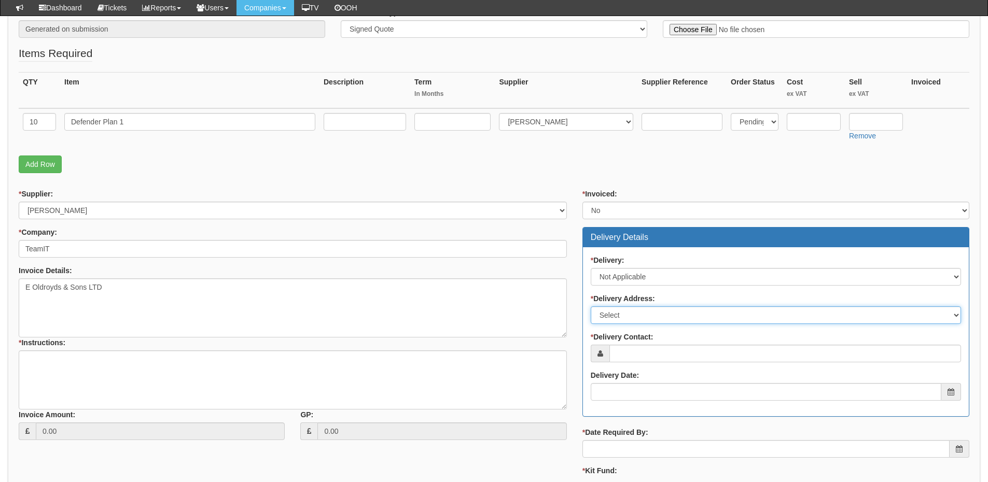
click at [633, 312] on select "Select Not Applicable Main Address - WF8 4HY Other" at bounding box center [776, 315] width 370 height 18
select select "N/A"
click at [591, 306] on select "Select Not Applicable Main Address - WF8 4HY Other" at bounding box center [776, 315] width 370 height 18
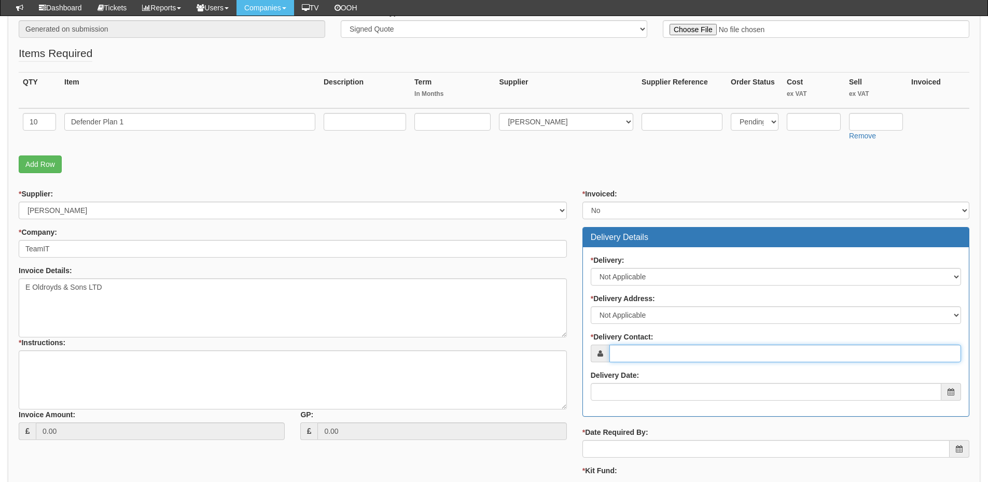
click at [639, 351] on input "* Delivery Contact:" at bounding box center [785, 354] width 352 height 18
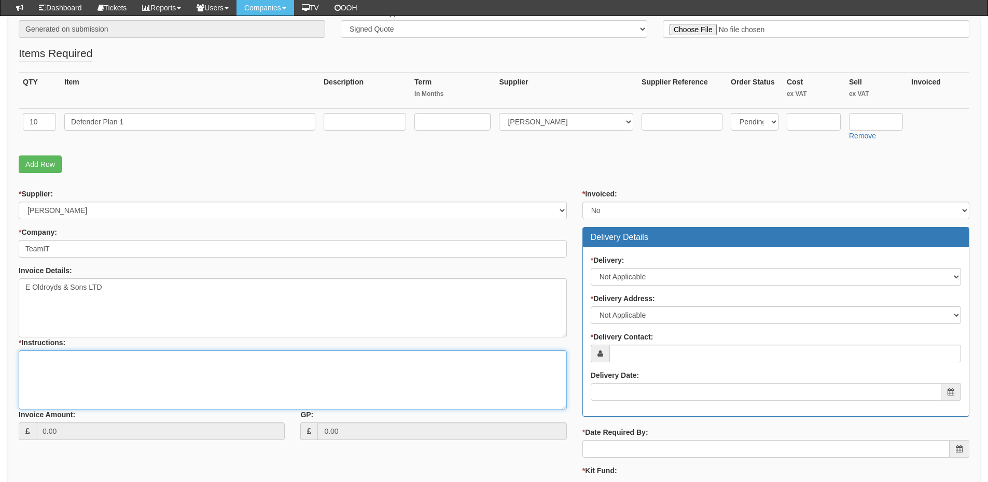
click at [77, 383] on textarea "* Instructions:" at bounding box center [293, 380] width 548 height 59
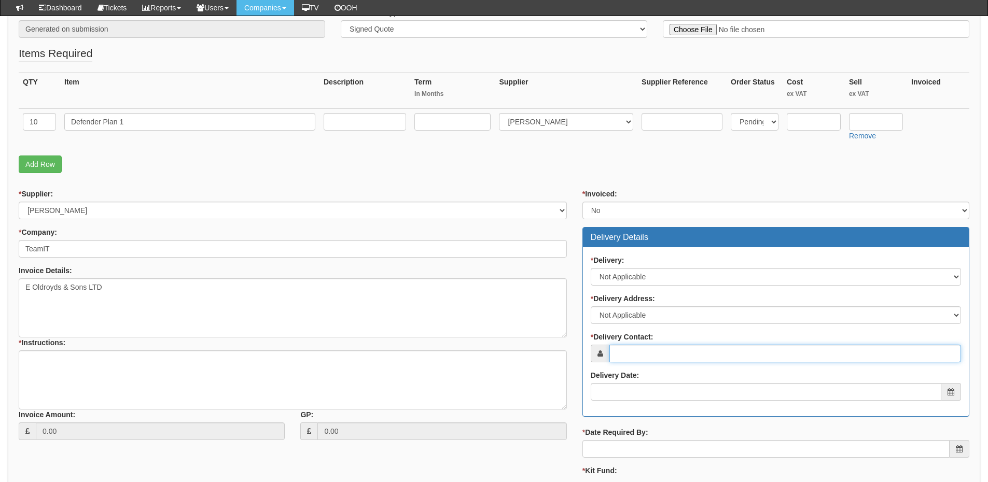
click at [662, 351] on input "* Delivery Contact:" at bounding box center [785, 354] width 352 height 18
click at [646, 355] on input "* Delivery Contact:" at bounding box center [785, 354] width 352 height 18
paste input "[PERSON_NAME]"
type input "[PERSON_NAME]"
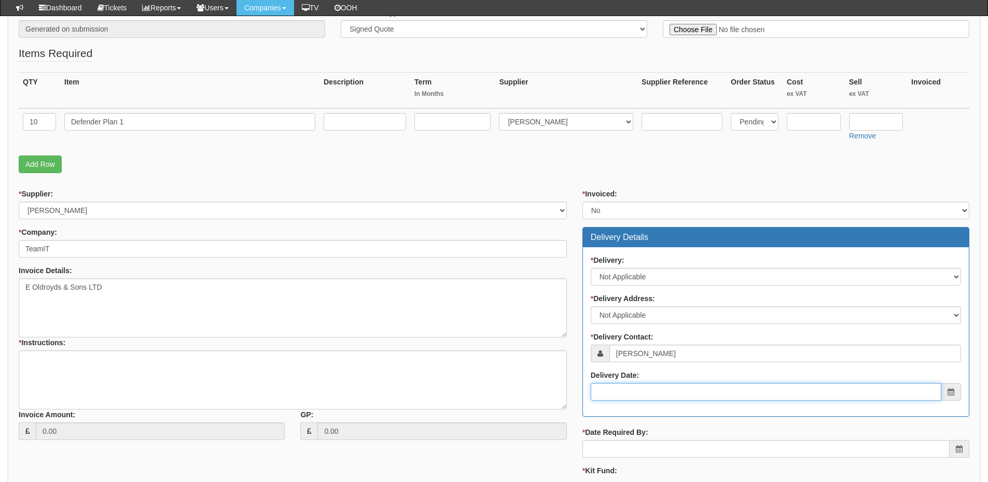
drag, startPoint x: 645, startPoint y: 383, endPoint x: 645, endPoint y: 390, distance: 6.7
click at [645, 386] on input "Delivery Date:" at bounding box center [766, 392] width 351 height 18
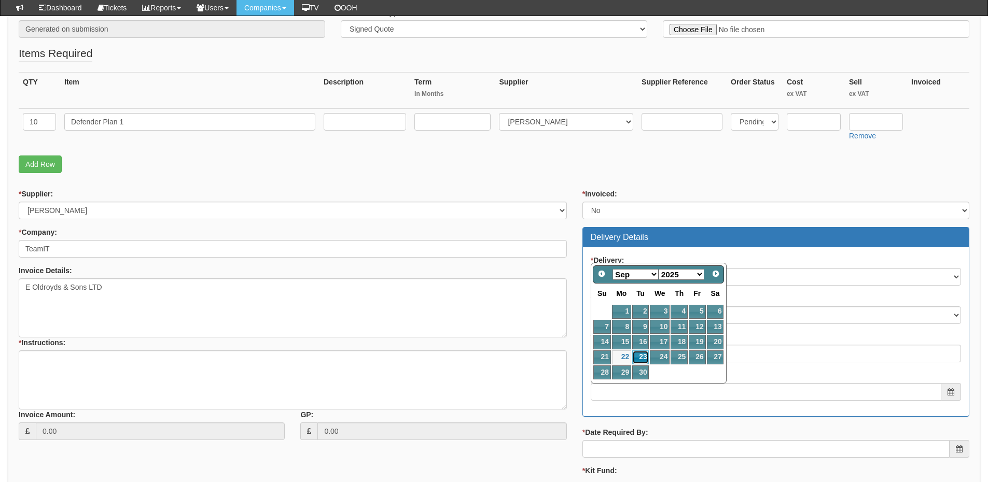
click at [640, 362] on link "23" at bounding box center [640, 358] width 17 height 14
type input "2025-09-23"
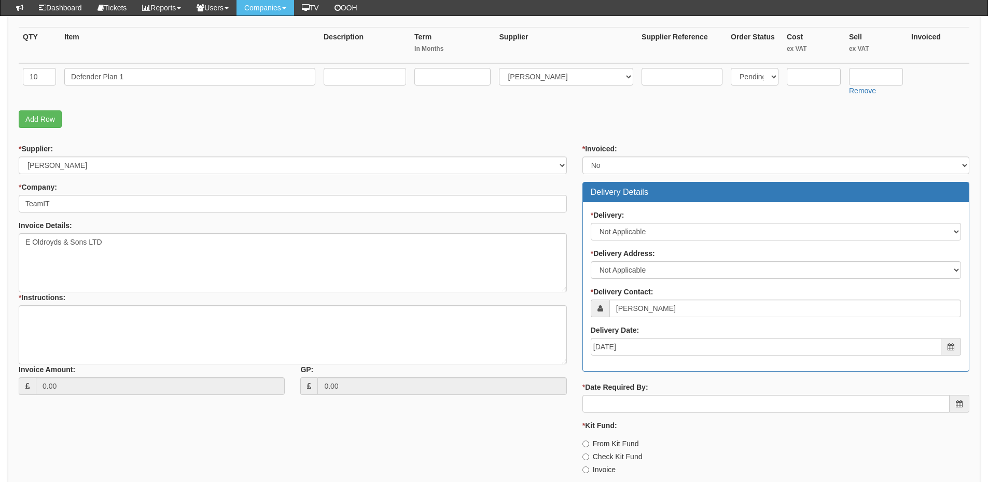
scroll to position [311, 0]
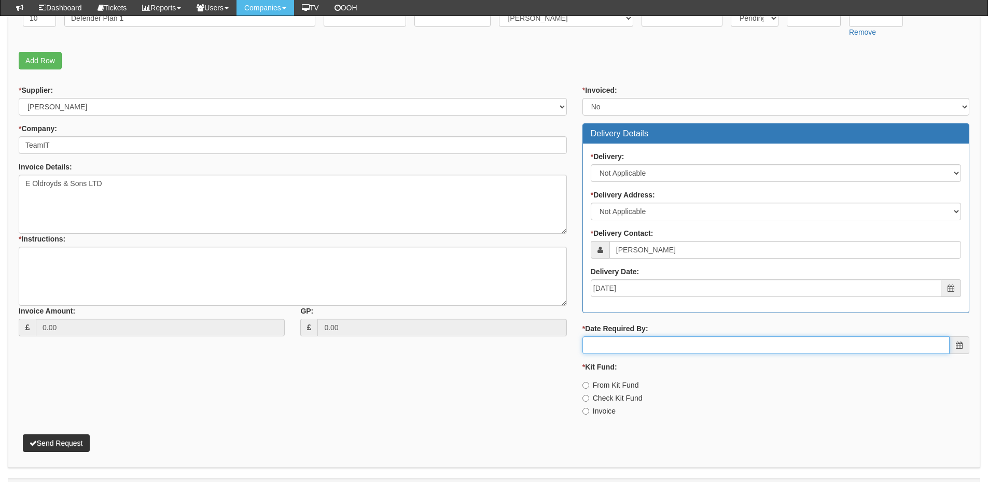
click at [649, 347] on input "* Date Required By:" at bounding box center [765, 346] width 367 height 18
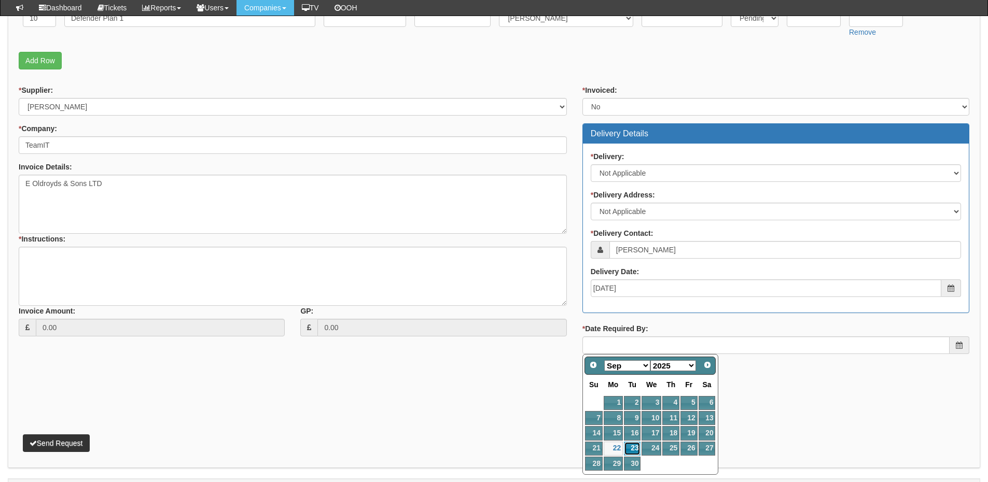
click at [631, 443] on link "23" at bounding box center [632, 449] width 17 height 14
type input "2025-09-23"
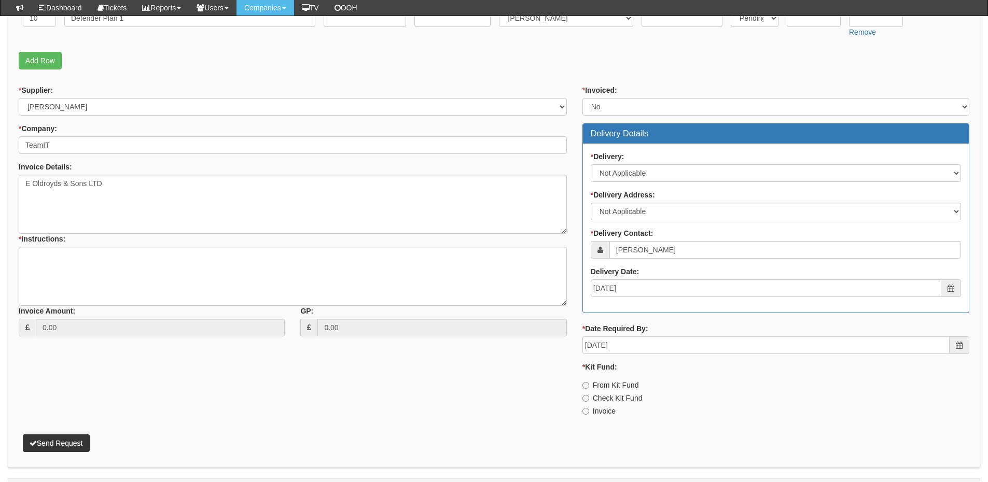
click at [593, 412] on label "Invoice" at bounding box center [598, 411] width 33 height 10
click at [589, 412] on input "Invoice" at bounding box center [585, 411] width 7 height 7
radio input "true"
click at [236, 267] on textarea "* Instructions:" at bounding box center [293, 276] width 548 height 59
type textarea "As above"
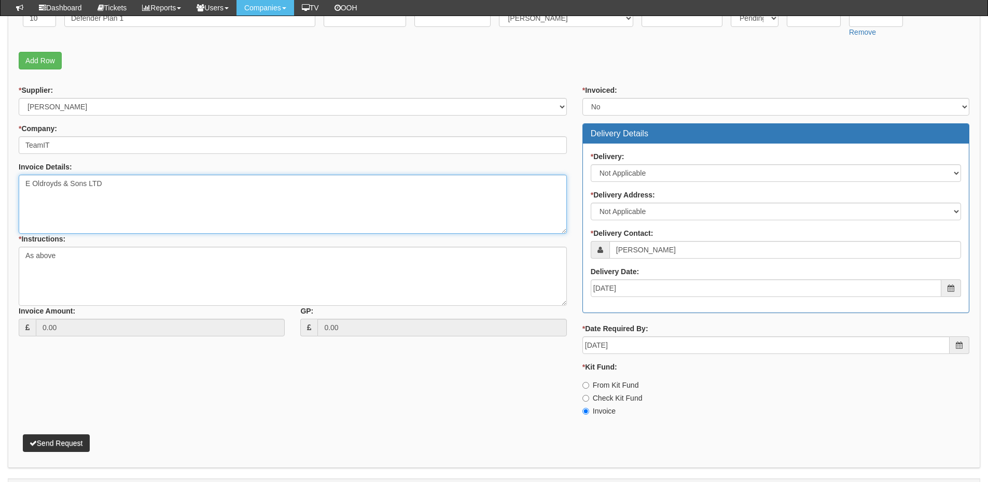
click at [156, 193] on textarea "E Oldroyds & Sons LTD" at bounding box center [293, 204] width 548 height 59
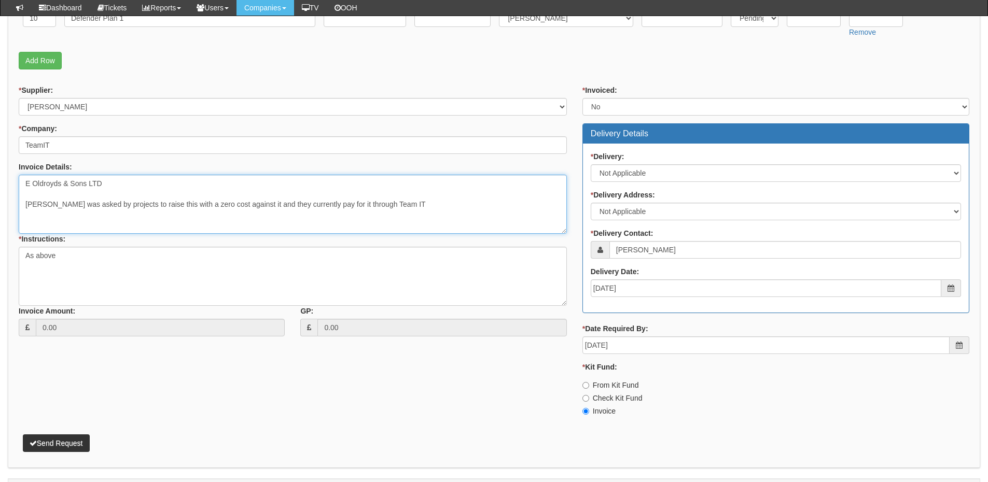
type textarea "E Oldroyds & Sons LTD Luke was asked by projects to raise this with a zero cost…"
click at [87, 446] on button "Send Request" at bounding box center [56, 444] width 67 height 18
